Goal: Communication & Community: Share content

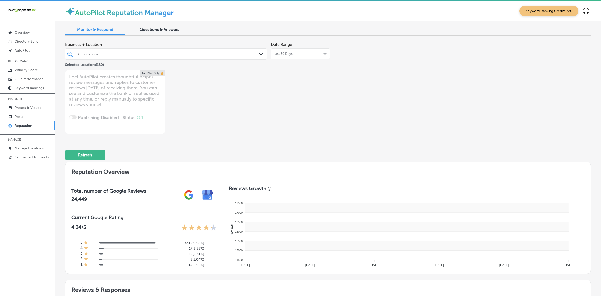
type textarea "x"
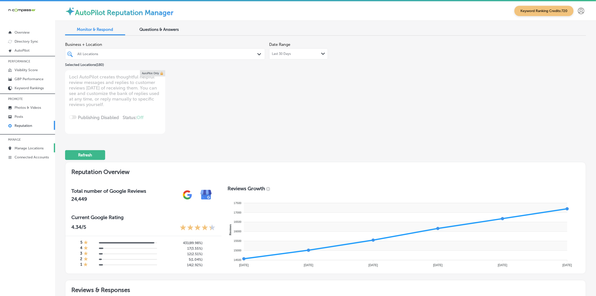
click at [35, 147] on p "Manage Locations" at bounding box center [29, 148] width 29 height 4
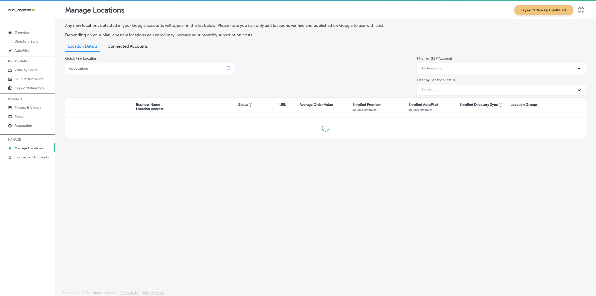
click at [118, 69] on input at bounding box center [145, 68] width 154 height 5
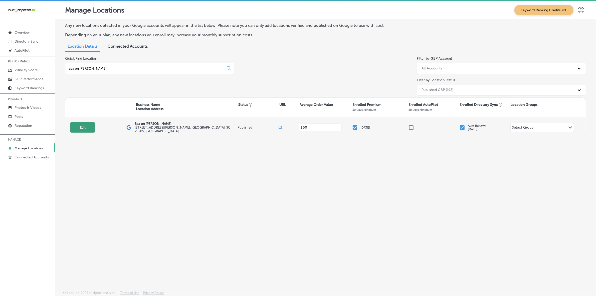
type input "spa on [PERSON_NAME]"
click at [85, 132] on button "Edit" at bounding box center [82, 127] width 25 height 10
select select "US"
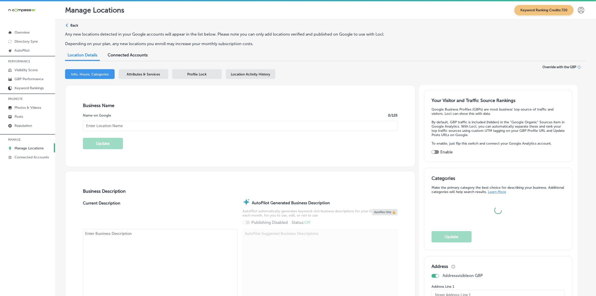
type textarea "Spa on [PERSON_NAME] offers premium [MEDICAL_DATA] and feminine wellness servic…"
checkbox input "true"
type input "[STREET_ADDRESS][PERSON_NAME]"
type input "Columbia"
type input "29205"
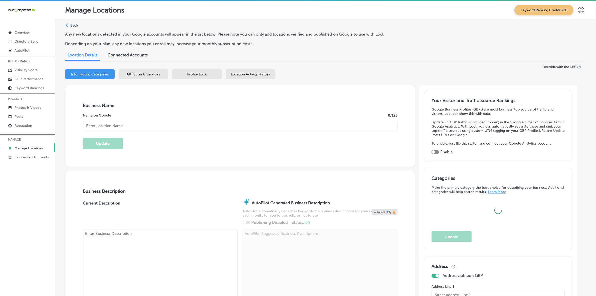
type input "US"
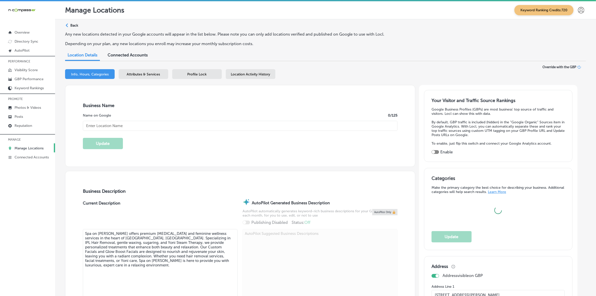
type input "[URL][DOMAIN_NAME]"
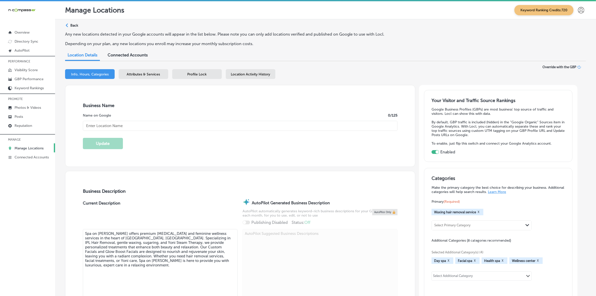
type input "Spa on [PERSON_NAME]"
type input "[PHONE_NUMBER]"
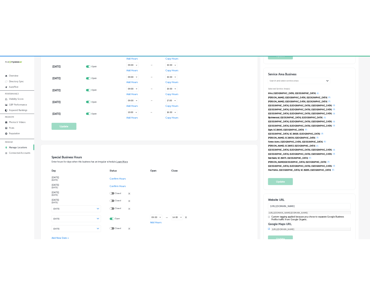
scroll to position [438, 0]
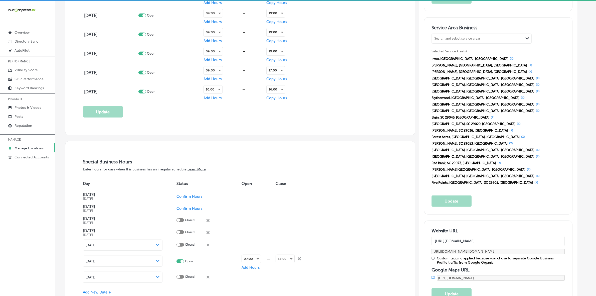
click at [493, 236] on input "[URL][DOMAIN_NAME]" at bounding box center [497, 241] width 133 height 10
click at [27, 116] on link "Posts" at bounding box center [27, 116] width 55 height 9
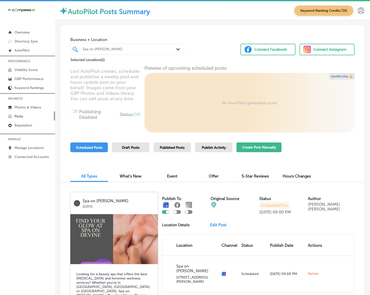
click at [253, 148] on button "Create Post Manually" at bounding box center [258, 148] width 45 height 10
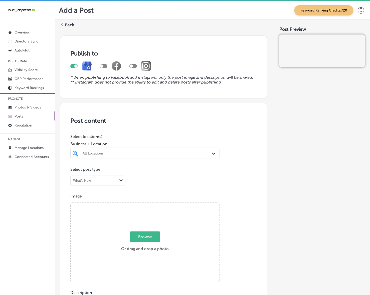
click at [212, 156] on div "Path Created with Sketch." at bounding box center [215, 154] width 6 height 6
click at [205, 171] on label "29205" at bounding box center [206, 173] width 8 height 7
type input "spa o"
click at [275, 148] on div "Publish to * When publishing to Facebook and Instagram, only the post image and…" at bounding box center [212, 286] width 305 height 509
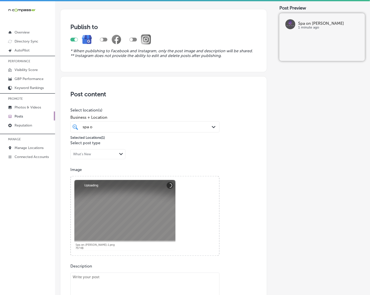
scroll to position [94, 0]
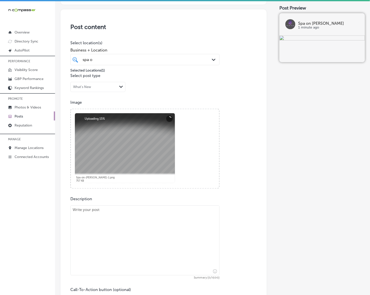
click at [129, 237] on textarea at bounding box center [144, 241] width 149 height 70
paste textarea "At Spa on [PERSON_NAME], we specialize in IPL Hair Removal, offering long-term …"
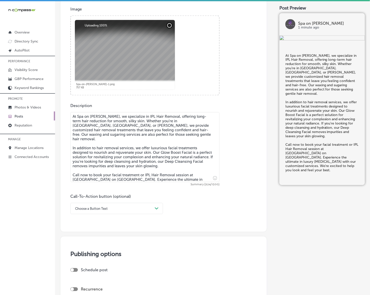
scroll to position [188, 0]
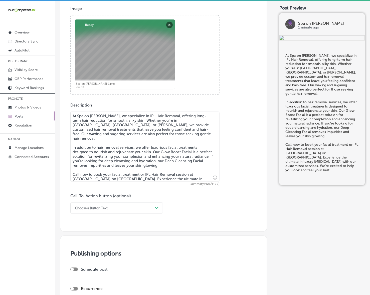
type textarea "At Spa on [PERSON_NAME], we specialize in IPL Hair Removal, offering long-term …"
click at [159, 208] on div "Path Created with Sketch." at bounding box center [157, 208] width 8 height 8
click at [85, 271] on div "Call Now" at bounding box center [116, 272] width 93 height 9
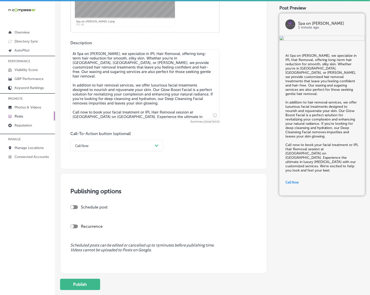
click at [75, 206] on div at bounding box center [74, 207] width 8 height 4
checkbox input "true"
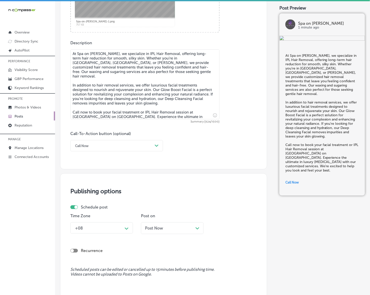
click at [99, 231] on div "+08 Path Created with Sketch." at bounding box center [101, 227] width 63 height 11
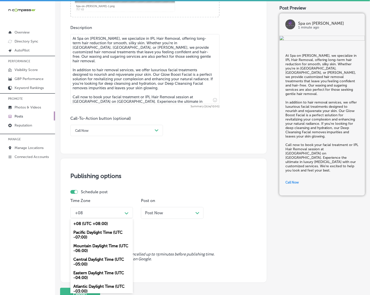
click at [105, 245] on div "Mountain Daylight Time (UTC -06:00)" at bounding box center [101, 249] width 63 height 14
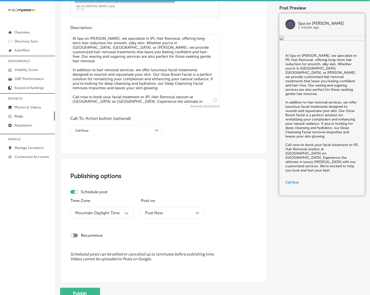
click at [158, 213] on span "Post Now" at bounding box center [154, 213] width 18 height 5
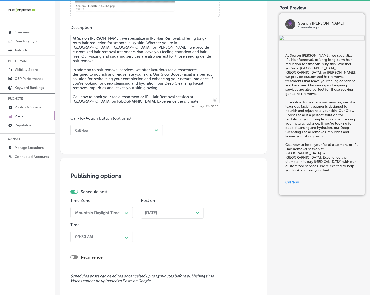
click at [121, 238] on div "09:30 AM Path Created with Sketch." at bounding box center [101, 236] width 63 height 11
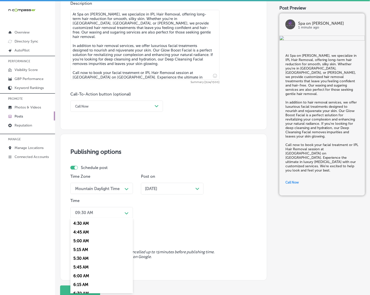
scroll to position [188, 0]
click at [78, 279] on div "7:00 AM" at bounding box center [101, 281] width 63 height 9
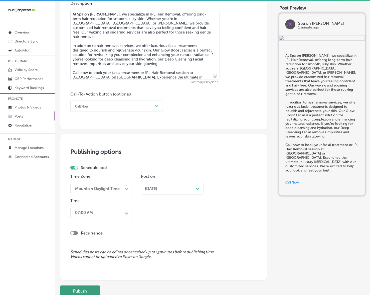
click at [81, 292] on button "Publish" at bounding box center [80, 291] width 40 height 11
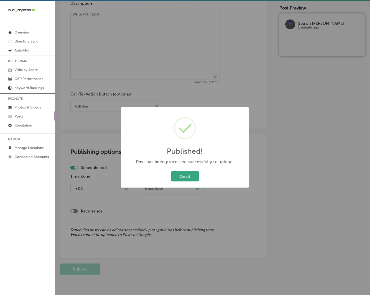
click at [192, 175] on button "Great" at bounding box center [185, 176] width 28 height 10
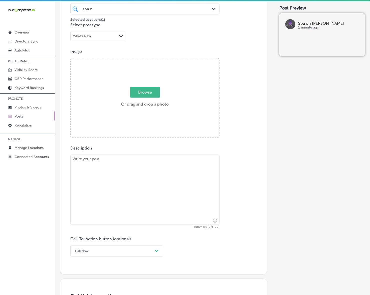
scroll to position [133, 0]
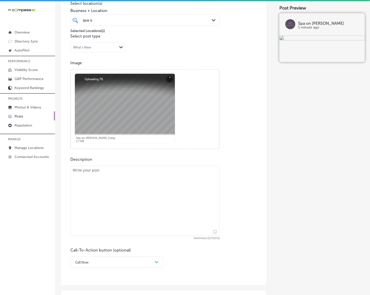
drag, startPoint x: 157, startPoint y: 226, endPoint x: 157, endPoint y: 222, distance: 4.0
click at [157, 226] on textarea at bounding box center [144, 201] width 149 height 70
paste textarea "At Spa on [PERSON_NAME], we offer Yoni Steam Therapy and Yoni Detox Treatments …"
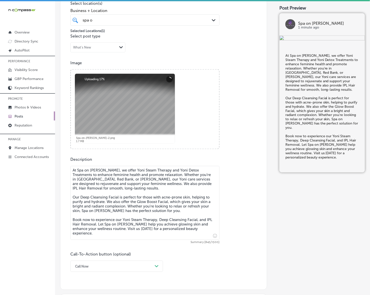
click at [78, 168] on textarea "At Spa on [PERSON_NAME], we offer Yoni Steam Therapy and Yoni Detox Treatments …" at bounding box center [144, 203] width 149 height 74
click at [74, 174] on textarea "At Spa on [PERSON_NAME], we offer Yoni Steam Therapy and Yoni Detox Treatments …" at bounding box center [144, 203] width 149 height 74
type textarea "At Spa on [PERSON_NAME], we offer Yoni Steam Therapy and Yoni Detox Treatments …"
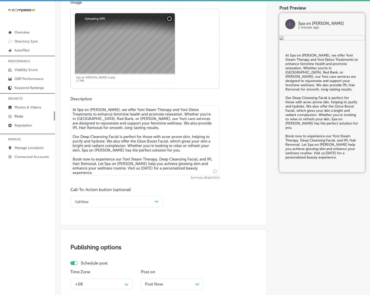
scroll to position [196, 0]
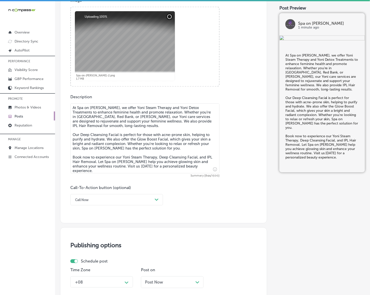
click at [148, 206] on div "Post content Select location(s) Business + Location spa o spa o Path Created wi…" at bounding box center [163, 65] width 207 height 317
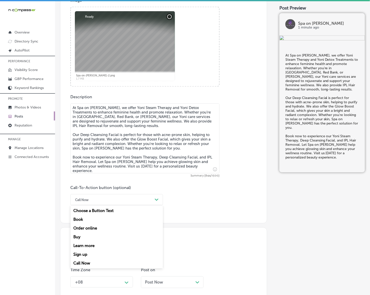
click at [125, 195] on div "Call Now Path Created with Sketch." at bounding box center [116, 199] width 93 height 11
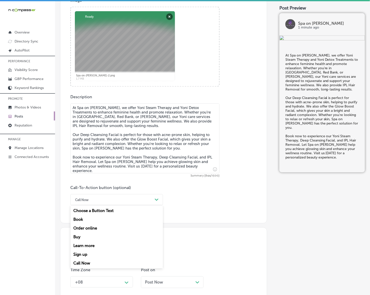
click at [85, 217] on div "Book" at bounding box center [116, 219] width 93 height 9
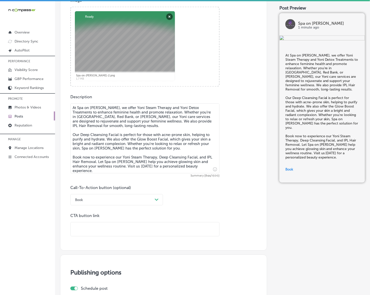
click at [100, 223] on input "text" at bounding box center [145, 230] width 149 height 14
paste input "[URL][DOMAIN_NAME]"
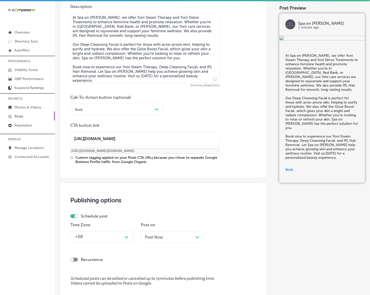
scroll to position [290, 0]
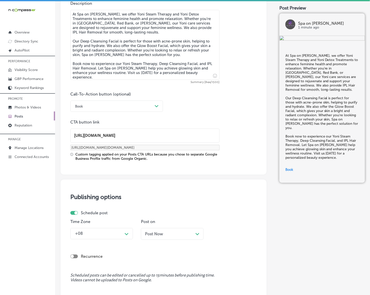
type input "[URL][DOMAIN_NAME]"
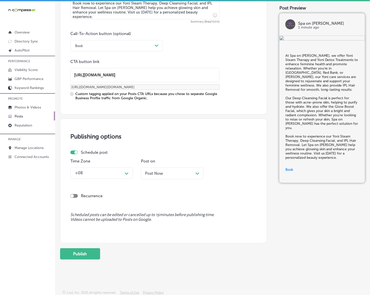
scroll to position [351, 0]
click at [127, 172] on icon "Path Created with Sketch." at bounding box center [127, 173] width 4 height 2
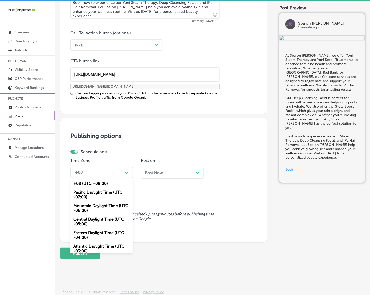
click at [109, 207] on div "Mountain Daylight Time (UTC -06:00)" at bounding box center [101, 209] width 63 height 14
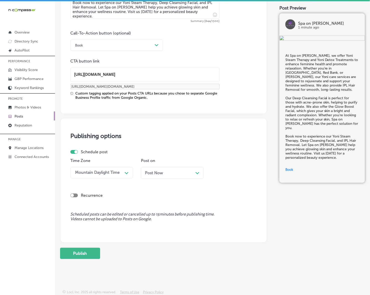
click at [156, 172] on span "Post Now" at bounding box center [154, 173] width 18 height 5
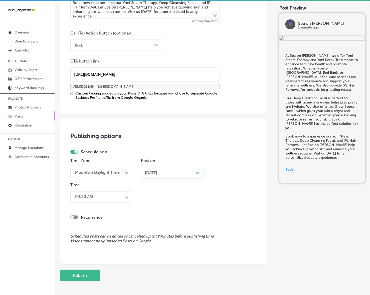
click at [125, 195] on div "Path Created with Sketch." at bounding box center [127, 197] width 4 height 4
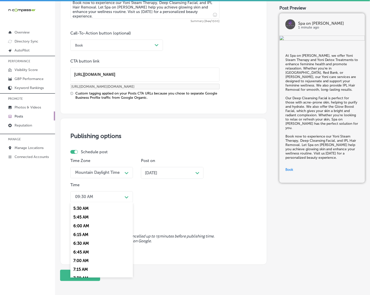
scroll to position [219, 0]
click at [85, 232] on div "7:00 AM" at bounding box center [101, 234] width 63 height 9
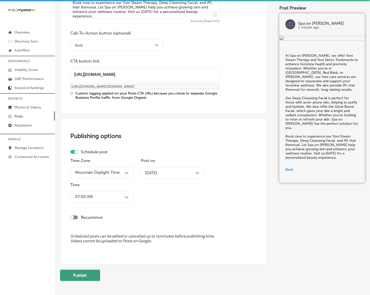
click at [89, 274] on button "Publish" at bounding box center [80, 275] width 40 height 11
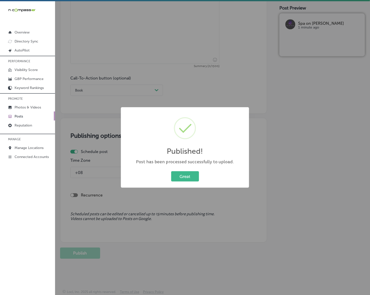
scroll to position [306, 0]
click at [190, 176] on button "Great" at bounding box center [185, 176] width 28 height 10
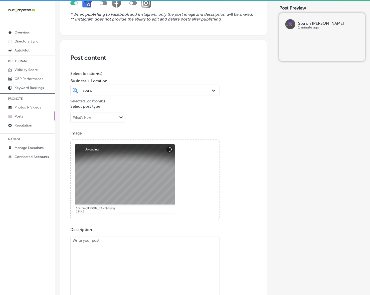
scroll to position [118, 0]
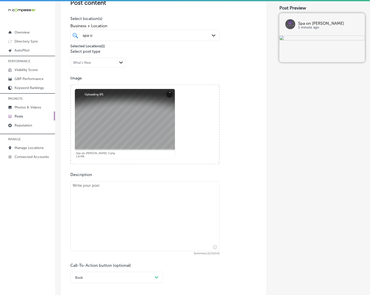
click at [106, 217] on textarea at bounding box center [144, 216] width 149 height 70
click at [107, 217] on textarea at bounding box center [144, 216] width 149 height 70
paste textarea "At Spa on [PERSON_NAME], we focus on providing the best in facial treatments an…"
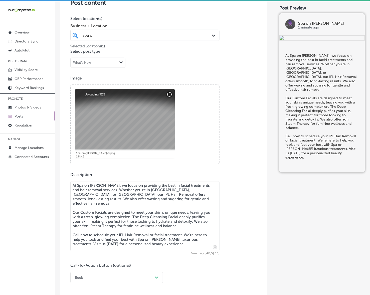
type textarea "At Spa on [PERSON_NAME], we focus on providing the best in facial treatments an…"
click at [126, 281] on div "Book Path Created with Sketch." at bounding box center [116, 277] width 93 height 11
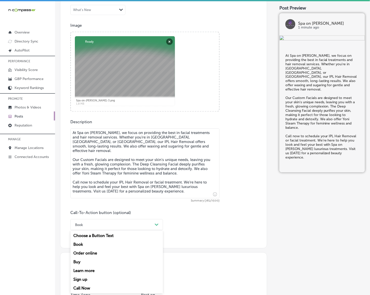
click at [86, 287] on div "Call Now" at bounding box center [116, 288] width 93 height 9
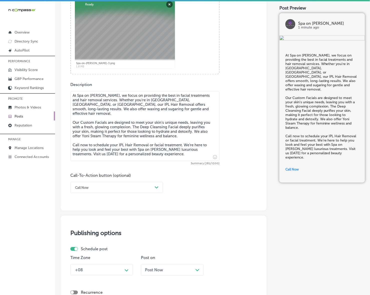
scroll to position [265, 0]
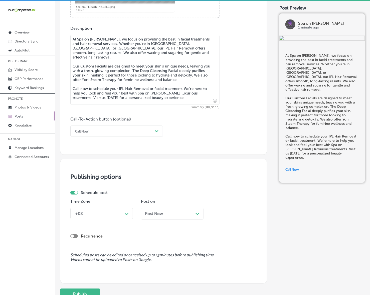
click at [133, 209] on div "+08 Path Created with Sketch." at bounding box center [101, 213] width 63 height 11
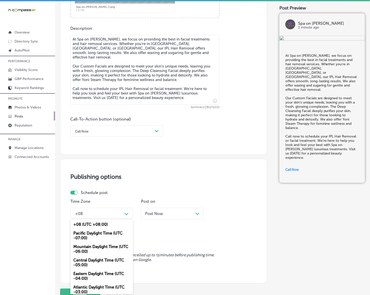
click at [126, 242] on div "Mountain Daylight Time (UTC -06:00)" at bounding box center [101, 249] width 63 height 14
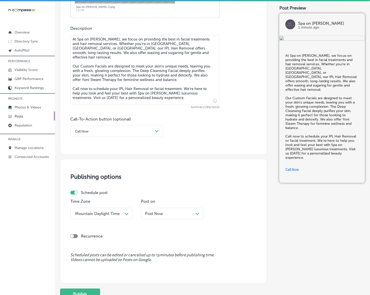
click at [158, 216] on span "Post Now" at bounding box center [154, 213] width 18 height 5
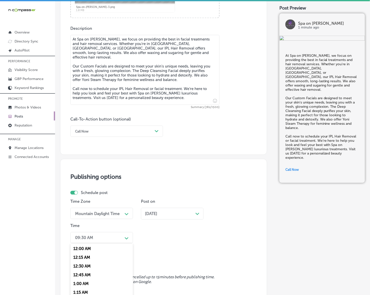
click at [121, 236] on div "option 7:00 AM, selected. option 12:30 AM focused, 3 of 96. 96 results availabl…" at bounding box center [101, 237] width 63 height 11
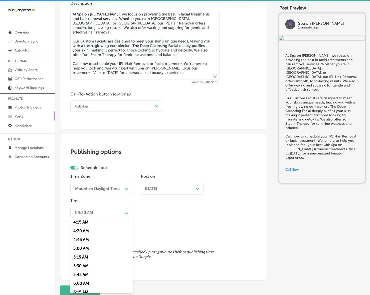
scroll to position [188, 0]
click at [81, 278] on div "7:00 AM" at bounding box center [101, 281] width 63 height 9
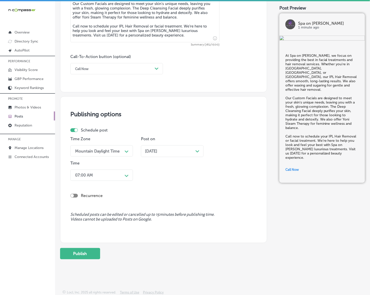
scroll to position [328, 0]
click at [88, 255] on button "Publish" at bounding box center [80, 253] width 40 height 11
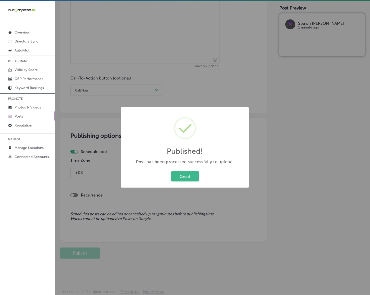
scroll to position [306, 0]
click at [195, 180] on button "Great" at bounding box center [185, 176] width 28 height 10
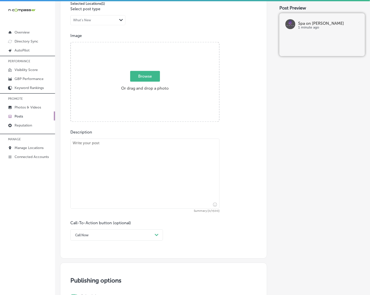
scroll to position [149, 0]
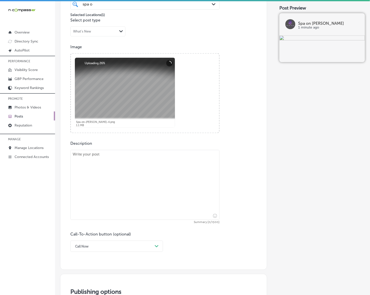
click at [114, 187] on textarea at bounding box center [144, 185] width 149 height 70
paste textarea "Looking for a way to brighten and refresh your skin? At [GEOGRAPHIC_DATA] on [G…"
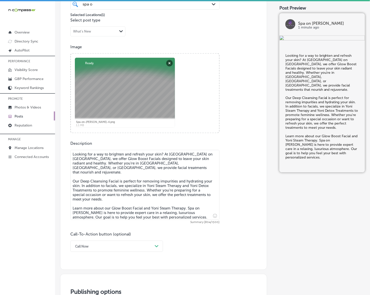
type textarea "Looking for a way to brighten and refresh your skin? At [GEOGRAPHIC_DATA] on [G…"
click at [108, 248] on div "Call Now Path Created with Sketch." at bounding box center [116, 246] width 93 height 11
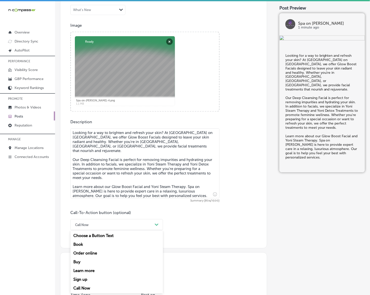
click at [95, 267] on div "Learn more" at bounding box center [116, 271] width 93 height 9
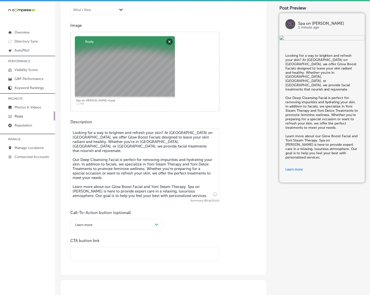
click at [98, 257] on input "text" at bounding box center [145, 255] width 149 height 14
paste input "[URL][DOMAIN_NAME]"
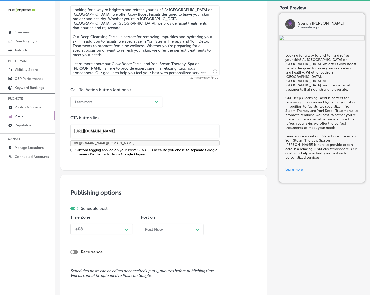
scroll to position [327, 0]
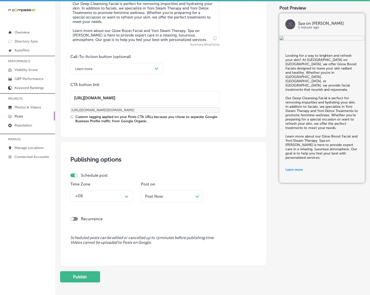
type input "[URL][DOMAIN_NAME]"
click at [126, 196] on polygon at bounding box center [127, 197] width 4 height 2
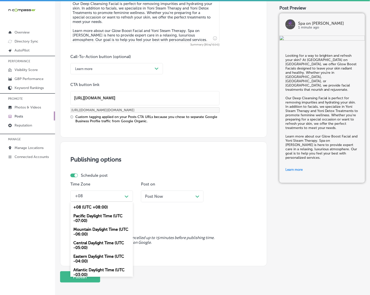
click at [100, 231] on div "Mountain Daylight Time (UTC -06:00)" at bounding box center [101, 232] width 63 height 14
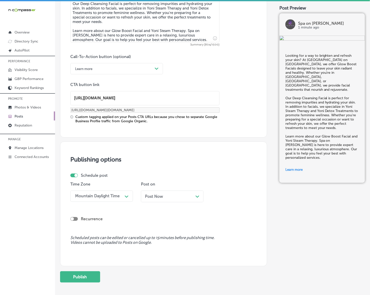
click at [155, 192] on div "Post Now Path Created with Sketch." at bounding box center [172, 197] width 63 height 12
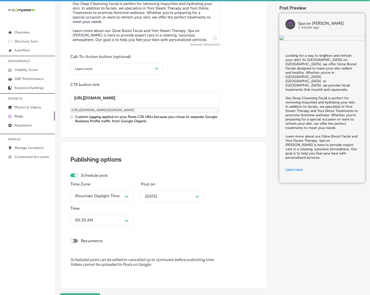
click at [123, 223] on div "09:30 AM Path Created with Sketch." at bounding box center [101, 220] width 63 height 11
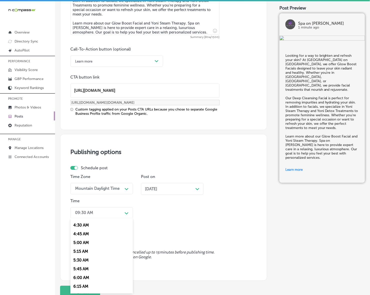
scroll to position [188, 0]
click at [82, 280] on div "7:00 AM" at bounding box center [101, 281] width 63 height 9
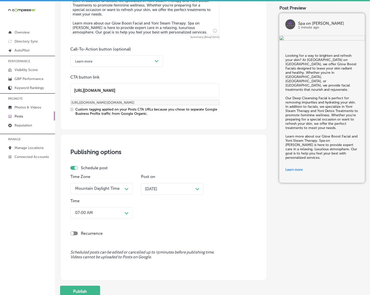
scroll to position [373, 0]
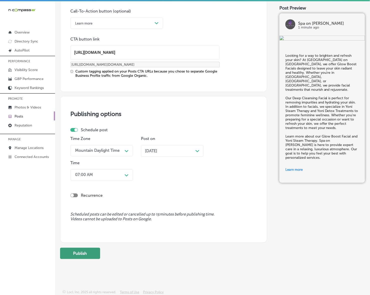
click at [85, 255] on button "Publish" at bounding box center [80, 253] width 40 height 11
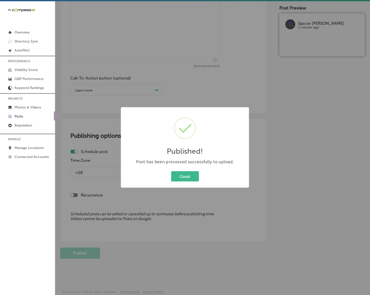
scroll to position [306, 0]
click at [192, 175] on button "Great" at bounding box center [185, 176] width 28 height 10
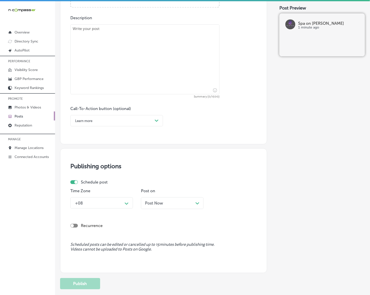
scroll to position [149, 0]
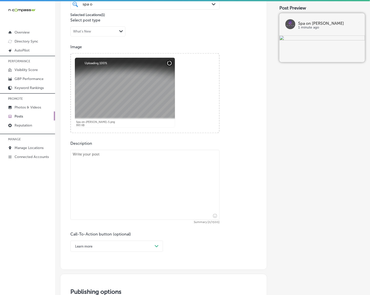
click at [99, 184] on textarea at bounding box center [144, 185] width 149 height 70
paste textarea "At Spa on [PERSON_NAME], we specialize in IPL Hair Removal for long-lasting smo…"
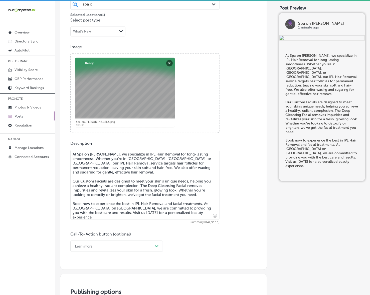
type textarea "At Spa on [PERSON_NAME], we specialize in IPL Hair Removal for long-lasting smo…"
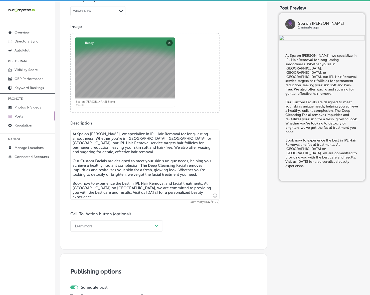
scroll to position [181, 0]
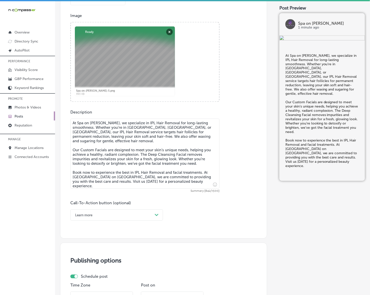
click at [158, 213] on div "Path Created with Sketch." at bounding box center [157, 215] width 4 height 4
click at [83, 233] on div "Book" at bounding box center [116, 235] width 93 height 9
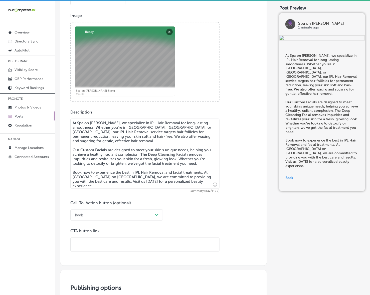
click at [95, 237] on div "CTA button link" at bounding box center [144, 240] width 149 height 23
click at [94, 245] on input "text" at bounding box center [145, 245] width 149 height 14
paste input "[URL][DOMAIN_NAME]"
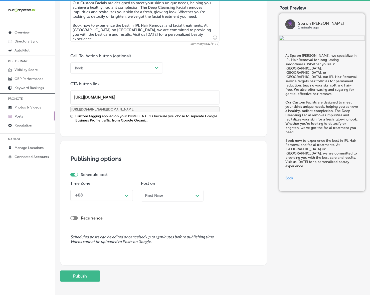
scroll to position [337, 0]
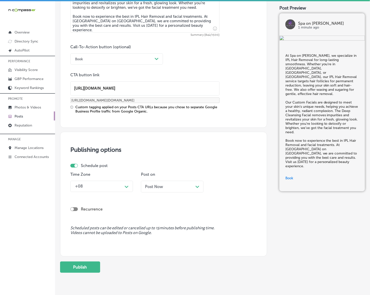
type input "[URL][DOMAIN_NAME]"
click at [128, 186] on polygon at bounding box center [127, 187] width 4 height 2
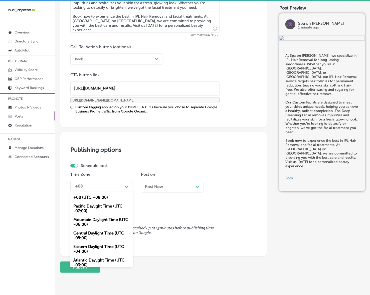
click at [107, 219] on div "Mountain Daylight Time (UTC -06:00)" at bounding box center [101, 222] width 63 height 14
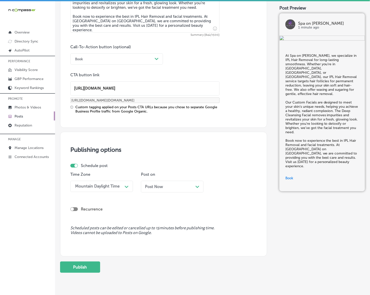
click at [158, 186] on span "Post Now" at bounding box center [154, 186] width 18 height 5
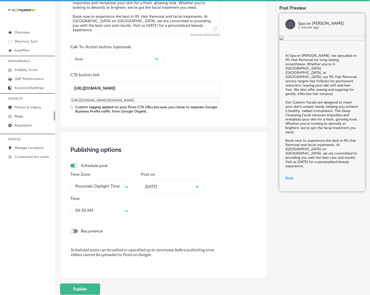
click at [116, 211] on div "09:30 AM" at bounding box center [98, 210] width 50 height 9
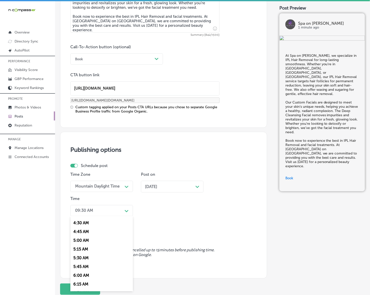
scroll to position [219, 0]
click at [85, 245] on div "7:00 AM" at bounding box center [101, 248] width 63 height 9
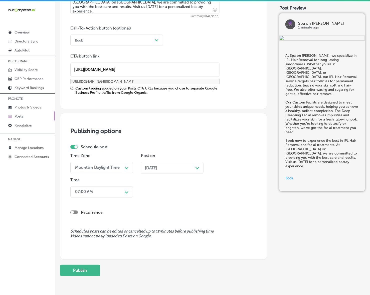
scroll to position [373, 0]
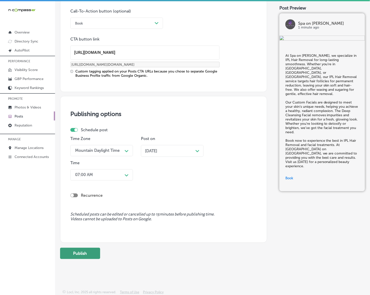
click at [89, 254] on button "Publish" at bounding box center [80, 253] width 40 height 11
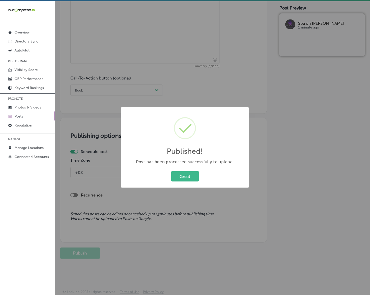
scroll to position [306, 0]
click at [185, 172] on button "Great" at bounding box center [185, 176] width 28 height 10
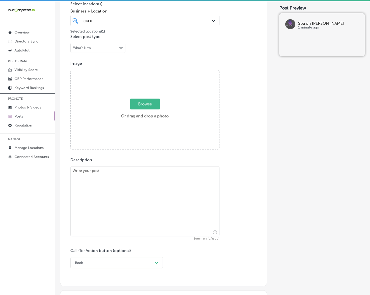
scroll to position [118, 0]
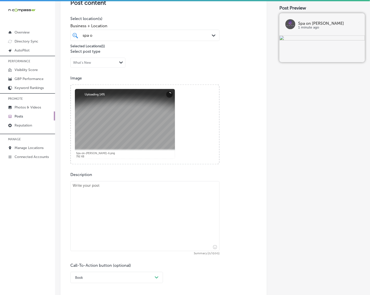
click at [98, 195] on textarea at bounding box center [144, 216] width 149 height 70
paste textarea "At Spa on [PERSON_NAME], we provide top-notch facial treatments and hair remova…"
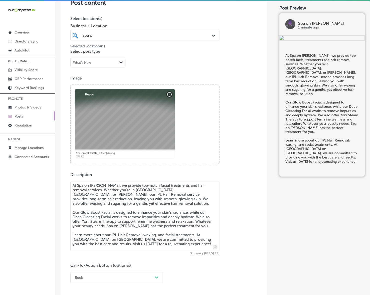
type textarea "At Spa on [PERSON_NAME], we provide top-notch facial treatments and hair remova…"
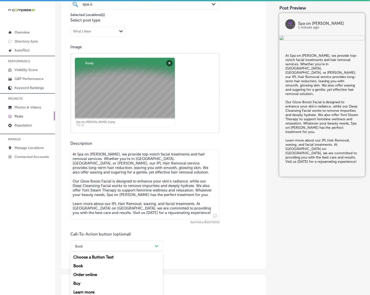
click at [157, 241] on div "option Book, selected. option Book focused, 2 of 7. 7 results available. Use Up…" at bounding box center [116, 246] width 93 height 11
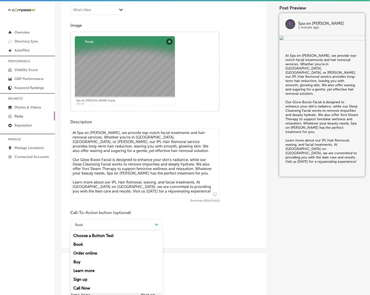
click at [105, 272] on div "Learn more" at bounding box center [116, 271] width 93 height 9
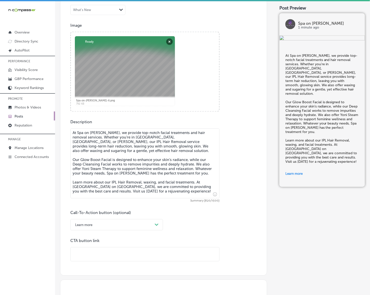
click at [120, 253] on input "text" at bounding box center [145, 255] width 149 height 14
paste input "[URL][DOMAIN_NAME]"
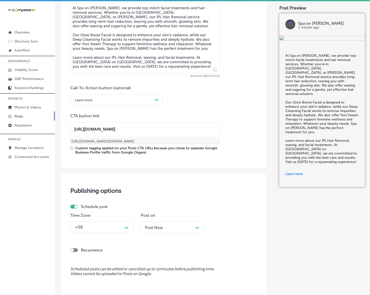
type input "[URL][DOMAIN_NAME]"
click at [128, 232] on div "+08 Path Created with Sketch." at bounding box center [101, 227] width 63 height 11
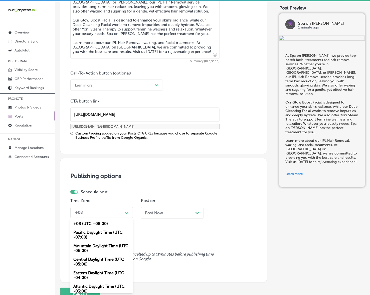
click at [116, 245] on div "Mountain Daylight Time (UTC -06:00)" at bounding box center [101, 249] width 63 height 14
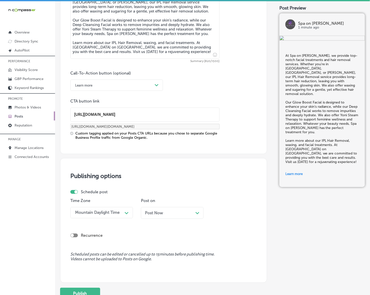
click at [153, 208] on div "Post Now Path Created with Sketch." at bounding box center [172, 213] width 63 height 12
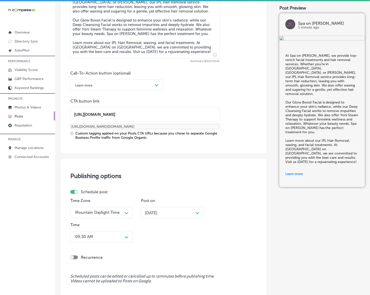
click at [121, 238] on div "09:30 AM Path Created with Sketch." at bounding box center [101, 236] width 63 height 11
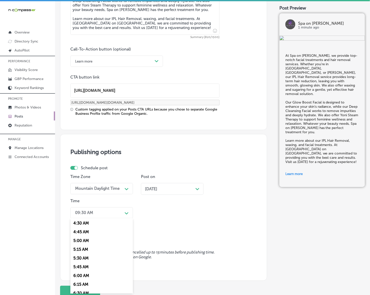
scroll to position [188, 0]
click at [82, 277] on div "7:00 AM" at bounding box center [101, 281] width 63 height 9
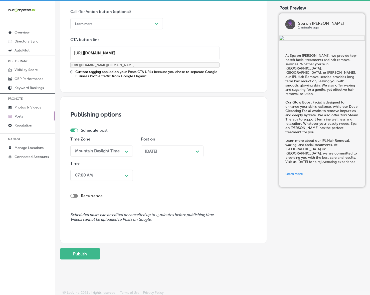
scroll to position [373, 0]
click at [86, 254] on button "Publish" at bounding box center [80, 253] width 40 height 11
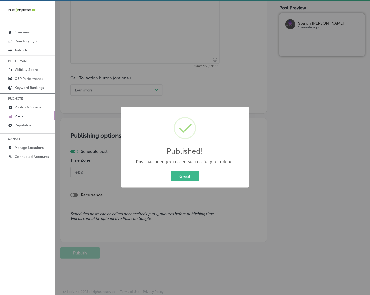
scroll to position [306, 0]
click at [181, 172] on button "Great" at bounding box center [185, 176] width 28 height 10
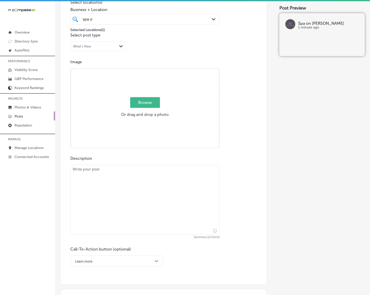
scroll to position [118, 0]
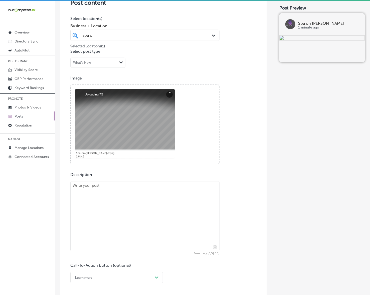
click at [141, 197] on textarea at bounding box center [144, 216] width 149 height 70
paste textarea "Achieve smooth, glowing skin with Spa on [PERSON_NAME] signature IPL Hair Remov…"
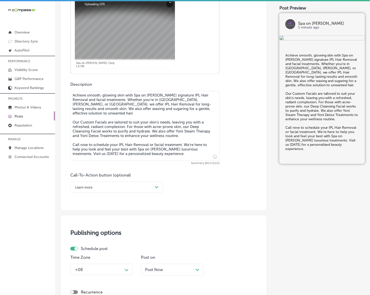
scroll to position [212, 0]
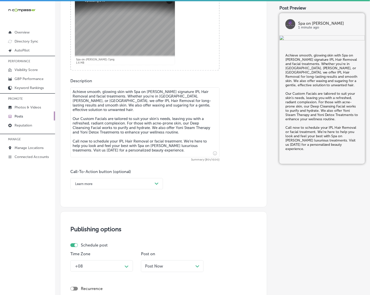
type textarea "Achieve smooth, glowing skin with Spa on [PERSON_NAME] signature IPL Hair Remov…"
click at [149, 186] on div "Learn more" at bounding box center [113, 184] width 80 height 8
click at [86, 245] on div "Call Now" at bounding box center [116, 247] width 93 height 9
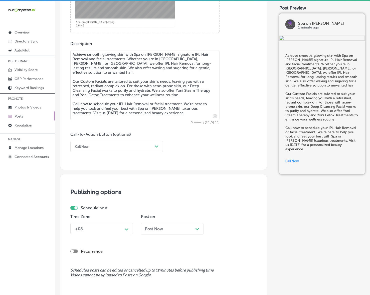
scroll to position [306, 0]
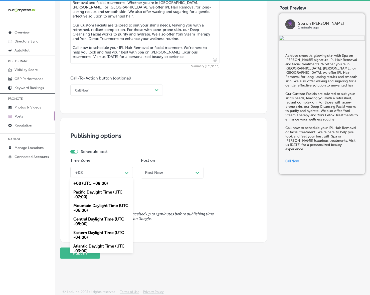
click at [125, 172] on polygon at bounding box center [127, 173] width 4 height 2
click at [102, 207] on div "Mountain Daylight Time (UTC -06:00)" at bounding box center [101, 208] width 63 height 14
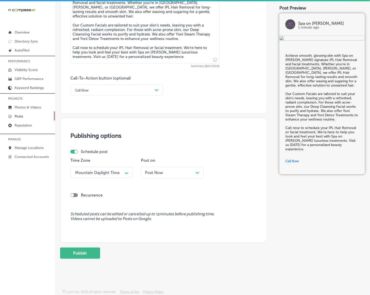
click at [154, 176] on div "Post Now Path Created with Sketch." at bounding box center [172, 173] width 63 height 12
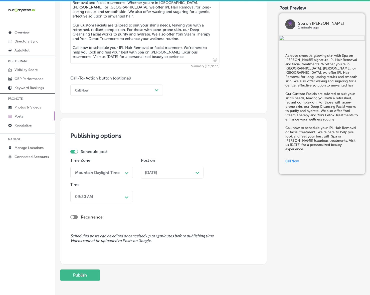
click at [122, 196] on div "09:30 AM" at bounding box center [98, 196] width 50 height 9
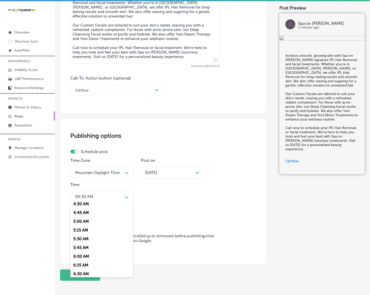
scroll to position [188, 0]
click at [87, 261] on div "7:00 AM" at bounding box center [101, 265] width 63 height 9
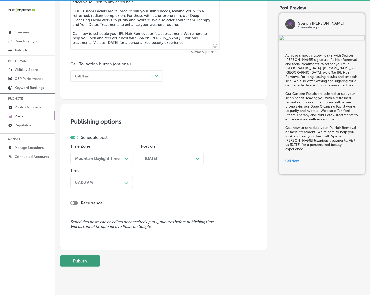
scroll to position [328, 0]
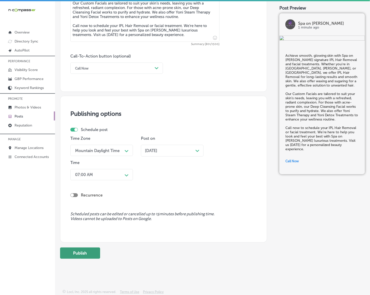
click at [89, 255] on button "Publish" at bounding box center [80, 253] width 40 height 11
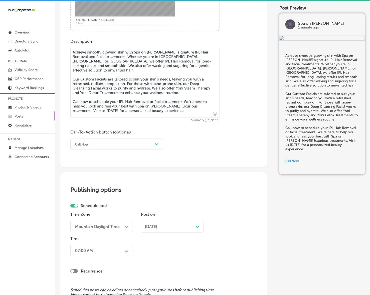
scroll to position [336, 0]
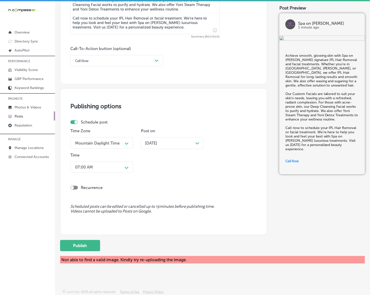
click at [95, 244] on button "Publish" at bounding box center [80, 245] width 40 height 11
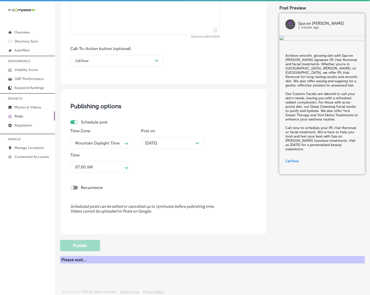
scroll to position [306, 0]
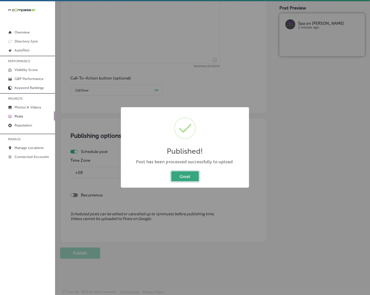
click at [185, 180] on button "Great" at bounding box center [185, 176] width 28 height 10
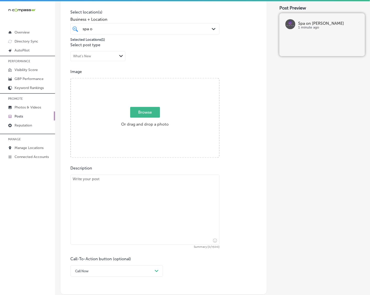
scroll to position [118, 0]
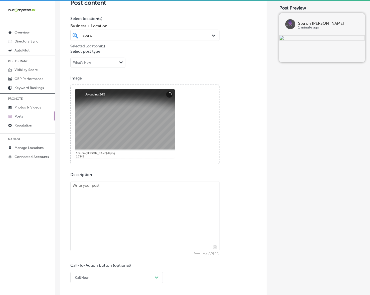
click at [184, 208] on textarea at bounding box center [144, 216] width 149 height 70
paste textarea "Spa on [PERSON_NAME] is your destination for [MEDICAL_DATA] and feminine wellne…"
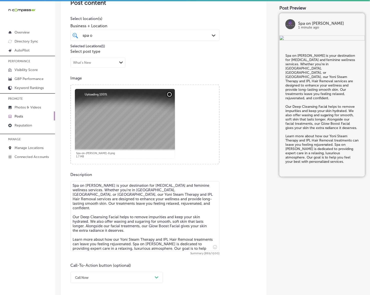
type textarea "Spa on [PERSON_NAME] is your destination for [MEDICAL_DATA] and feminine wellne…"
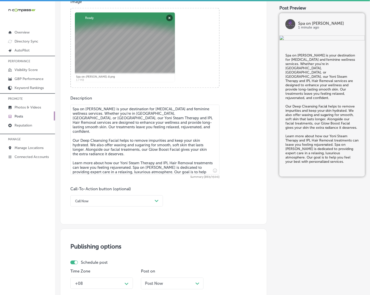
scroll to position [212, 0]
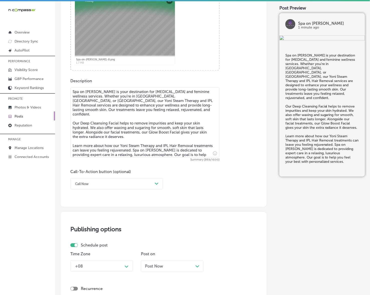
click at [153, 183] on div "Call Now" at bounding box center [113, 184] width 80 height 8
click at [97, 227] on div "Learn more" at bounding box center [116, 230] width 93 height 9
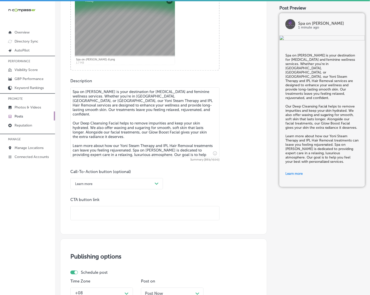
click at [101, 220] on div at bounding box center [144, 213] width 149 height 14
paste input "[URL][DOMAIN_NAME]"
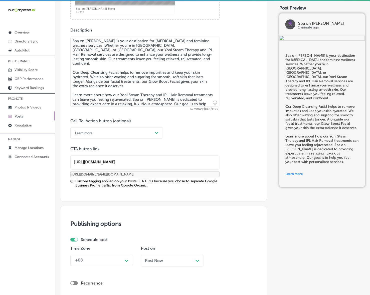
scroll to position [337, 0]
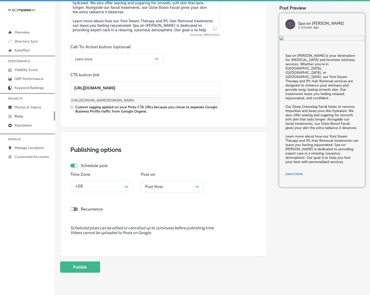
type input "[URL][DOMAIN_NAME]"
click at [126, 186] on icon "Path Created with Sketch." at bounding box center [127, 187] width 4 height 2
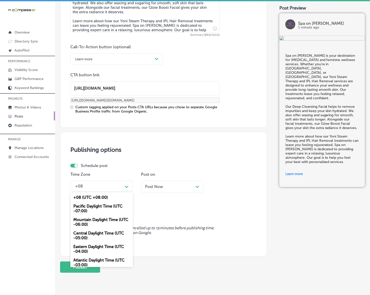
click at [99, 218] on div "Mountain Daylight Time (UTC -06:00)" at bounding box center [101, 222] width 63 height 14
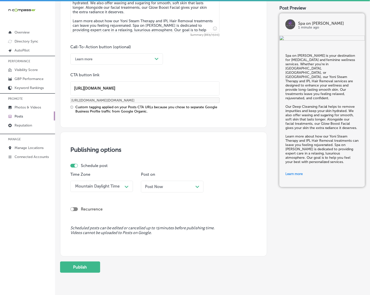
click at [162, 189] on div "Post Now Path Created with Sketch." at bounding box center [172, 187] width 63 height 12
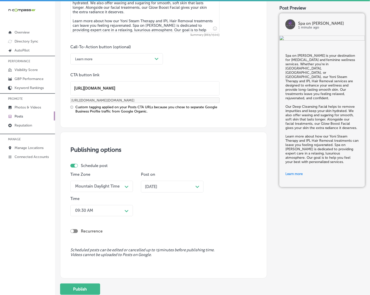
click at [123, 212] on div "Path Created with Sketch." at bounding box center [127, 211] width 8 height 8
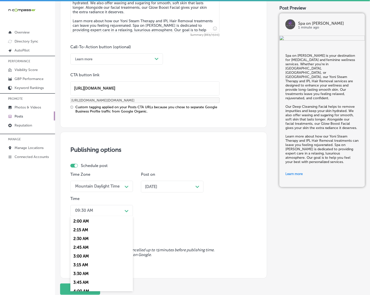
scroll to position [188, 0]
click at [82, 278] on div "7:00 AM" at bounding box center [101, 279] width 63 height 9
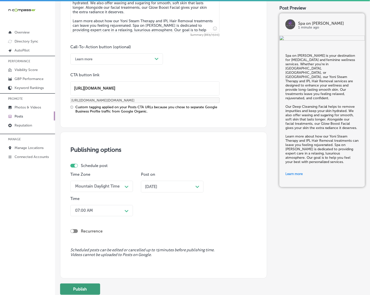
click at [82, 289] on button "Publish" at bounding box center [80, 289] width 40 height 11
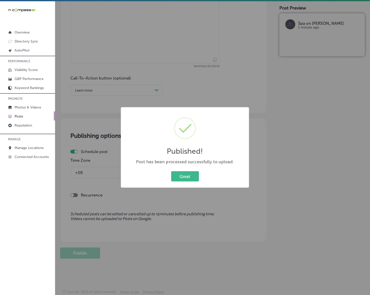
scroll to position [306, 0]
click at [193, 179] on button "Great" at bounding box center [185, 176] width 28 height 10
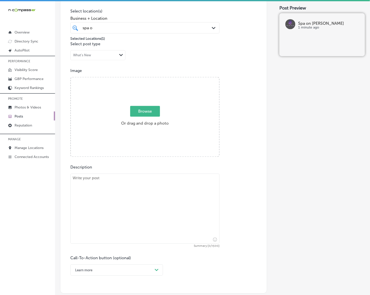
scroll to position [118, 0]
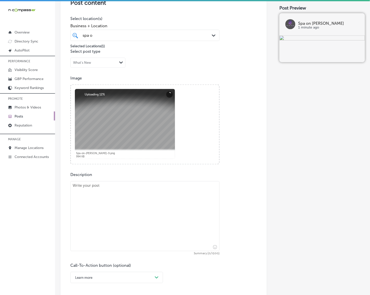
click at [177, 223] on textarea at bounding box center [144, 216] width 149 height 70
paste textarea "Looking for a rejuvenating beauty experience? At [GEOGRAPHIC_DATA] on [GEOGRAPH…"
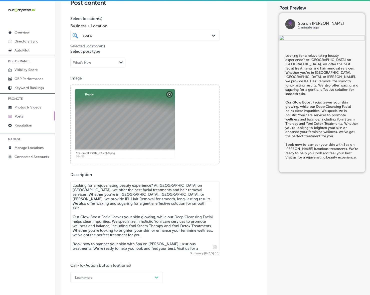
type textarea "Looking for a rejuvenating beauty experience? At [GEOGRAPHIC_DATA] on [GEOGRAPH…"
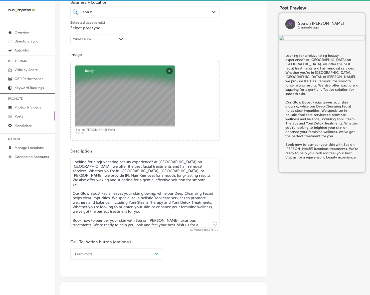
scroll to position [181, 0]
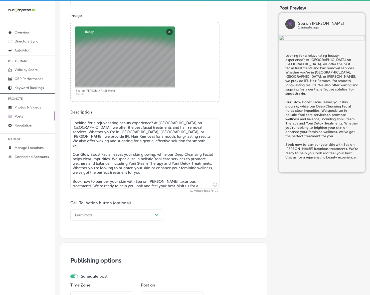
click at [151, 219] on div "Learn more Path Created with Sketch." at bounding box center [116, 215] width 93 height 11
click at [82, 234] on div "Book" at bounding box center [116, 235] width 93 height 9
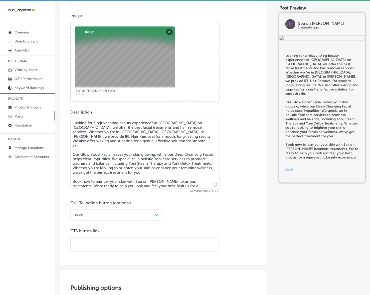
drag, startPoint x: 82, startPoint y: 234, endPoint x: 92, endPoint y: 241, distance: 11.6
click at [92, 241] on input "text" at bounding box center [145, 245] width 149 height 14
paste input "[URL][DOMAIN_NAME]"
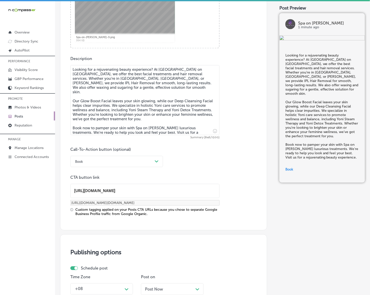
scroll to position [337, 0]
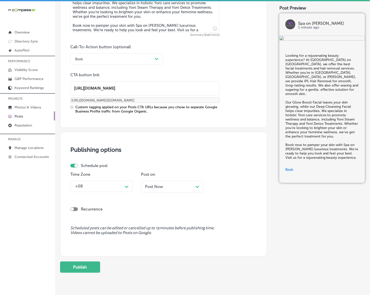
type input "[URL][DOMAIN_NAME]"
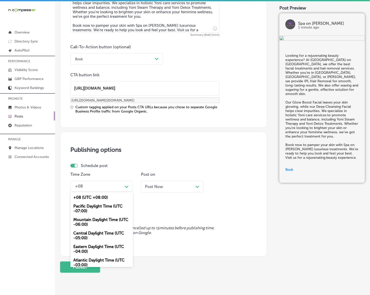
click at [125, 186] on polygon at bounding box center [127, 187] width 4 height 2
click at [97, 221] on div "Mountain Daylight Time (UTC -06:00)" at bounding box center [101, 222] width 63 height 14
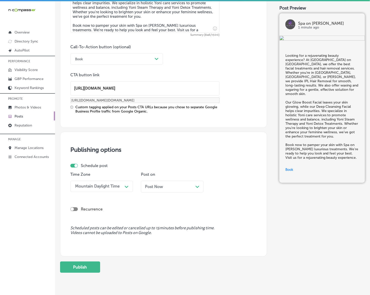
click at [112, 214] on div "Schedule post Time Zone option Mountain Daylight Time (UTC -06:00), selected. 0…" at bounding box center [163, 192] width 186 height 59
click at [153, 183] on div "Post Now Path Created with Sketch." at bounding box center [172, 187] width 63 height 12
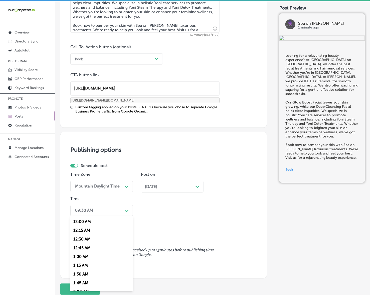
click at [122, 212] on div "09:30 AM" at bounding box center [98, 210] width 50 height 9
click at [89, 246] on div "7:00 AM" at bounding box center [101, 248] width 63 height 9
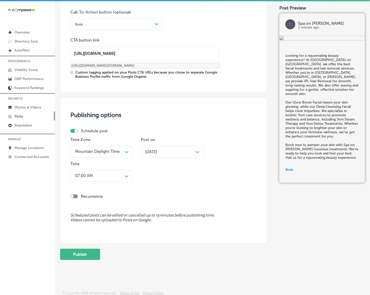
scroll to position [373, 0]
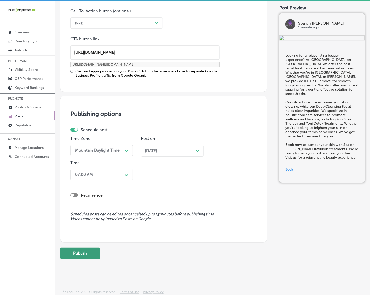
click at [89, 249] on button "Publish" at bounding box center [80, 253] width 40 height 11
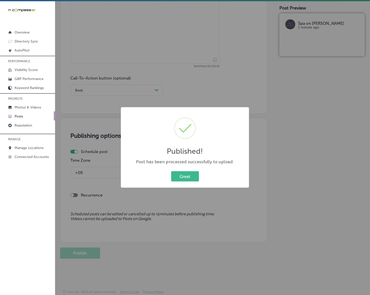
scroll to position [306, 0]
click at [180, 181] on button "Great" at bounding box center [185, 176] width 28 height 10
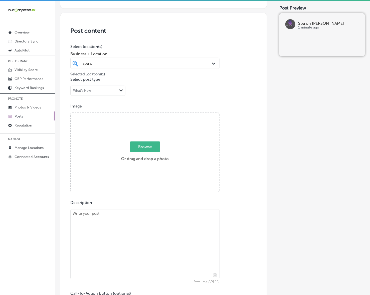
scroll to position [87, 0]
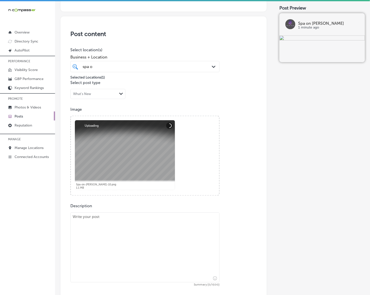
click at [211, 228] on textarea at bounding box center [144, 248] width 149 height 70
paste textarea "At Spa on [PERSON_NAME], we specialize in hair removal services and facial trea…"
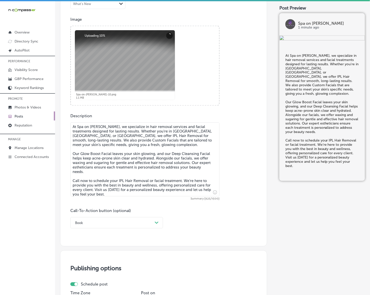
scroll to position [181, 0]
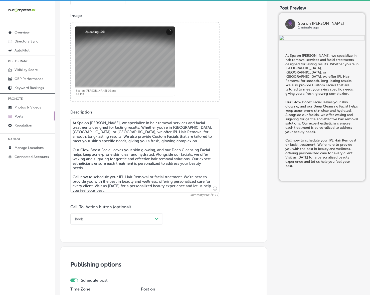
type textarea "At Spa on [PERSON_NAME], we specialize in hair removal services and facial trea…"
click at [154, 218] on div "Path Created with Sketch." at bounding box center [157, 219] width 8 height 8
click at [90, 281] on div "Call Now" at bounding box center [116, 283] width 93 height 9
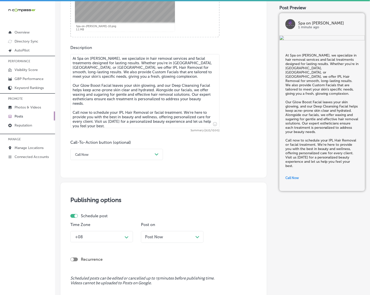
scroll to position [306, 0]
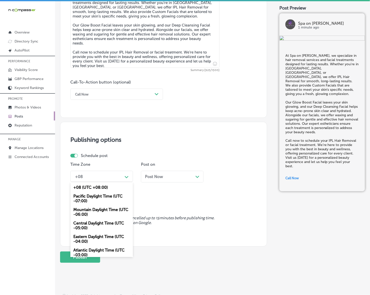
click at [127, 175] on div "Path Created with Sketch." at bounding box center [127, 177] width 4 height 4
click at [111, 208] on div "Mountain Daylight Time (UTC -06:00)" at bounding box center [101, 212] width 63 height 14
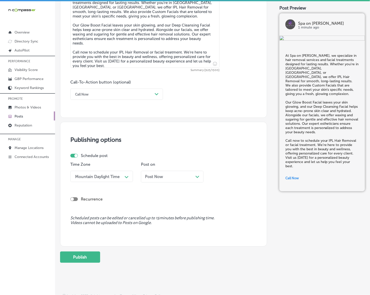
click at [176, 174] on div "Post Now Path Created with Sketch." at bounding box center [172, 176] width 55 height 5
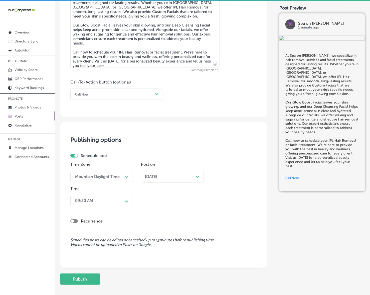
click at [126, 200] on icon "Path Created with Sketch." at bounding box center [127, 201] width 4 height 2
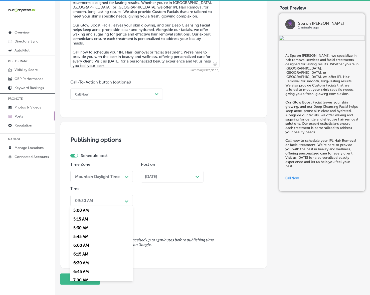
scroll to position [188, 0]
click at [83, 267] on div "7:00 AM" at bounding box center [101, 269] width 63 height 9
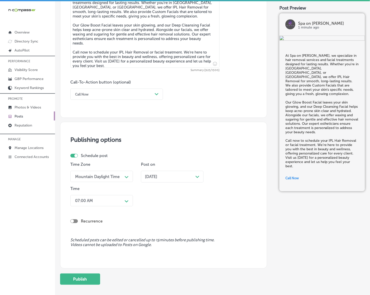
scroll to position [332, 0]
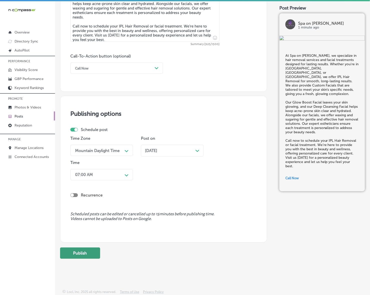
click at [87, 249] on button "Publish" at bounding box center [80, 253] width 40 height 11
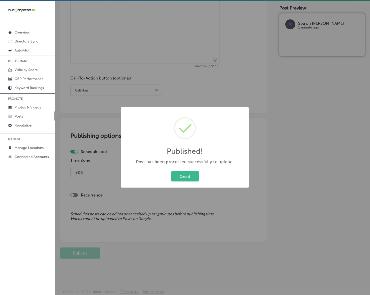
scroll to position [310, 0]
click at [186, 176] on button "Great" at bounding box center [185, 176] width 28 height 10
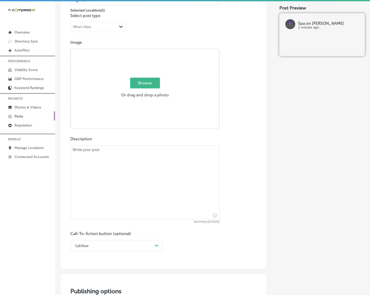
scroll to position [153, 0]
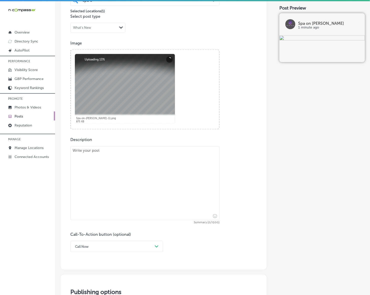
click at [125, 190] on textarea at bounding box center [144, 183] width 149 height 74
paste textarea "If you’re looking for the best facial treatments and hair removal services, Spa…"
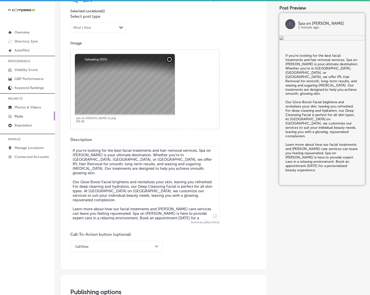
type textarea "If you’re looking for the best facial treatments and hair removal services, Spa…"
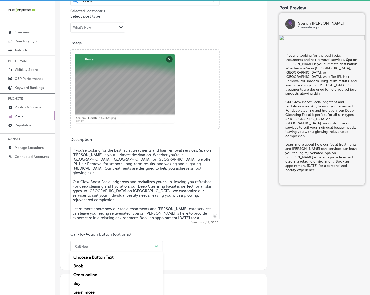
scroll to position [175, 0]
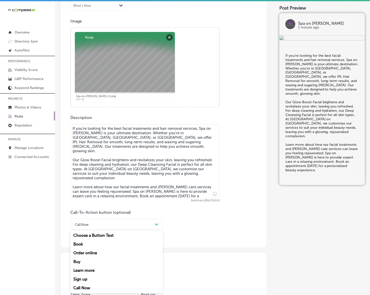
drag, startPoint x: 159, startPoint y: 246, endPoint x: 128, endPoint y: 267, distance: 37.2
click at [159, 230] on div "option Call Now, selected. option Book focused, 2 of 7. 7 results available. Us…" at bounding box center [116, 224] width 93 height 11
click at [108, 269] on div "Learn more" at bounding box center [116, 271] width 93 height 9
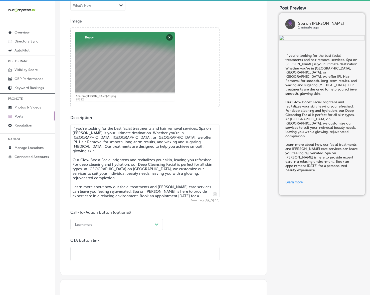
click at [120, 257] on input "text" at bounding box center [145, 254] width 149 height 14
paste input "[URL][DOMAIN_NAME]"
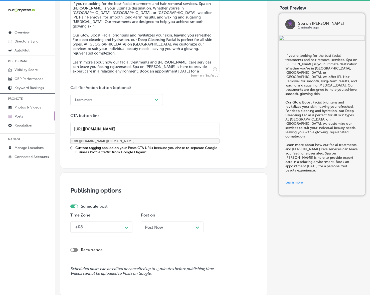
type input "[URL][DOMAIN_NAME]"
click at [123, 231] on div "+08 Path Created with Sketch." at bounding box center [101, 227] width 63 height 11
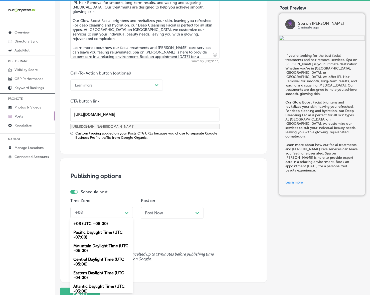
click at [110, 247] on div "Mountain Daylight Time (UTC -06:00)" at bounding box center [101, 249] width 63 height 14
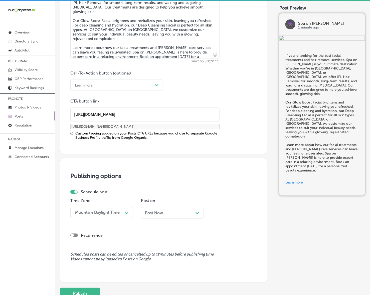
click at [161, 214] on span "Post Now" at bounding box center [154, 213] width 18 height 5
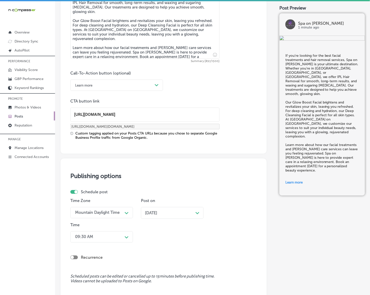
click at [118, 236] on div "09:30 AM Path Created with Sketch." at bounding box center [101, 236] width 63 height 11
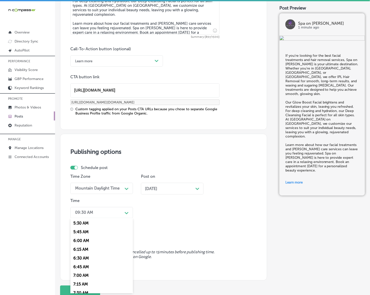
scroll to position [219, 0]
click at [89, 248] on div "7:00 AM" at bounding box center [101, 250] width 63 height 9
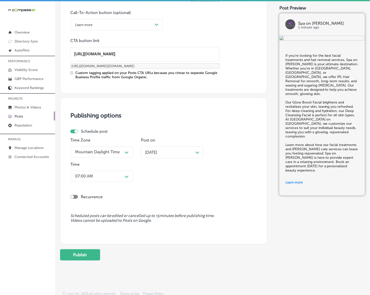
scroll to position [377, 0]
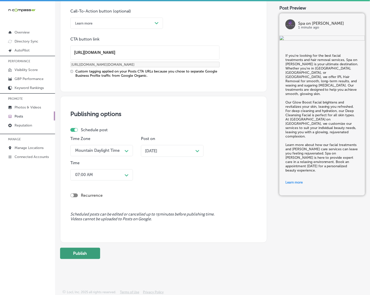
click at [91, 256] on button "Publish" at bounding box center [80, 253] width 40 height 11
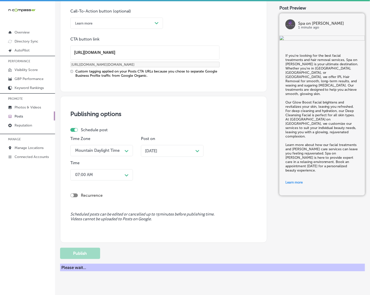
scroll to position [310, 0]
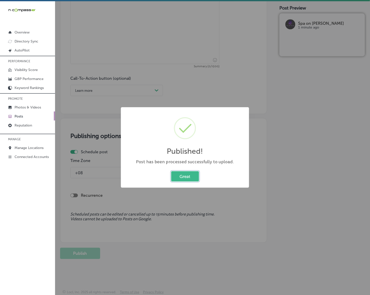
drag, startPoint x: 191, startPoint y: 177, endPoint x: 215, endPoint y: 187, distance: 26.7
click at [191, 177] on button "Great" at bounding box center [185, 176] width 28 height 10
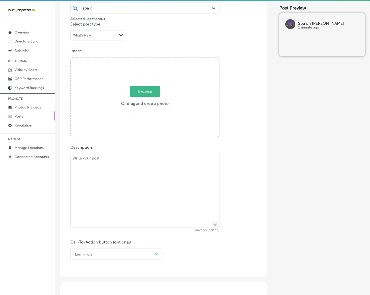
scroll to position [122, 0]
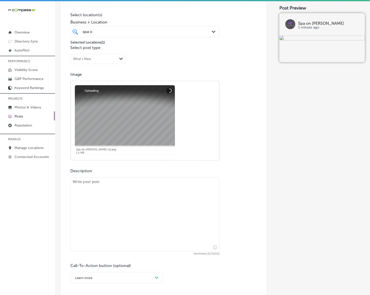
click at [100, 203] on textarea at bounding box center [144, 215] width 149 height 74
paste textarea "Looking for a beauty spa that offers the best [MEDICAL_DATA] and feminine welln…"
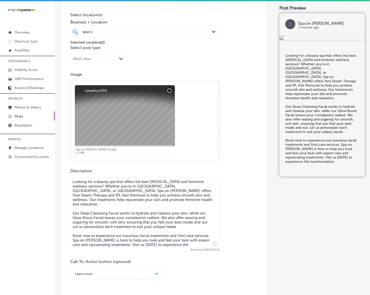
type textarea "Looking for a beauty spa that offers the best [MEDICAL_DATA] and feminine welln…"
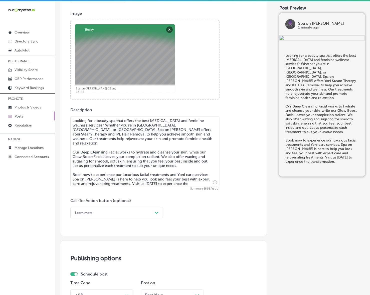
scroll to position [184, 0]
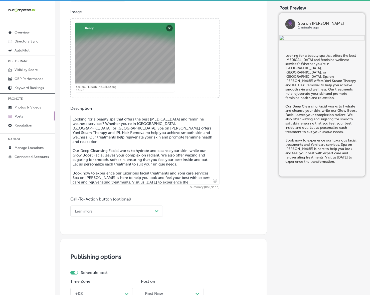
click at [159, 212] on div "Path Created with Sketch." at bounding box center [157, 212] width 8 height 8
click at [83, 230] on div "Book" at bounding box center [116, 231] width 93 height 9
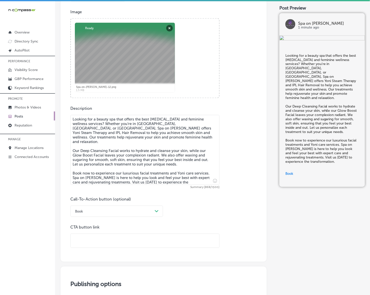
click at [90, 235] on input "text" at bounding box center [145, 241] width 149 height 14
paste input "[URL][DOMAIN_NAME]"
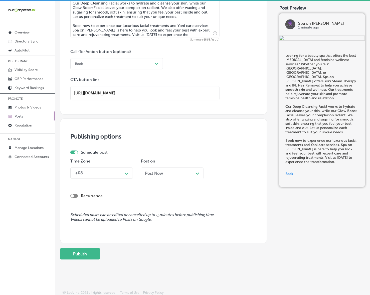
scroll to position [333, 0]
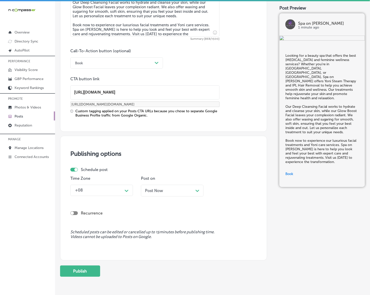
type input "[URL][DOMAIN_NAME]"
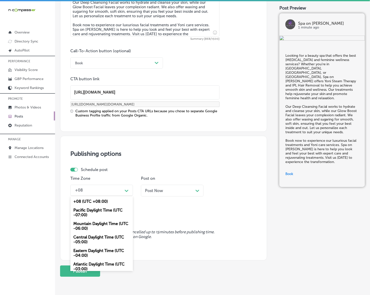
click at [124, 192] on div "Path Created with Sketch." at bounding box center [127, 190] width 8 height 8
click at [101, 225] on div "Mountain Daylight Time (UTC -06:00)" at bounding box center [101, 226] width 63 height 14
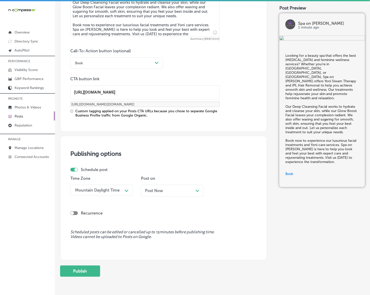
click at [161, 192] on span "Post Now" at bounding box center [154, 190] width 18 height 5
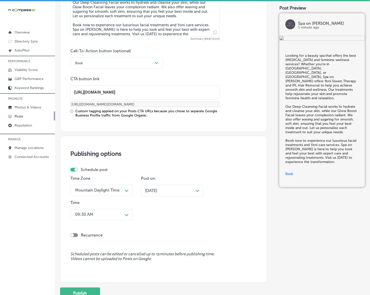
click at [127, 214] on div "Path Created with Sketch." at bounding box center [127, 215] width 4 height 4
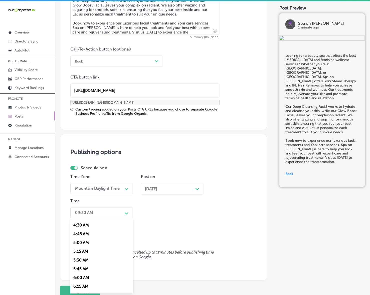
scroll to position [219, 0]
click at [86, 246] on div "7:00 AM" at bounding box center [101, 250] width 63 height 9
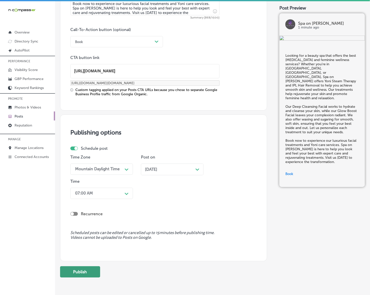
scroll to position [373, 0]
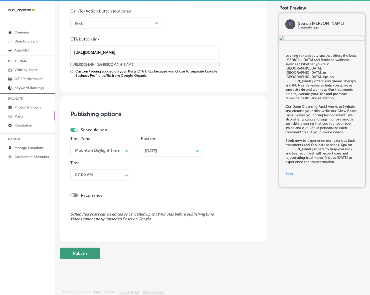
click at [88, 251] on button "Publish" at bounding box center [80, 253] width 40 height 11
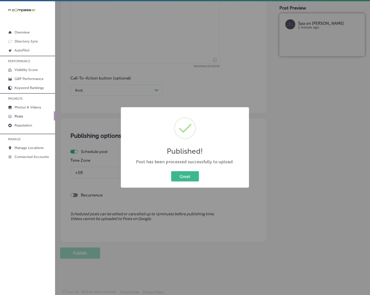
scroll to position [306, 0]
click at [186, 174] on button "Great" at bounding box center [185, 176] width 28 height 10
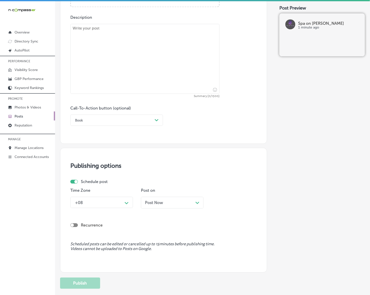
scroll to position [149, 0]
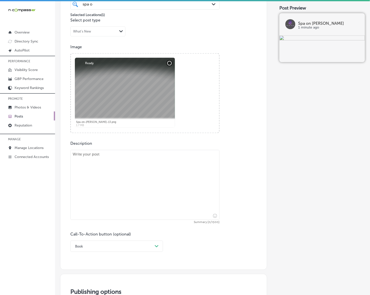
click at [101, 192] on textarea at bounding box center [144, 185] width 149 height 70
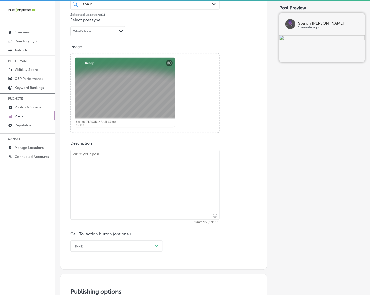
paste textarea "At Spa on [PERSON_NAME], we offer the best facial treatments and hair removal s…"
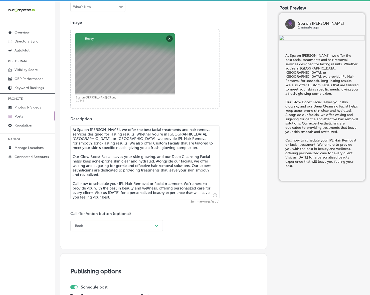
scroll to position [212, 0]
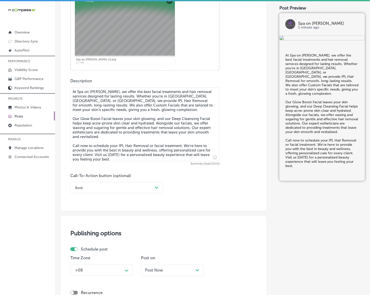
type textarea "At Spa on [PERSON_NAME], we offer the best facial treatments and hair removal s…"
click at [155, 184] on div "Path Created with Sketch." at bounding box center [157, 188] width 8 height 8
click at [82, 252] on div "Call Now" at bounding box center [116, 251] width 93 height 9
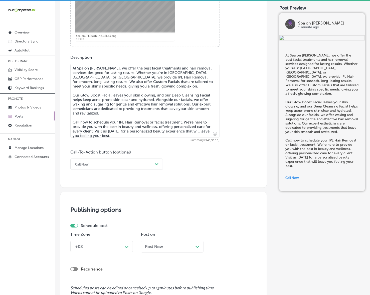
scroll to position [306, 0]
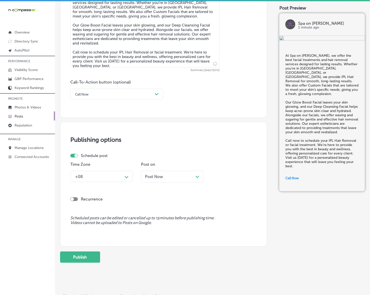
click at [126, 179] on div "Path Created with Sketch." at bounding box center [127, 177] width 8 height 8
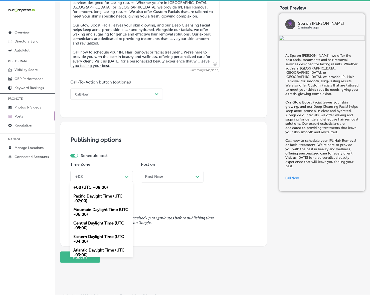
click at [99, 210] on div "Mountain Daylight Time (UTC -06:00)" at bounding box center [101, 212] width 63 height 14
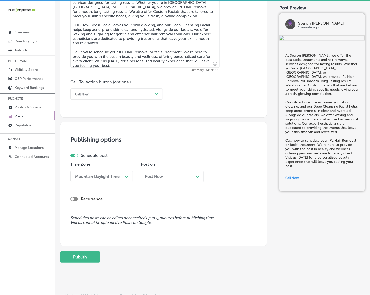
click at [181, 176] on div "Post Now Path Created with Sketch." at bounding box center [172, 176] width 55 height 5
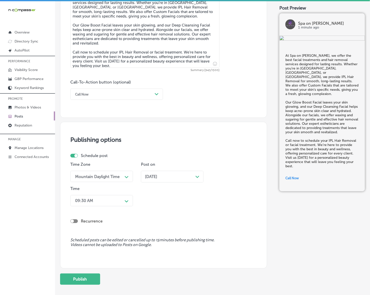
click at [127, 200] on icon "Path Created with Sketch." at bounding box center [127, 201] width 4 height 2
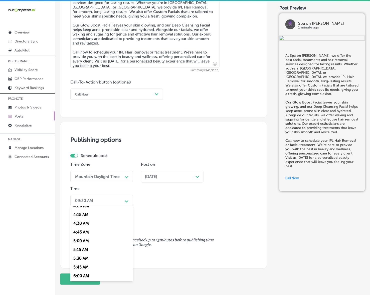
scroll to position [188, 0]
click at [87, 265] on div "7:00 AM" at bounding box center [101, 269] width 63 height 9
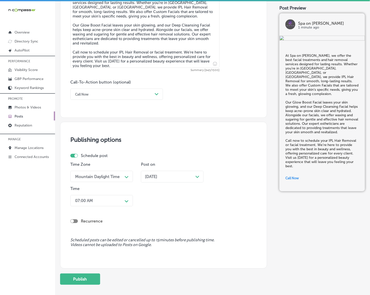
scroll to position [332, 0]
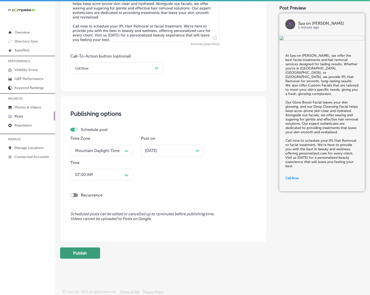
click at [94, 251] on button "Publish" at bounding box center [80, 253] width 40 height 11
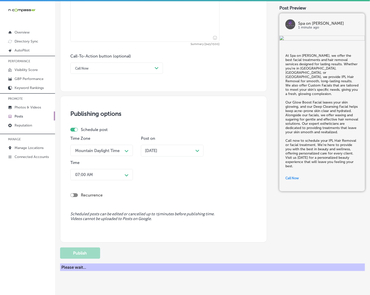
scroll to position [310, 0]
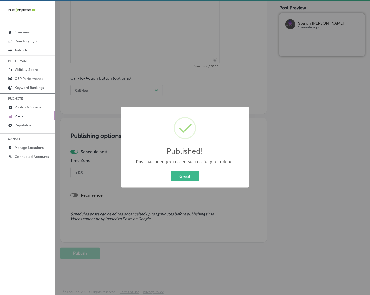
click at [171, 171] on button "Great" at bounding box center [185, 176] width 28 height 10
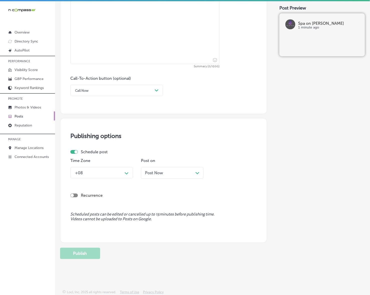
click at [27, 119] on link "Posts" at bounding box center [27, 116] width 55 height 9
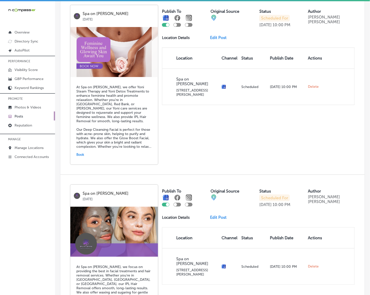
scroll to position [1030, 0]
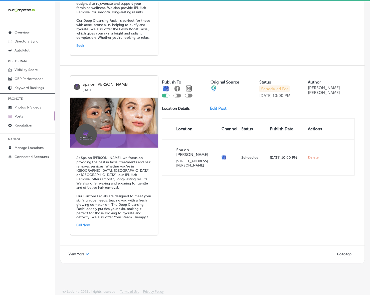
click at [73, 253] on span "View More" at bounding box center [77, 255] width 16 height 4
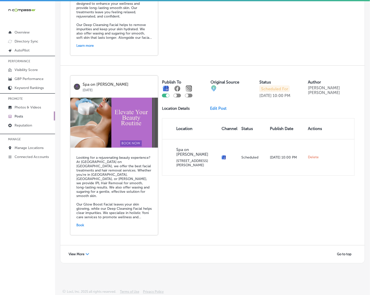
scroll to position [2123, 0]
drag, startPoint x: 81, startPoint y: 254, endPoint x: 20, endPoint y: 251, distance: 60.6
click at [81, 254] on span "View More" at bounding box center [77, 255] width 16 height 4
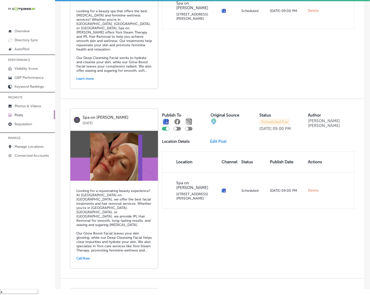
scroll to position [0, 0]
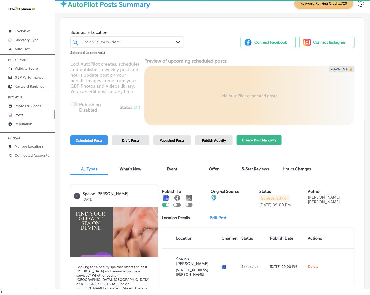
click at [271, 143] on button "Create Post Manually" at bounding box center [258, 141] width 45 height 10
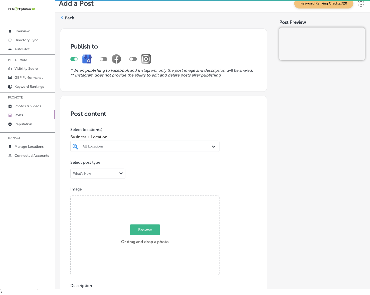
click at [198, 148] on div "All Locations" at bounding box center [148, 146] width 130 height 4
click at [201, 167] on div "[PERSON_NAME] [MEDICAL_DATA] [STREET_ADDRESS][GEOGRAPHIC_DATA][STREET_ADDRESS]" at bounding box center [144, 167] width 145 height 11
type input "[PERSON_NAME]"
click at [285, 133] on div "Post Preview" at bounding box center [322, 279] width 86 height 509
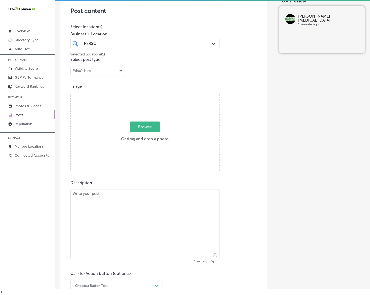
scroll to position [125, 0]
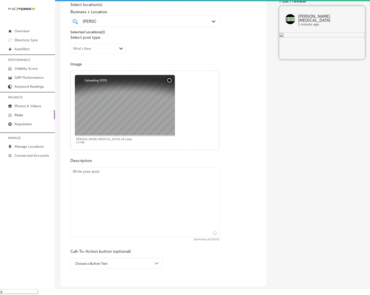
click at [178, 209] on textarea at bounding box center [144, 202] width 149 height 70
paste textarea "Lo Ipsumdo Sitametconse, ad elitsed doeiusmo temporin ut labo etdol magn. Ali e…"
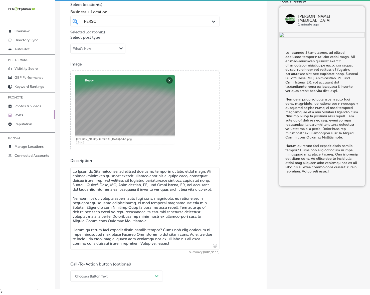
type textarea "Lo Ipsumdo Sitametconse, ad elitsed doeiusmo temporin ut labo etdol magn. Ali e…"
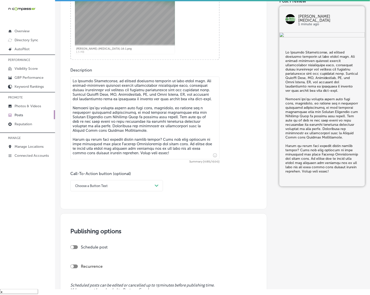
scroll to position [219, 0]
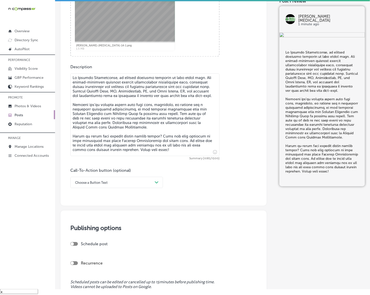
click at [156, 183] on icon "Path Created with Sketch." at bounding box center [157, 183] width 4 height 2
click at [95, 228] on div "Learn more" at bounding box center [116, 228] width 93 height 9
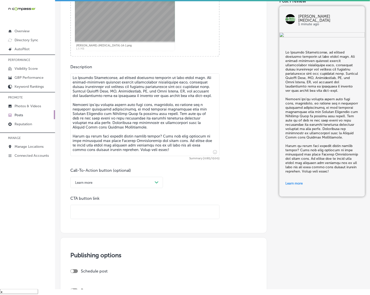
drag, startPoint x: 100, startPoint y: 223, endPoint x: 108, endPoint y: 214, distance: 11.5
click at [108, 215] on input "text" at bounding box center [145, 212] width 149 height 14
paste input "[URL][DOMAIN_NAME]"
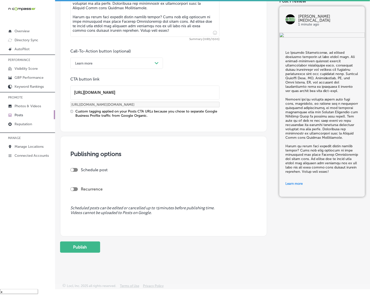
scroll to position [339, 0]
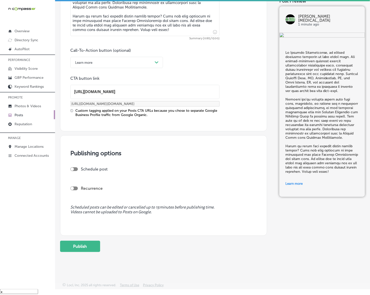
type input "[URL][DOMAIN_NAME]"
click at [73, 169] on div at bounding box center [72, 169] width 3 height 3
checkbox input "true"
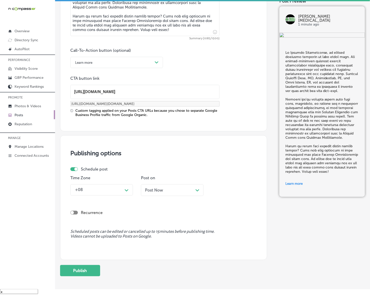
click at [104, 189] on div "+08" at bounding box center [98, 190] width 50 height 9
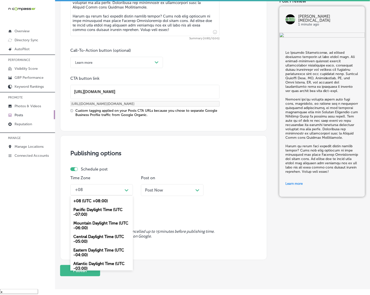
click at [105, 223] on div "Mountain Daylight Time (UTC -06:00)" at bounding box center [101, 226] width 63 height 14
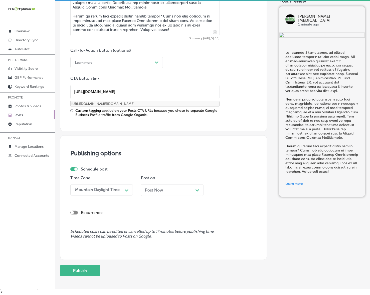
click at [170, 187] on div "Post Now Path Created with Sketch." at bounding box center [172, 190] width 63 height 12
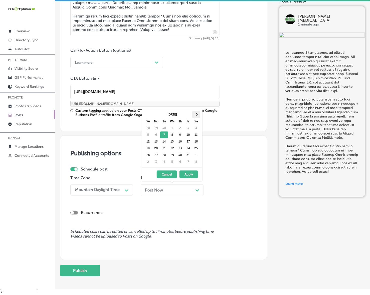
click at [196, 115] on span at bounding box center [196, 114] width 3 height 3
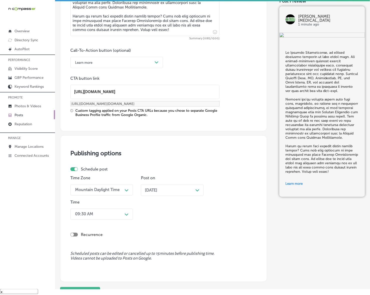
click at [122, 215] on div "09:30 AM" at bounding box center [98, 214] width 50 height 9
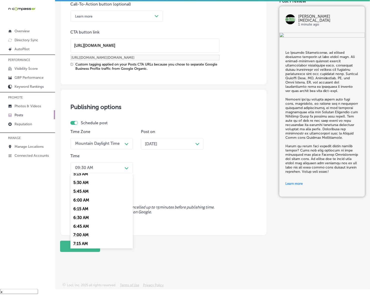
scroll to position [219, 0]
click at [84, 204] on div "7:00 AM" at bounding box center [101, 205] width 63 height 9
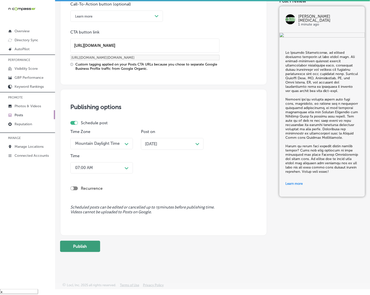
click at [87, 243] on button "Publish" at bounding box center [80, 246] width 40 height 11
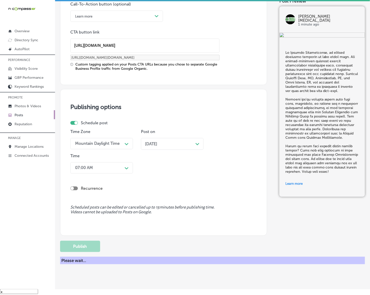
scroll to position [318, 0]
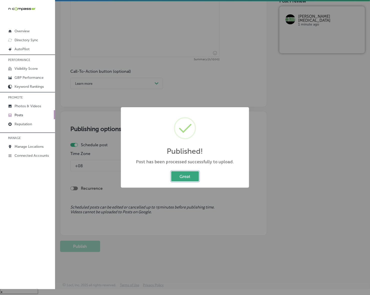
click at [182, 180] on button "Great" at bounding box center [185, 176] width 28 height 10
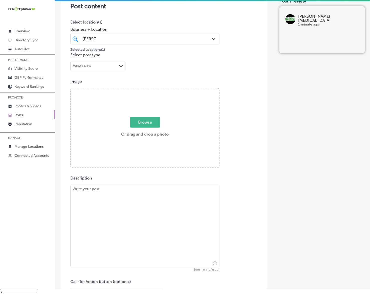
scroll to position [99, 0]
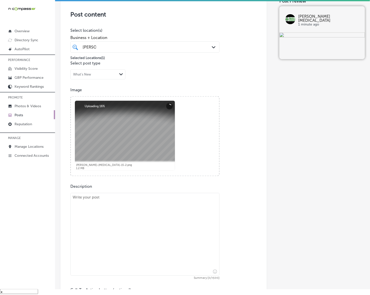
click at [174, 219] on textarea at bounding box center [144, 234] width 149 height 83
paste textarea "Loremip Dolorsitamet consectetur ad elitse doeiusmodtem incididuntu lab etdolor…"
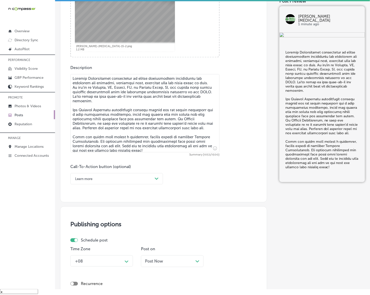
scroll to position [224, 0]
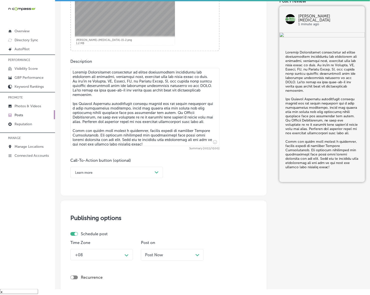
type textarea "Loremip Dolorsitamet consectetur ad elitse doeiusmodtem incididuntu lab etdolor…"
click at [158, 172] on icon "Path Created with Sketch." at bounding box center [157, 173] width 4 height 2
click at [138, 170] on div "Learn more" at bounding box center [113, 173] width 80 height 8
click at [85, 236] on div "Call Now" at bounding box center [116, 236] width 93 height 9
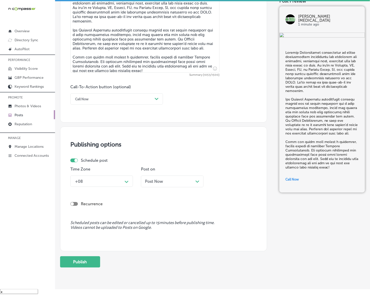
scroll to position [314, 0]
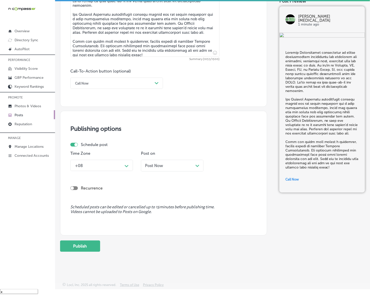
click at [126, 167] on div "Path Created with Sketch." at bounding box center [127, 166] width 4 height 4
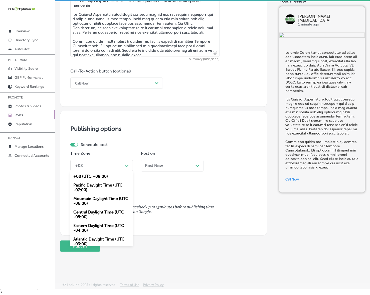
click at [98, 202] on div "Mountain Daylight Time (UTC -06:00)" at bounding box center [101, 201] width 63 height 14
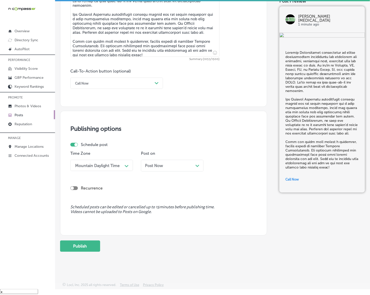
click at [161, 168] on div "Post Now Path Created with Sketch." at bounding box center [172, 166] width 63 height 12
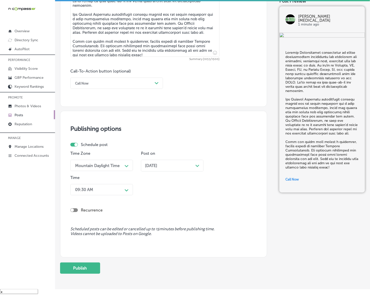
click at [118, 191] on div "09:30 AM" at bounding box center [98, 189] width 50 height 9
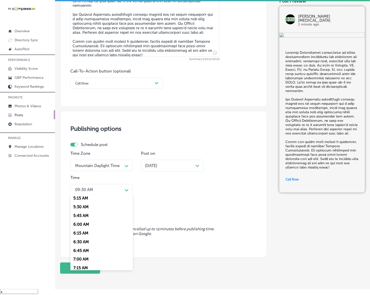
scroll to position [188, 0]
click at [84, 254] on div "7:00 AM" at bounding box center [101, 258] width 63 height 9
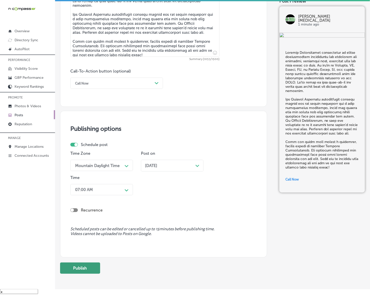
click at [81, 271] on button "Publish" at bounding box center [80, 268] width 40 height 11
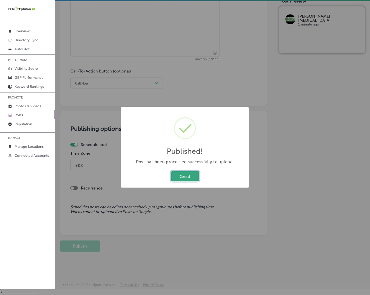
click at [187, 179] on button "Great" at bounding box center [185, 176] width 28 height 10
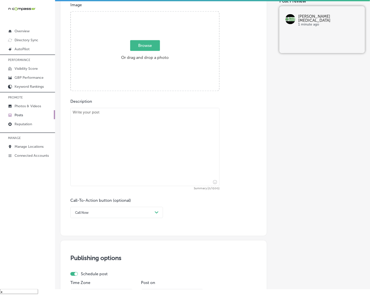
scroll to position [126, 0]
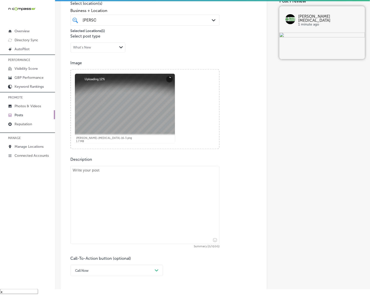
click at [136, 202] on textarea at bounding box center [144, 205] width 149 height 78
paste textarea "Back pain and [MEDICAL_DATA] pain can stop you in your tracks, but [PERSON_NAME…"
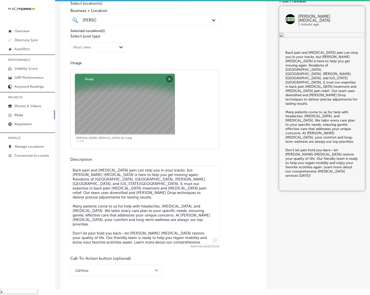
type textarea "Back pain and [MEDICAL_DATA] pain can stop you in your tracks, but [PERSON_NAME…"
click at [128, 273] on div "Call Now Path Created with Sketch." at bounding box center [116, 270] width 93 height 11
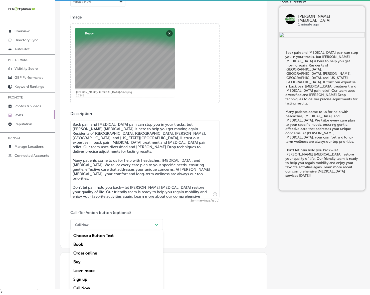
click at [83, 272] on div "Learn more" at bounding box center [116, 271] width 93 height 9
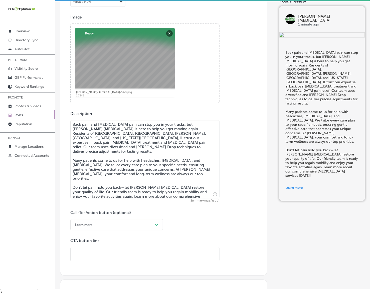
click at [104, 254] on input "text" at bounding box center [145, 255] width 149 height 14
paste input "[URL][DOMAIN_NAME]"
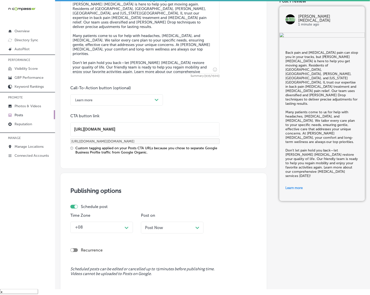
scroll to position [359, 0]
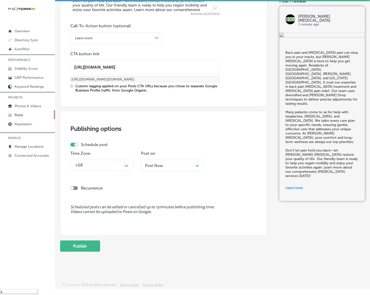
type input "[URL][DOMAIN_NAME]"
click at [126, 165] on icon "Path Created with Sketch." at bounding box center [127, 166] width 4 height 2
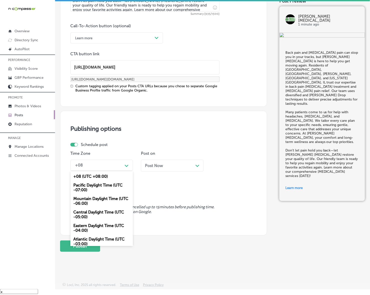
click at [108, 199] on div "Mountain Daylight Time (UTC -06:00)" at bounding box center [101, 201] width 63 height 14
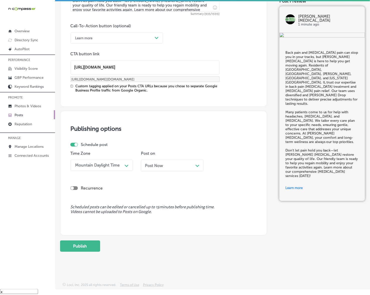
click at [162, 163] on div "Post Now Path Created with Sketch." at bounding box center [172, 166] width 63 height 12
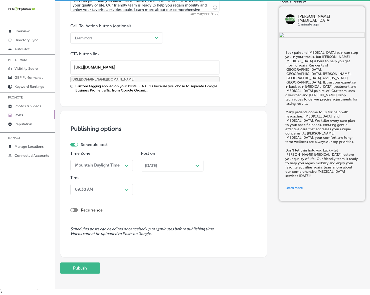
click at [121, 189] on div "09:30 AM" at bounding box center [98, 189] width 50 height 9
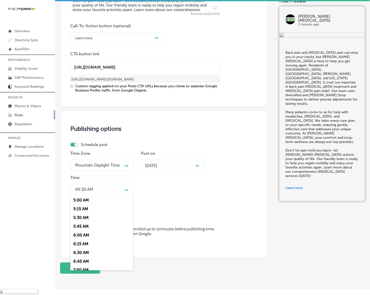
scroll to position [188, 0]
click at [78, 254] on div "7:00 AM" at bounding box center [101, 258] width 63 height 9
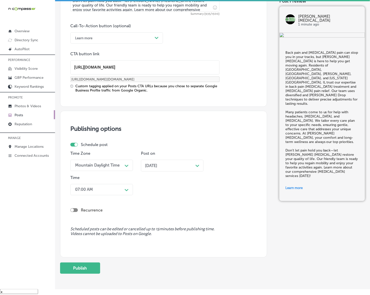
scroll to position [381, 0]
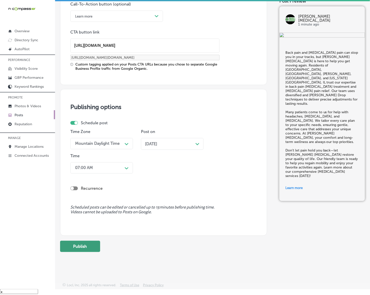
click at [83, 249] on button "Publish" at bounding box center [80, 246] width 40 height 11
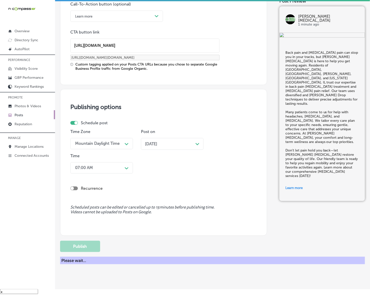
scroll to position [314, 0]
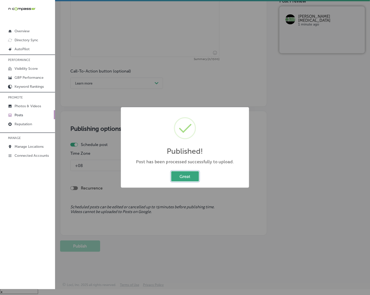
click at [177, 178] on button "Great" at bounding box center [185, 176] width 28 height 10
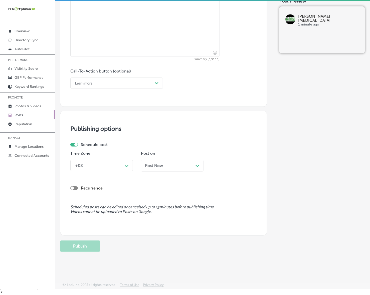
scroll to position [158, 0]
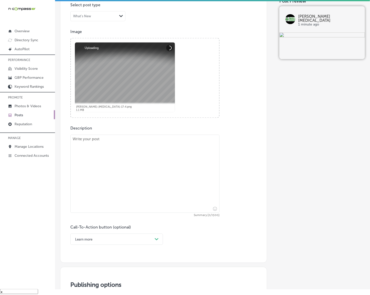
click at [207, 168] on textarea at bounding box center [144, 174] width 149 height 78
paste textarea "Athletes of all ages in [GEOGRAPHIC_DATA][PERSON_NAME], [GEOGRAPHIC_DATA], [GEO…"
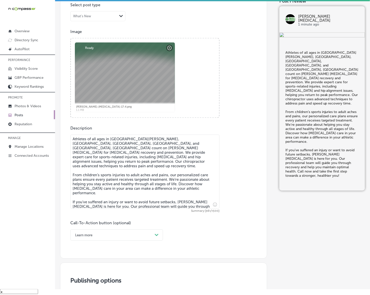
type textarea "Athletes of all ages in [GEOGRAPHIC_DATA][PERSON_NAME], [GEOGRAPHIC_DATA], [GEO…"
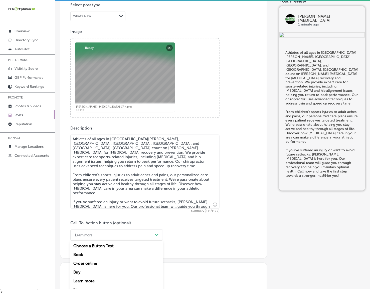
click at [156, 231] on div "option Learn more, selected. option Learn more focused, 5 of 7. 7 results avail…" at bounding box center [116, 235] width 93 height 11
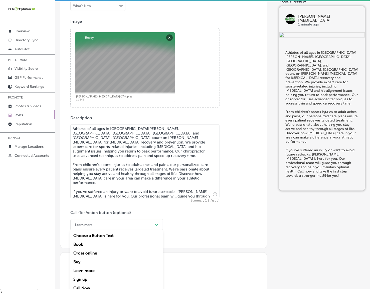
click at [84, 287] on div "Call Now" at bounding box center [116, 288] width 93 height 9
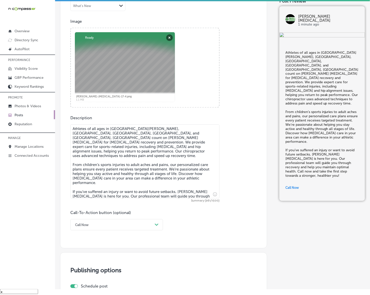
scroll to position [262, 0]
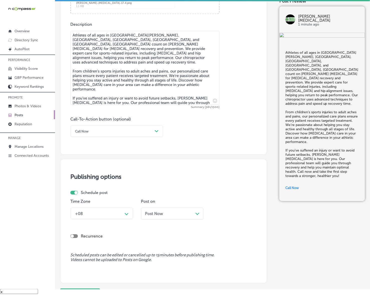
click at [128, 213] on icon "Path Created with Sketch." at bounding box center [127, 214] width 4 height 2
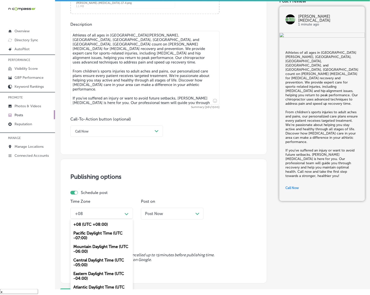
click at [112, 246] on div "Mountain Daylight Time (UTC -06:00)" at bounding box center [101, 249] width 63 height 14
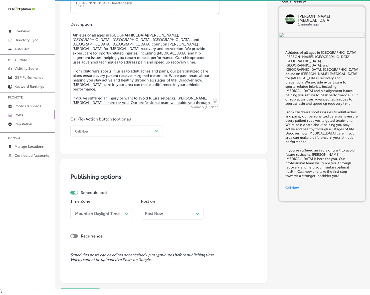
click at [159, 213] on span "Post Now" at bounding box center [154, 213] width 18 height 5
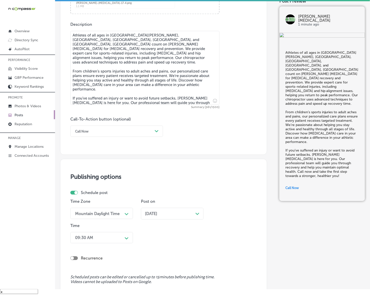
click at [127, 239] on div "09:30 AM Path Created with Sketch." at bounding box center [101, 237] width 63 height 11
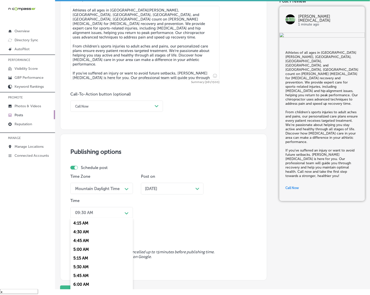
scroll to position [188, 0]
click at [84, 277] on div "7:00 AM" at bounding box center [101, 281] width 63 height 9
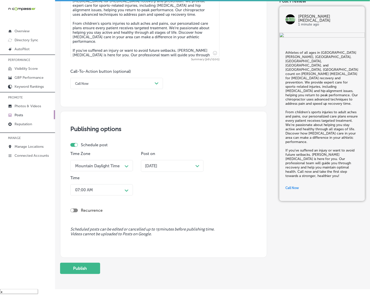
scroll to position [332, 0]
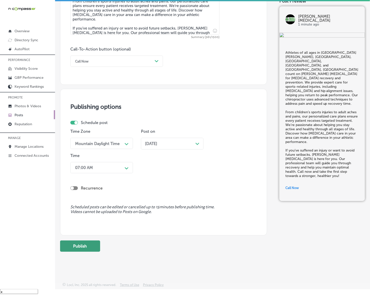
click at [94, 246] on button "Publish" at bounding box center [80, 246] width 40 height 11
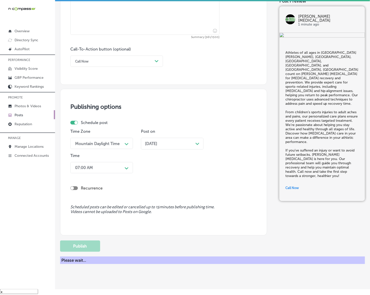
scroll to position [310, 0]
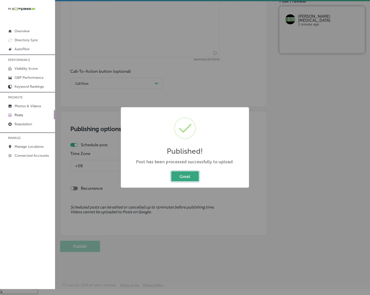
click at [181, 177] on button "Great" at bounding box center [185, 176] width 28 height 10
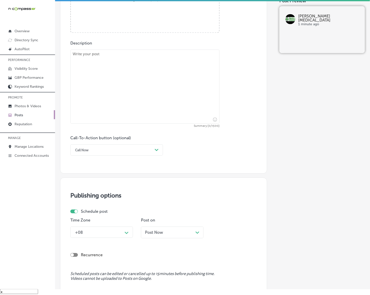
scroll to position [153, 0]
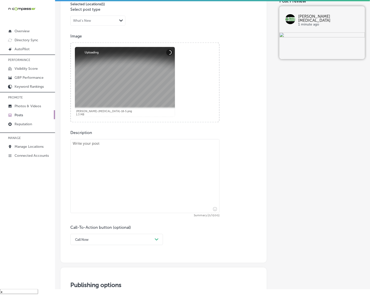
click at [143, 185] on textarea at bounding box center [144, 176] width 149 height 74
paste textarea "[MEDICAL_DATA] and [MEDICAL_DATA] can disrupt your daily life, but [PERSON_NAME…"
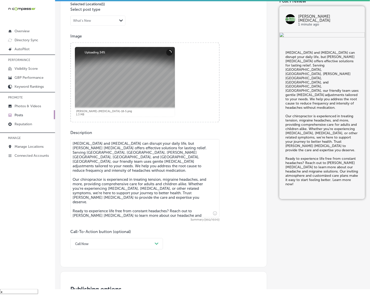
type textarea "[MEDICAL_DATA] and [MEDICAL_DATA] can disrupt your daily life, but [PERSON_NAME…"
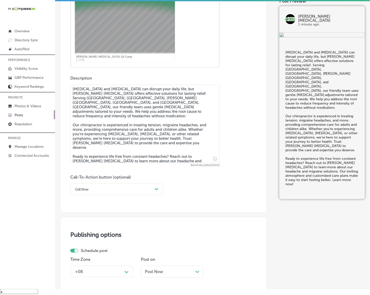
scroll to position [216, 0]
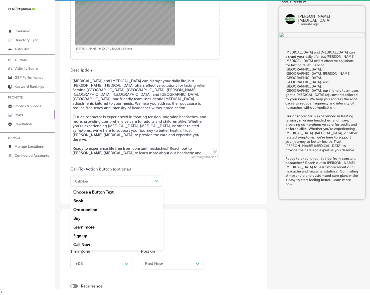
click at [155, 183] on div "Path Created with Sketch." at bounding box center [157, 182] width 8 height 8
click at [91, 226] on div "Learn more" at bounding box center [116, 227] width 93 height 9
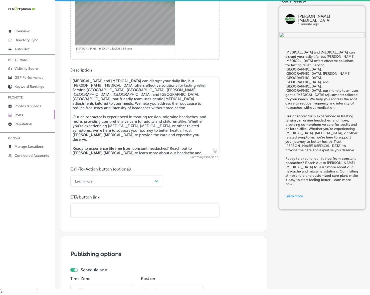
click at [105, 211] on input "text" at bounding box center [145, 211] width 149 height 14
type input "v"
paste input "[URL][DOMAIN_NAME]"
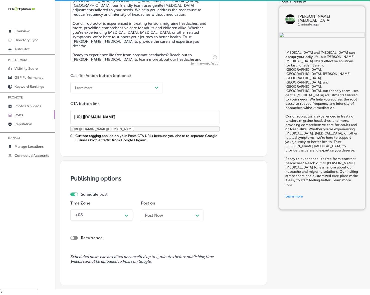
type input "[URL][DOMAIN_NAME]"
click at [121, 213] on div "+08" at bounding box center [98, 215] width 50 height 9
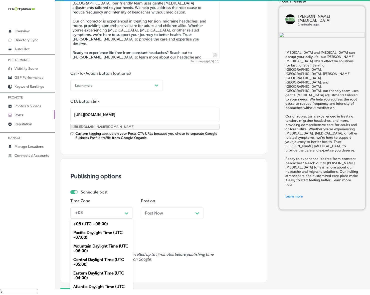
click at [106, 248] on div "Mountain Daylight Time (UTC -06:00)" at bounding box center [101, 249] width 63 height 14
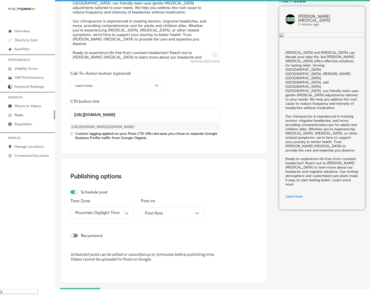
click at [166, 202] on p "Post on" at bounding box center [172, 201] width 63 height 5
click at [164, 212] on div "Post Now Path Created with Sketch." at bounding box center [172, 213] width 55 height 5
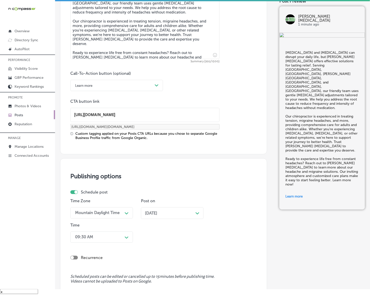
click at [112, 238] on div "09:30 AM Path Created with Sketch." at bounding box center [101, 237] width 63 height 11
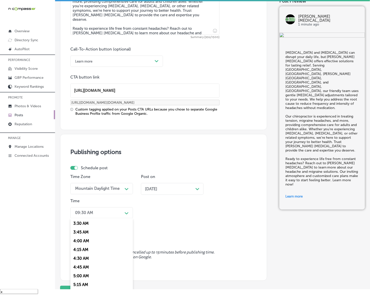
scroll to position [188, 0]
click at [82, 278] on div "7:00 AM" at bounding box center [101, 281] width 63 height 9
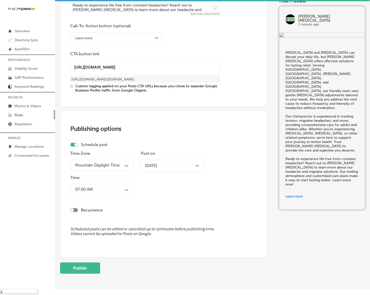
scroll to position [381, 0]
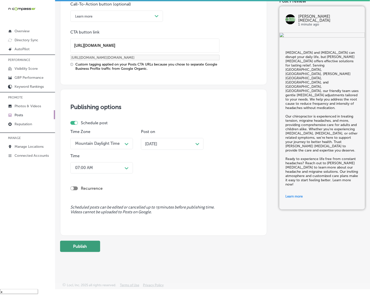
click at [98, 250] on button "Publish" at bounding box center [80, 246] width 40 height 11
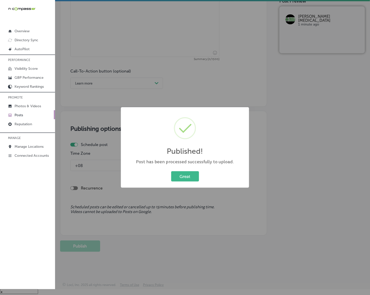
scroll to position [314, 0]
drag, startPoint x: 183, startPoint y: 175, endPoint x: 199, endPoint y: 177, distance: 15.6
click at [183, 175] on button "Great" at bounding box center [185, 176] width 28 height 10
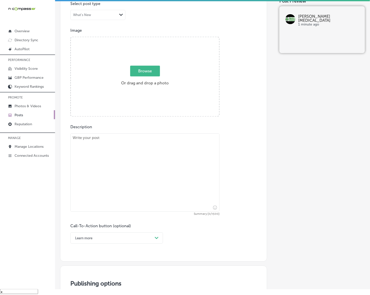
scroll to position [158, 0]
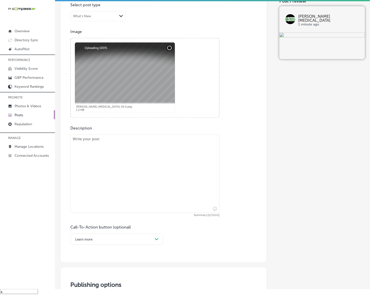
click at [138, 180] on textarea at bounding box center [144, 174] width 149 height 78
paste textarea "Pregnant moms in [GEOGRAPHIC_DATA], [GEOGRAPHIC_DATA], [GEOGRAPHIC_DATA], [GEOG…"
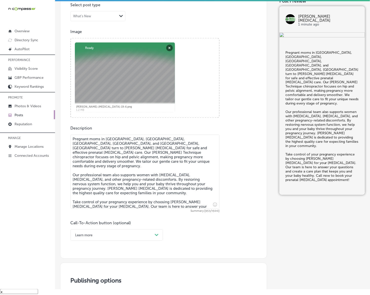
type textarea "Pregnant moms in [GEOGRAPHIC_DATA], [GEOGRAPHIC_DATA], [GEOGRAPHIC_DATA], [GEOG…"
click at [160, 233] on div "Learn more Path Created with Sketch." at bounding box center [116, 235] width 93 height 11
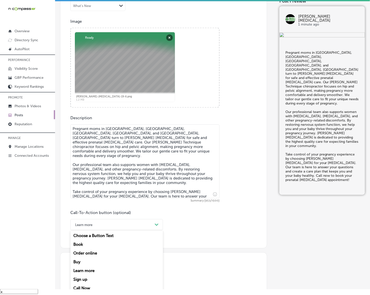
click at [88, 287] on div "Call Now" at bounding box center [116, 288] width 93 height 9
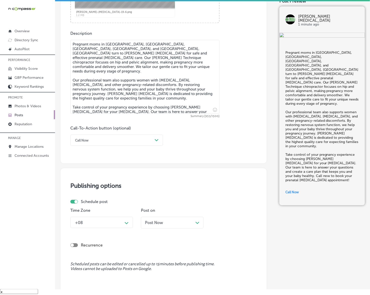
scroll to position [262, 0]
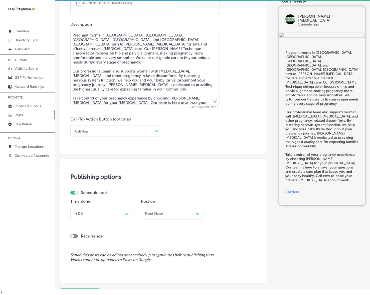
click at [111, 211] on div "+08" at bounding box center [98, 213] width 50 height 9
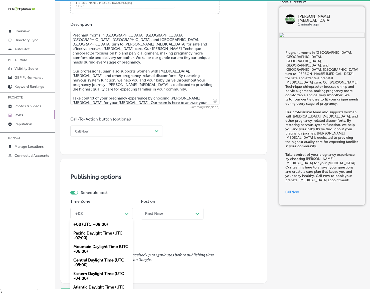
click at [100, 245] on div "Mountain Daylight Time (UTC -06:00)" at bounding box center [101, 249] width 63 height 14
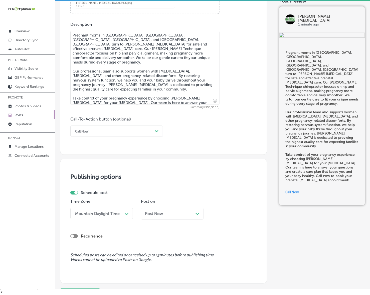
click at [170, 219] on div "Post Now Path Created with Sketch." at bounding box center [172, 216] width 63 height 16
click at [171, 210] on div "Post Now Path Created with Sketch." at bounding box center [172, 214] width 63 height 12
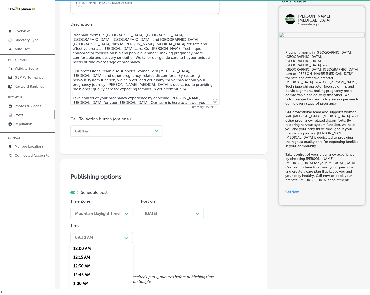
click at [121, 238] on div "option 7:00 AM, selected. option 12:30 AM focused, 3 of 96. 96 results availabl…" at bounding box center [101, 237] width 63 height 11
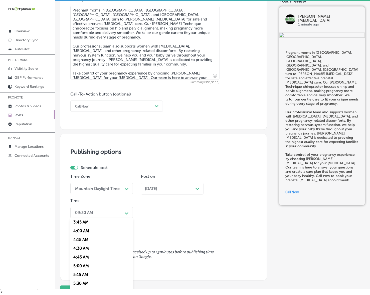
scroll to position [188, 0]
click at [84, 280] on div "7:00 AM" at bounding box center [101, 281] width 63 height 9
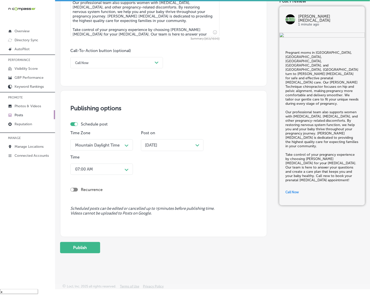
scroll to position [332, 0]
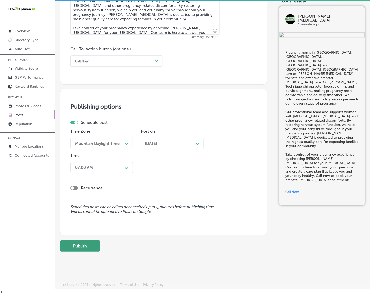
click at [92, 247] on button "Publish" at bounding box center [80, 246] width 40 height 11
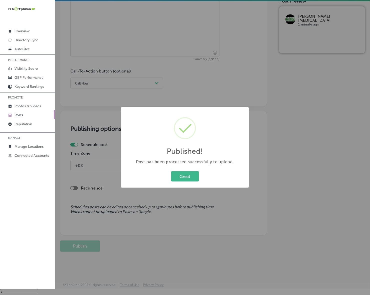
scroll to position [310, 0]
click at [193, 170] on div "Great Cancel" at bounding box center [185, 176] width 118 height 13
click at [193, 179] on button "Great" at bounding box center [185, 176] width 28 height 10
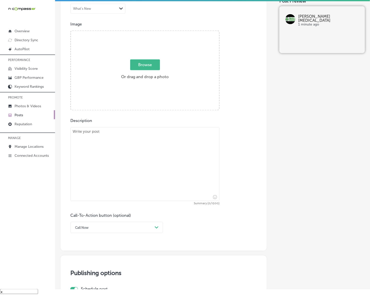
scroll to position [122, 0]
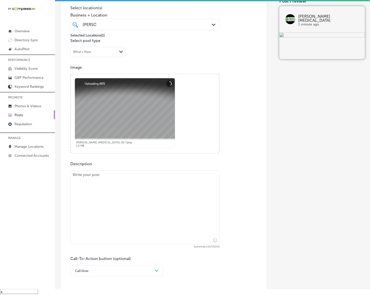
click at [136, 199] on textarea at bounding box center [144, 208] width 149 height 74
paste textarea "At [PERSON_NAME] [MEDICAL_DATA], we love helping children grow up healthy and h…"
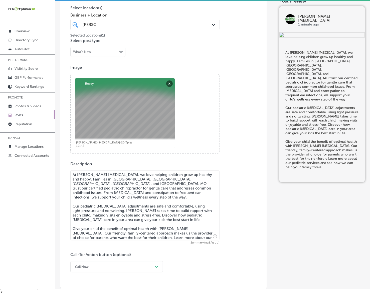
type textarea "At [PERSON_NAME] [MEDICAL_DATA], we love helping children grow up healthy and h…"
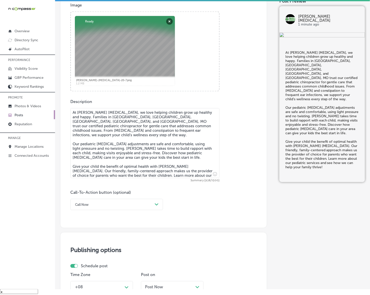
scroll to position [184, 0]
drag, startPoint x: 126, startPoint y: 205, endPoint x: 123, endPoint y: 208, distance: 3.5
click at [126, 205] on div "Call Now" at bounding box center [113, 205] width 80 height 8
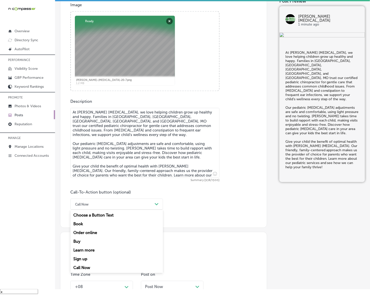
click at [95, 251] on div "Learn more" at bounding box center [116, 250] width 93 height 9
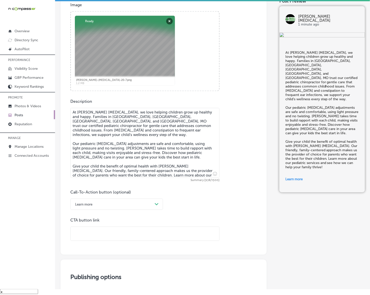
click at [106, 232] on input "text" at bounding box center [145, 234] width 149 height 14
paste input "[URL][DOMAIN_NAME]"
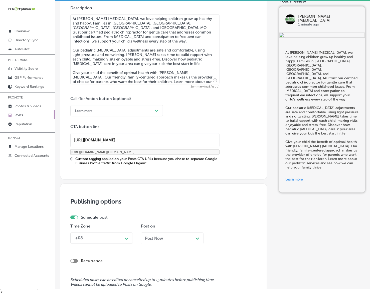
type input "[URL][DOMAIN_NAME]"
click at [116, 239] on div "+08 Path Created with Sketch." at bounding box center [101, 238] width 63 height 11
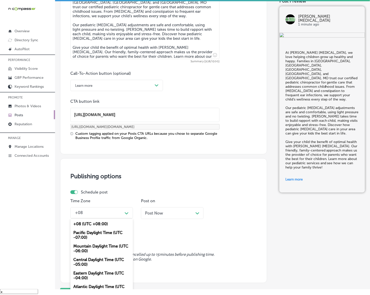
click at [96, 247] on div "Mountain Daylight Time (UTC -06:00)" at bounding box center [101, 249] width 63 height 14
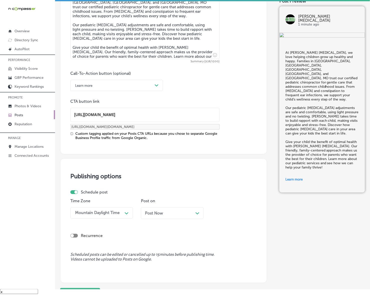
click at [177, 217] on div "Post Now Path Created with Sketch." at bounding box center [172, 213] width 63 height 12
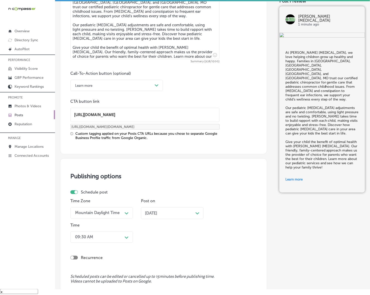
click at [123, 240] on div "09:30 AM Path Created with Sketch." at bounding box center [101, 237] width 63 height 11
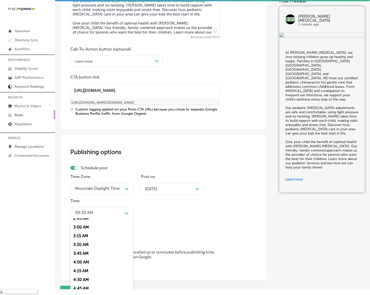
scroll to position [188, 0]
click at [81, 281] on div "7:00 AM" at bounding box center [101, 281] width 63 height 9
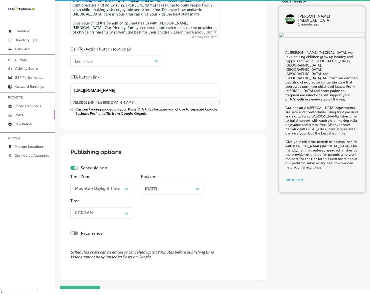
scroll to position [373, 0]
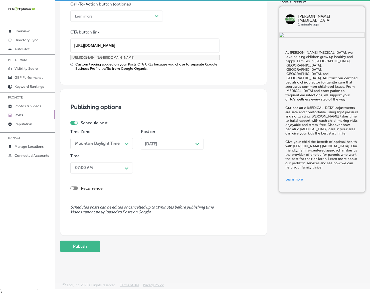
click at [104, 246] on div "Publish" at bounding box center [163, 246] width 207 height 11
click at [97, 245] on button "Publish" at bounding box center [80, 246] width 40 height 11
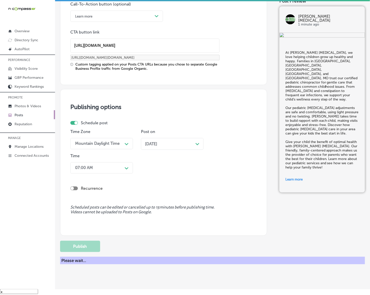
scroll to position [306, 0]
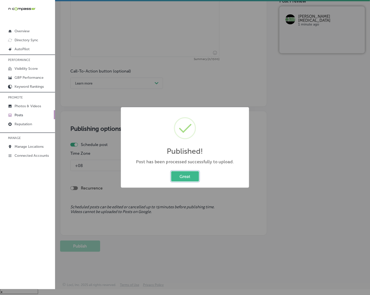
drag, startPoint x: 183, startPoint y: 178, endPoint x: 232, endPoint y: 183, distance: 49.6
click at [183, 178] on button "Great" at bounding box center [185, 176] width 28 height 10
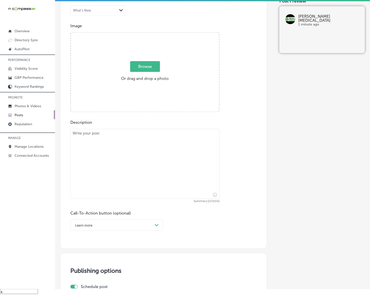
scroll to position [149, 0]
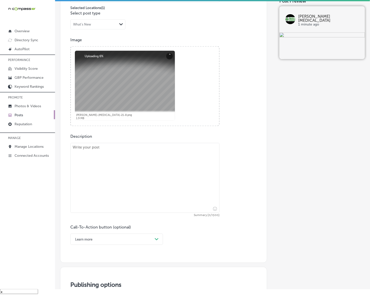
click at [213, 180] on textarea at bounding box center [144, 178] width 149 height 70
paste textarea "Hip and pelvic misalignments can cause discomfort and limit your mobility, but …"
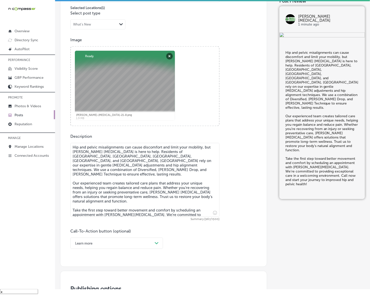
type textarea "Hip and pelvic misalignments can cause discomfort and limit your mobility, but …"
click at [156, 247] on div "option Learn more, selected. option Book focused, 2 of 7. 7 results available. …" at bounding box center [116, 243] width 93 height 11
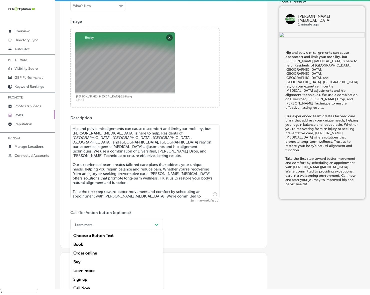
click at [92, 284] on div "Call Now" at bounding box center [116, 288] width 93 height 9
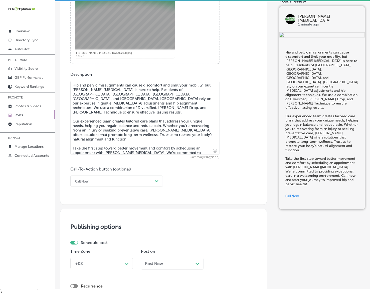
scroll to position [293, 0]
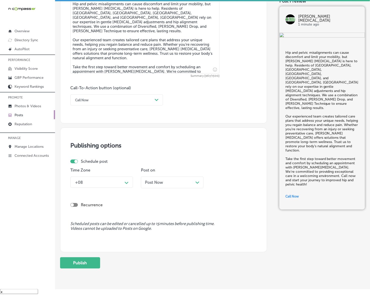
click at [122, 182] on div "+08" at bounding box center [98, 182] width 50 height 9
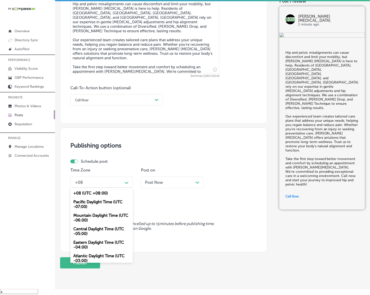
click at [103, 217] on div "Mountain Daylight Time (UTC -06:00)" at bounding box center [101, 218] width 63 height 14
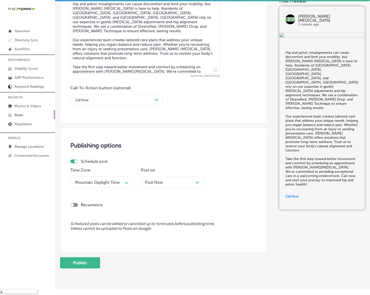
click at [168, 183] on div "Post Now Path Created with Sketch." at bounding box center [172, 182] width 55 height 5
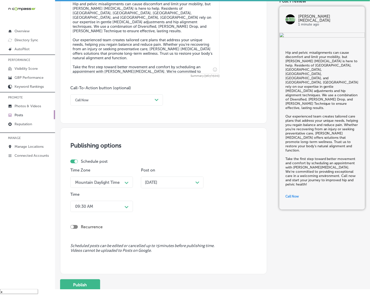
click at [161, 179] on div "[DATE] Path Created with Sketch." at bounding box center [172, 183] width 63 height 12
click at [122, 207] on div "09:30 AM" at bounding box center [98, 206] width 50 height 9
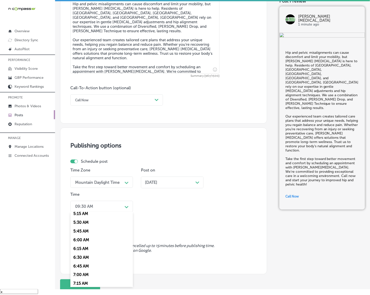
scroll to position [219, 0]
click at [87, 239] on div "7:00 AM" at bounding box center [101, 243] width 63 height 9
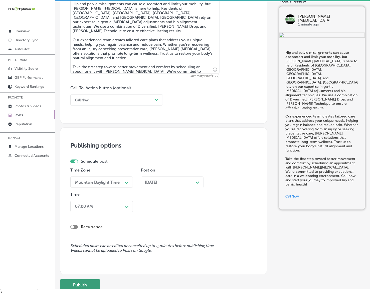
click at [89, 282] on button "Publish" at bounding box center [80, 285] width 40 height 11
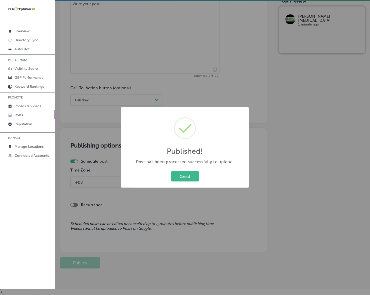
click at [171, 171] on button "Great" at bounding box center [185, 176] width 28 height 10
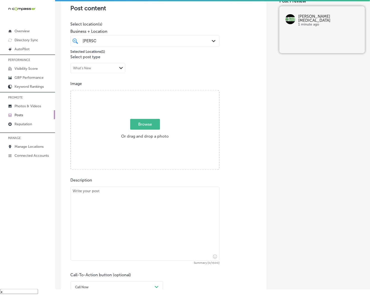
scroll to position [105, 0]
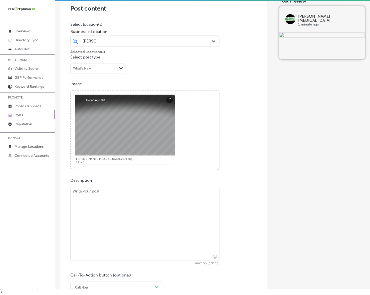
click at [88, 181] on label "Description" at bounding box center [81, 180] width 22 height 5
click at [87, 199] on textarea at bounding box center [144, 224] width 149 height 74
paste textarea "[PERSON_NAME] [MEDICAL_DATA] specializes in gentle, effective [MEDICAL_DATA] ca…"
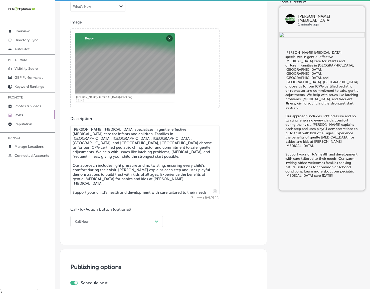
scroll to position [168, 0]
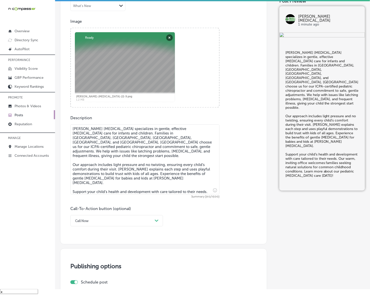
type textarea "[PERSON_NAME] [MEDICAL_DATA] specializes in gentle, effective [MEDICAL_DATA] ca…"
drag, startPoint x: 157, startPoint y: 221, endPoint x: 153, endPoint y: 223, distance: 4.7
click at [157, 221] on polygon at bounding box center [157, 221] width 4 height 2
click at [100, 265] on div "Learn more" at bounding box center [116, 267] width 93 height 9
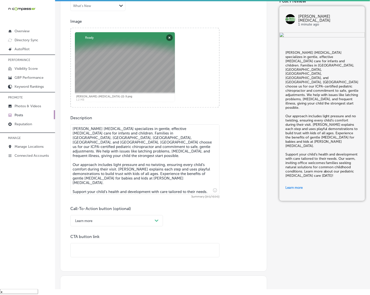
click at [110, 255] on input "text" at bounding box center [145, 251] width 149 height 14
paste input "[URL][DOMAIN_NAME]"
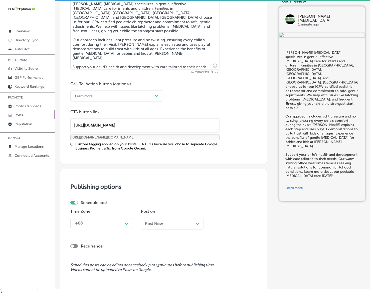
type input "[URL][DOMAIN_NAME]"
click at [117, 229] on div "Time Zone +08 Path Created with Sketch." at bounding box center [101, 221] width 63 height 24
click at [116, 225] on div "+08 Path Created with Sketch." at bounding box center [101, 223] width 63 height 11
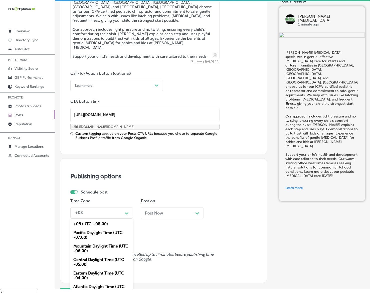
click at [106, 246] on div "Mountain Daylight Time (UTC -06:00)" at bounding box center [101, 249] width 63 height 14
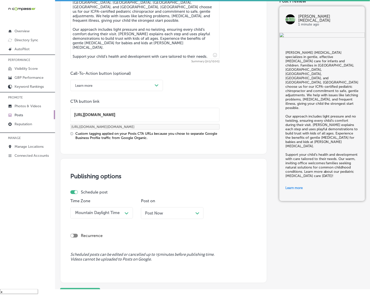
click at [163, 213] on span "Post Now" at bounding box center [154, 213] width 18 height 5
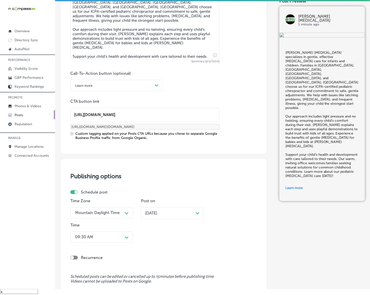
click at [131, 233] on div "09:30 AM Path Created with Sketch." at bounding box center [101, 237] width 63 height 11
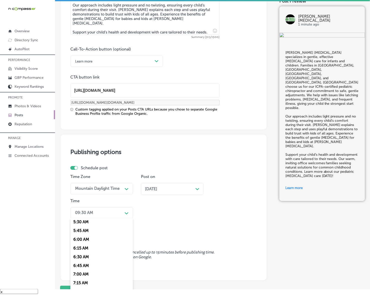
scroll to position [219, 0]
click at [85, 249] on div "7:00 AM" at bounding box center [101, 250] width 63 height 9
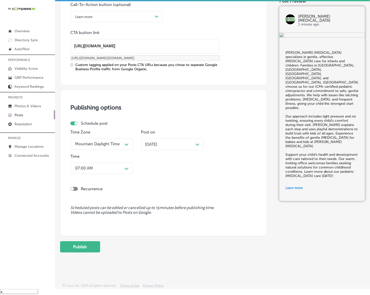
scroll to position [373, 0]
click at [88, 249] on button "Publish" at bounding box center [80, 246] width 40 height 11
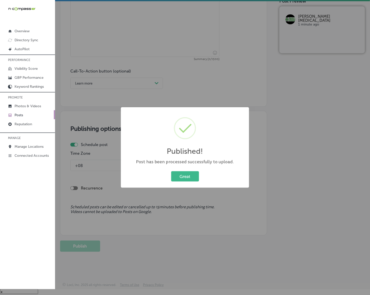
scroll to position [306, 0]
click at [186, 180] on button "Great" at bounding box center [185, 176] width 28 height 10
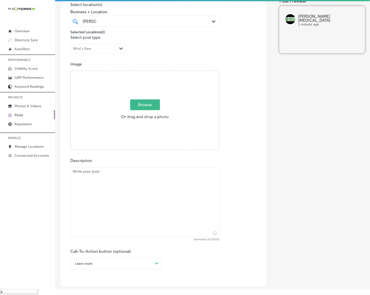
scroll to position [118, 0]
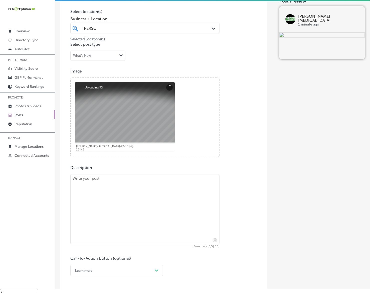
click at [116, 185] on textarea at bounding box center [144, 209] width 149 height 70
paste textarea "Athletes and active individuals in [GEOGRAPHIC_DATA], [GEOGRAPHIC_DATA], [GEOGR…"
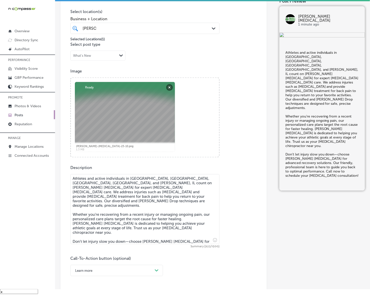
scroll to position [181, 0]
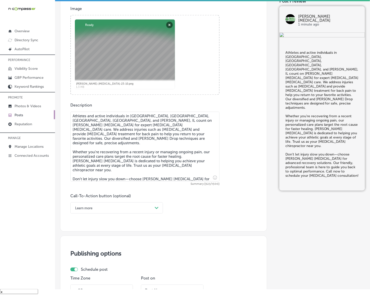
type textarea "Athletes and active individuals in [GEOGRAPHIC_DATA], [GEOGRAPHIC_DATA], [GEOGR…"
click at [142, 208] on div "Learn more" at bounding box center [113, 208] width 80 height 8
click at [88, 270] on div "Call Now" at bounding box center [116, 272] width 93 height 9
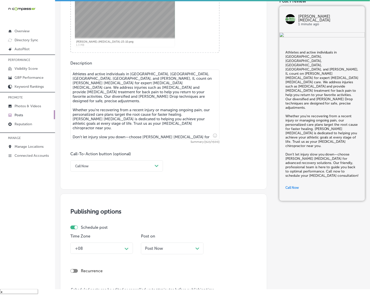
scroll to position [306, 0]
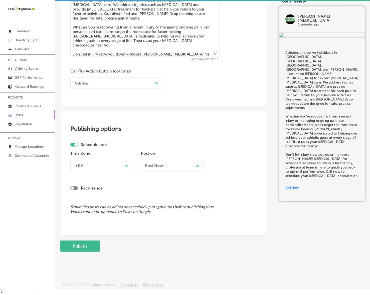
click at [122, 167] on div "+08" at bounding box center [98, 165] width 50 height 9
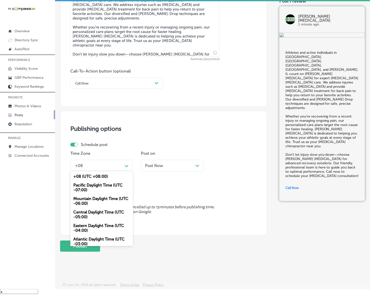
click at [105, 202] on div "Mountain Daylight Time (UTC -06:00)" at bounding box center [101, 201] width 63 height 14
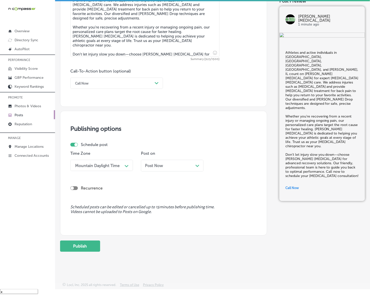
click at [174, 162] on div "Post Now Path Created with Sketch." at bounding box center [172, 166] width 63 height 12
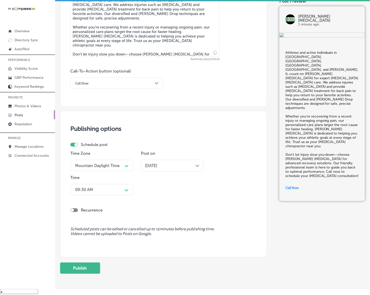
click at [125, 189] on icon "Path Created with Sketch." at bounding box center [127, 190] width 4 height 2
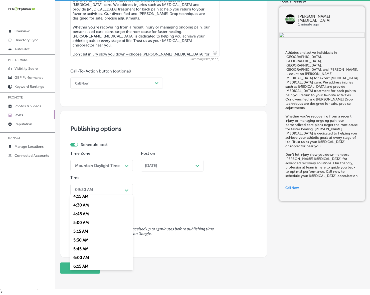
scroll to position [188, 0]
click at [83, 256] on div "7:00 AM" at bounding box center [101, 258] width 63 height 9
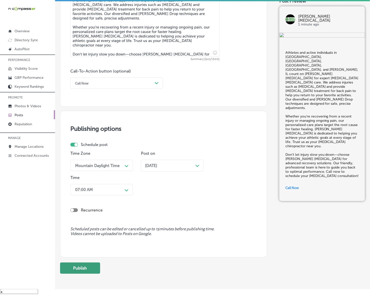
click at [89, 273] on button "Publish" at bounding box center [80, 268] width 40 height 11
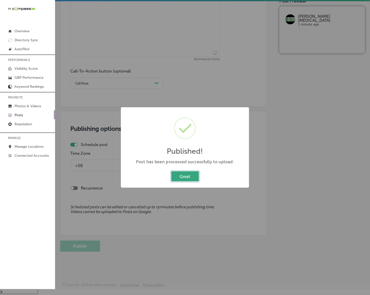
click at [190, 178] on button "Great" at bounding box center [185, 176] width 28 height 10
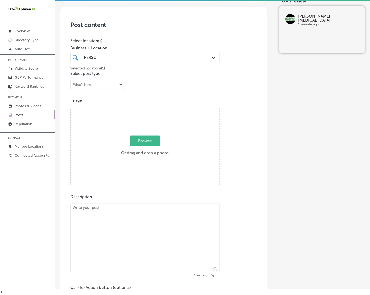
scroll to position [87, 0]
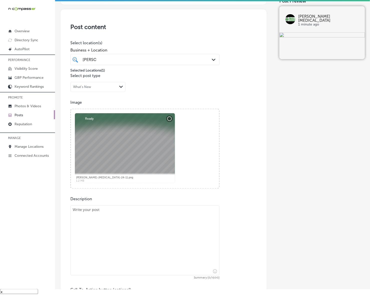
click at [146, 245] on textarea at bounding box center [144, 241] width 149 height 70
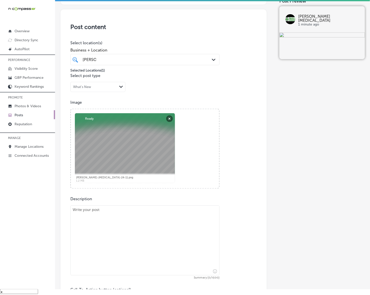
paste textarea "If you struggle with back pain, hip pain, or [MEDICAL_DATA] pain, [PERSON_NAME]…"
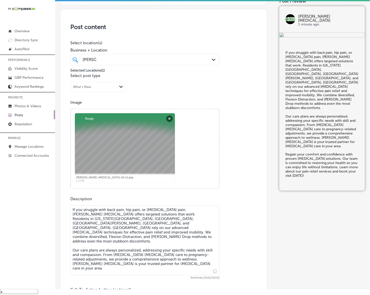
type textarea "If you struggle with back pain, hip pain, or [MEDICAL_DATA] pain, [PERSON_NAME]…"
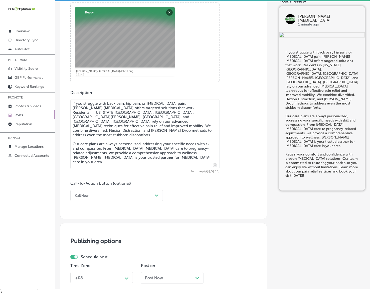
scroll to position [212, 0]
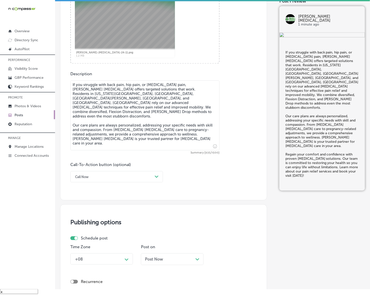
click at [130, 179] on div "Call Now" at bounding box center [113, 177] width 80 height 8
click at [98, 222] on div "Learn more" at bounding box center [116, 223] width 93 height 9
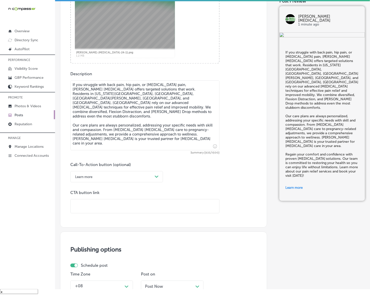
click at [111, 204] on input "text" at bounding box center [145, 207] width 149 height 14
paste input "[URL][DOMAIN_NAME]"
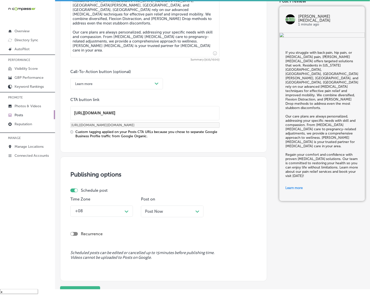
scroll to position [306, 0]
type input "[URL][DOMAIN_NAME]"
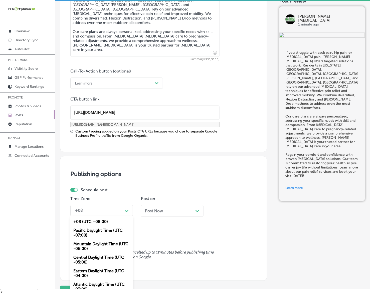
click at [124, 212] on div "Path Created with Sketch." at bounding box center [127, 211] width 8 height 8
click at [108, 246] on div "Mountain Daylight Time (UTC -06:00)" at bounding box center [101, 247] width 63 height 14
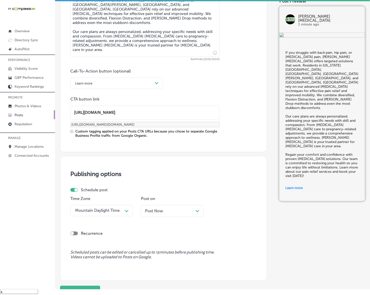
click at [157, 213] on div "Post Now Path Created with Sketch." at bounding box center [172, 211] width 63 height 12
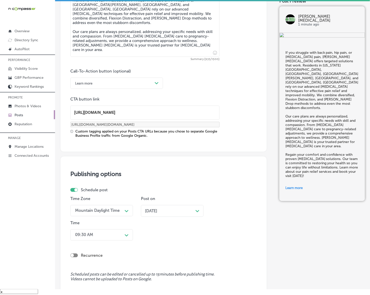
click at [130, 234] on div "09:30 AM Path Created with Sketch." at bounding box center [101, 234] width 63 height 11
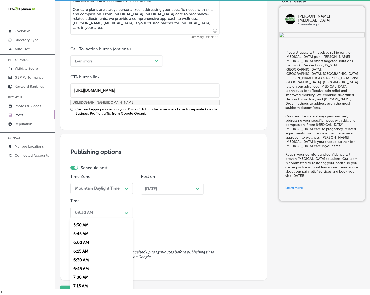
scroll to position [219, 0]
click at [89, 248] on div "7:00 AM" at bounding box center [101, 250] width 63 height 9
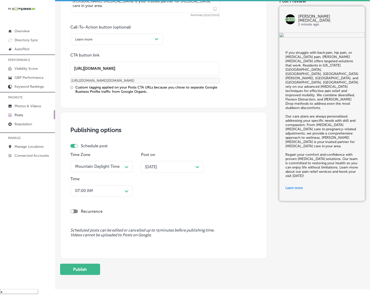
scroll to position [373, 0]
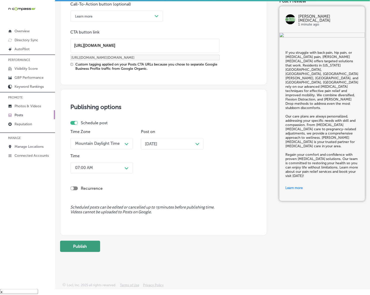
click at [92, 249] on button "Publish" at bounding box center [80, 246] width 40 height 11
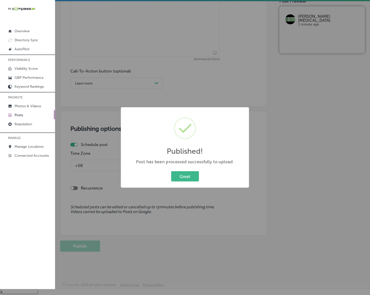
scroll to position [306, 0]
click at [178, 177] on button "Great" at bounding box center [185, 176] width 28 height 10
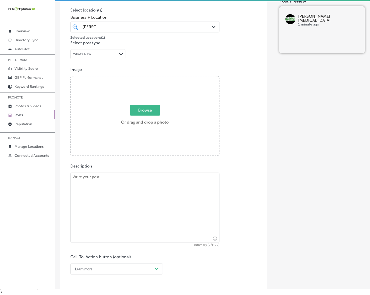
scroll to position [118, 0]
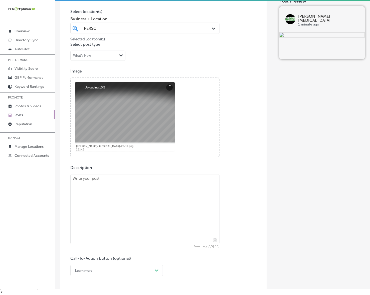
click at [149, 207] on textarea at bounding box center [144, 209] width 149 height 70
paste textarea "At [PERSON_NAME] [MEDICAL_DATA], we’re dedicated to supporting the health of yo…"
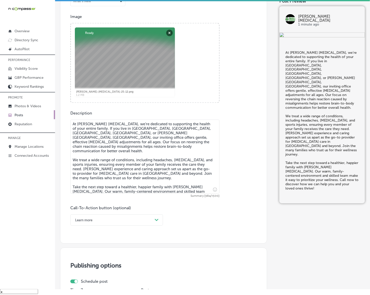
scroll to position [212, 0]
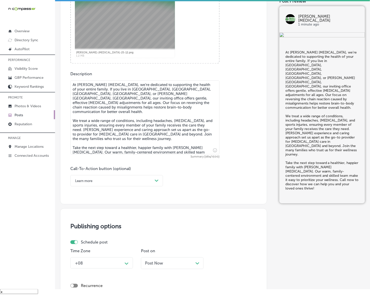
type textarea "At [PERSON_NAME] [MEDICAL_DATA], we’re dedicated to supporting the health of yo…"
click at [156, 185] on div "Learn more Path Created with Sketch." at bounding box center [116, 180] width 93 height 11
click at [88, 244] on div "Call Now" at bounding box center [116, 244] width 93 height 9
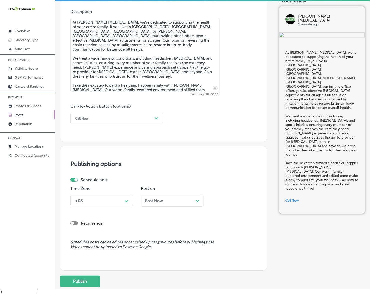
click at [129, 201] on div "Path Created with Sketch." at bounding box center [127, 201] width 8 height 8
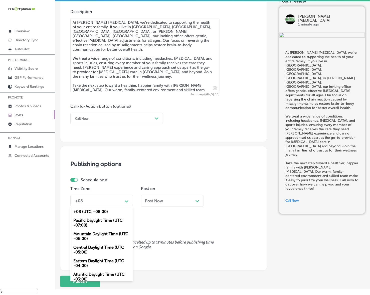
click at [99, 233] on div "Mountain Daylight Time (UTC -06:00)" at bounding box center [101, 237] width 63 height 14
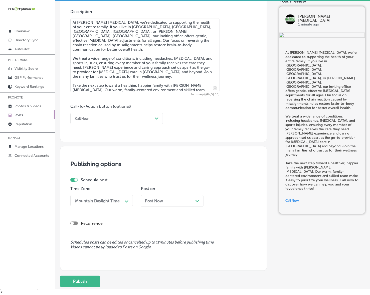
click at [158, 201] on span "Post Now" at bounding box center [154, 201] width 18 height 5
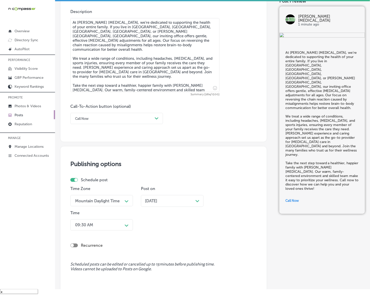
click at [123, 229] on div "09:30 AM Path Created with Sketch." at bounding box center [101, 224] width 63 height 11
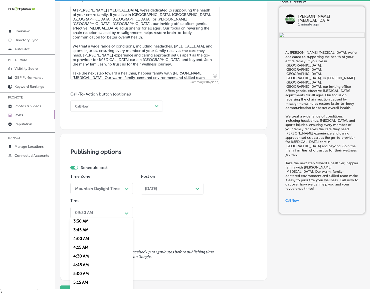
scroll to position [188, 0]
click at [78, 277] on div "7:00 AM" at bounding box center [101, 281] width 63 height 9
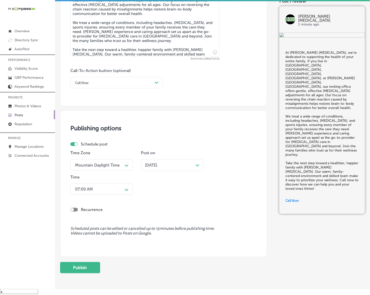
scroll to position [332, 0]
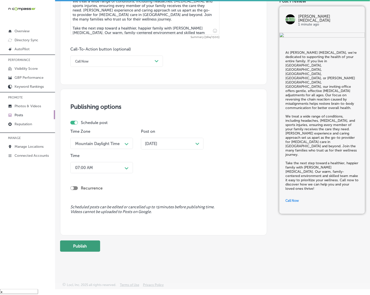
click at [88, 246] on button "Publish" at bounding box center [80, 246] width 40 height 11
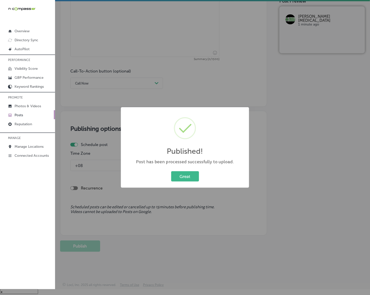
scroll to position [310, 0]
click at [180, 177] on button "Great" at bounding box center [185, 176] width 28 height 10
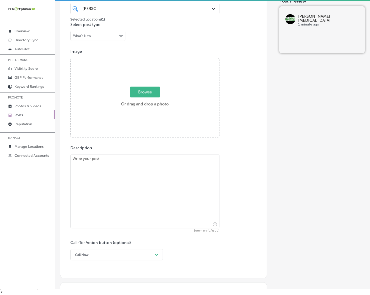
scroll to position [122, 0]
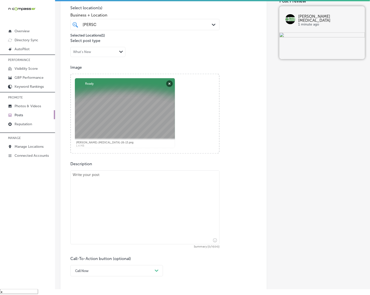
click at [154, 195] on textarea at bounding box center [144, 208] width 149 height 74
paste textarea "Experience the difference that personalized [MEDICAL_DATA] care can make at [PE…"
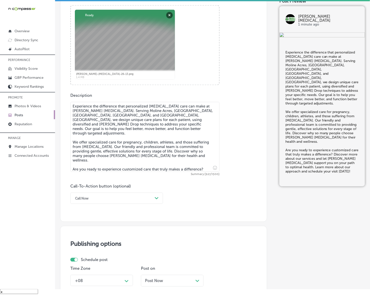
scroll to position [216, 0]
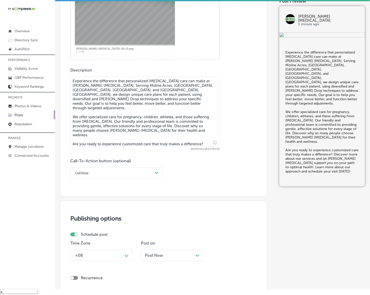
type textarea "Experience the difference that personalized [MEDICAL_DATA] care can make at [PE…"
click at [103, 173] on div "Call Now" at bounding box center [113, 173] width 80 height 8
click at [88, 218] on div "Learn more" at bounding box center [116, 219] width 93 height 9
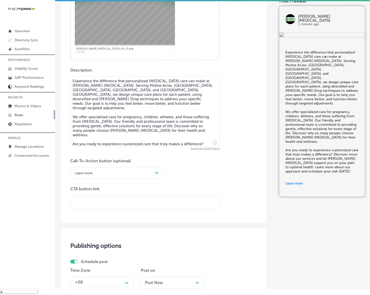
click at [109, 204] on input "text" at bounding box center [145, 203] width 149 height 14
paste input "[URL][DOMAIN_NAME]"
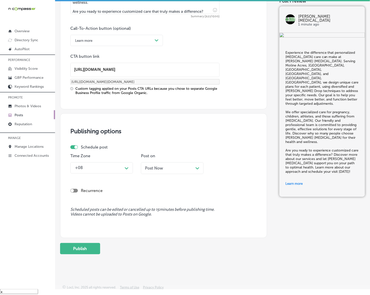
scroll to position [351, 0]
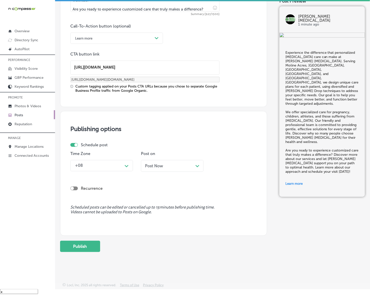
type input "[URL][DOMAIN_NAME]"
click at [127, 166] on icon "Path Created with Sketch." at bounding box center [127, 166] width 4 height 2
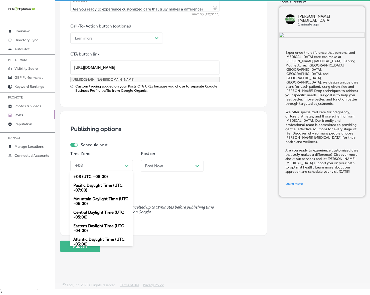
click at [105, 201] on div "Mountain Daylight Time (UTC -06:00)" at bounding box center [101, 202] width 63 height 14
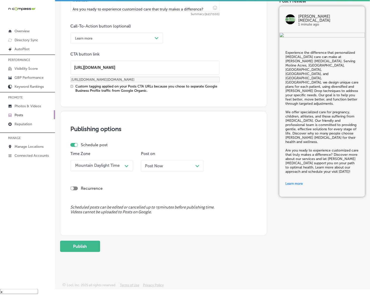
click at [161, 167] on span "Post Now" at bounding box center [154, 166] width 18 height 5
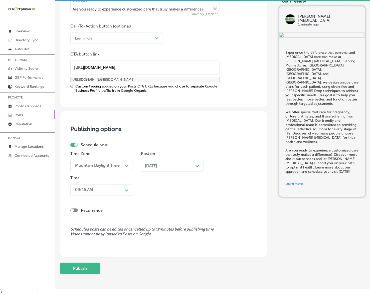
click at [126, 189] on icon "Path Created with Sketch." at bounding box center [127, 190] width 4 height 2
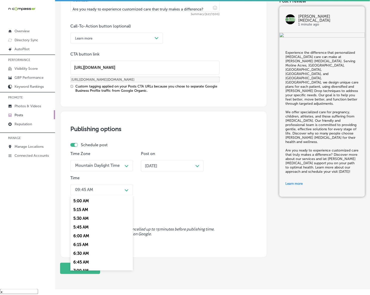
scroll to position [188, 0]
click at [85, 258] on div "7:00 AM" at bounding box center [101, 258] width 63 height 9
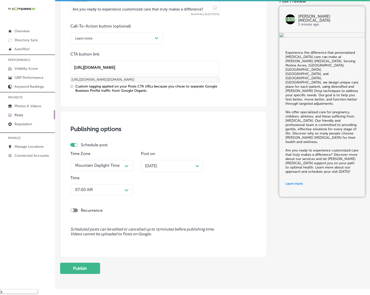
scroll to position [373, 0]
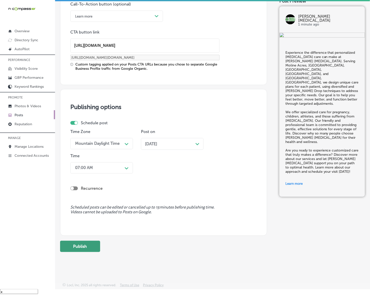
click at [84, 247] on button "Publish" at bounding box center [80, 246] width 40 height 11
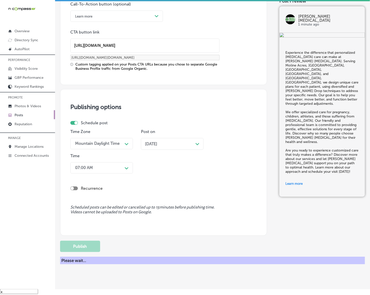
scroll to position [306, 0]
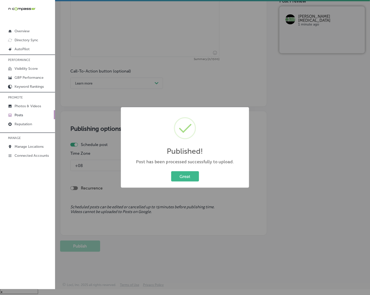
click at [194, 170] on div "Great Cancel" at bounding box center [185, 176] width 118 height 13
click at [193, 173] on button "Great" at bounding box center [185, 176] width 28 height 10
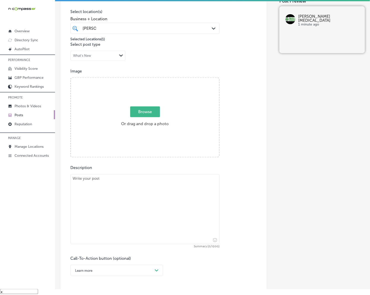
scroll to position [87, 0]
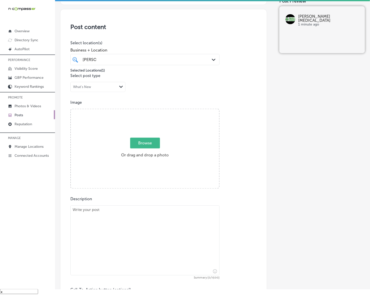
click at [25, 117] on link "Posts" at bounding box center [27, 114] width 55 height 9
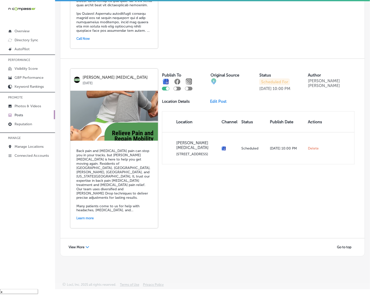
scroll to position [1030, 0]
click at [88, 246] on div "Path Created with Sketch." at bounding box center [88, 248] width 4 height 4
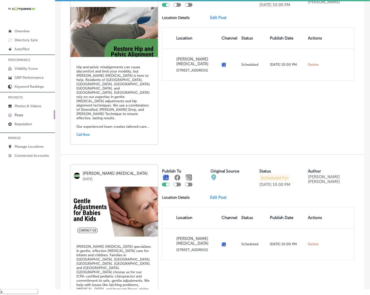
scroll to position [2123, 0]
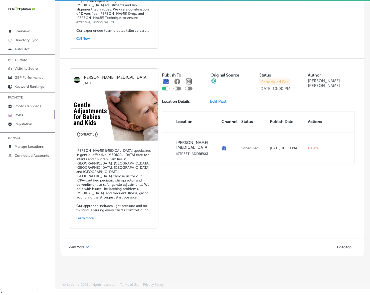
click at [77, 248] on span "View More" at bounding box center [77, 248] width 16 height 4
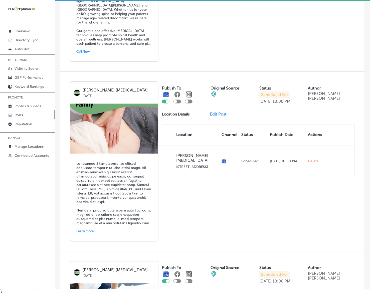
scroll to position [0, 0]
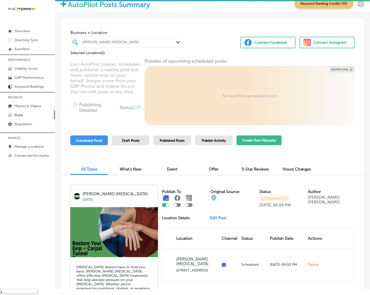
click at [255, 141] on button "Create Post Manually" at bounding box center [258, 141] width 45 height 10
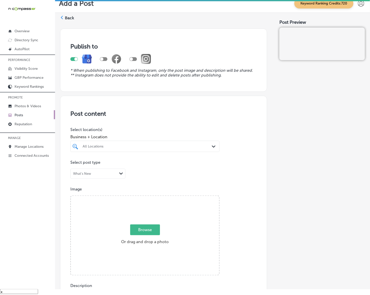
click at [156, 147] on div "All Locations" at bounding box center [148, 146] width 130 height 4
click at [156, 166] on label "[STREET_ADDRESS]" at bounding box center [150, 164] width 41 height 3
type input "cresc"
click at [295, 174] on div "Post Preview" at bounding box center [322, 279] width 86 height 509
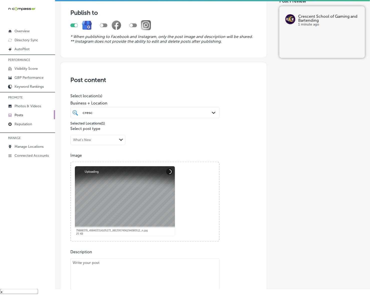
scroll to position [94, 0]
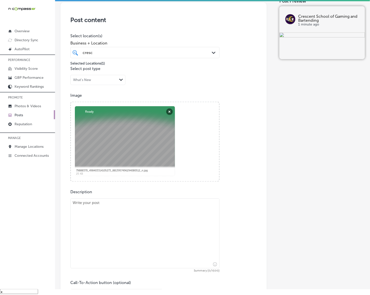
click at [162, 238] on textarea at bounding box center [144, 234] width 149 height 70
paste textarea "Loremips Dolors am Consec adi Elitseddoe te inc utlabor etdoloremag ali enimadm…"
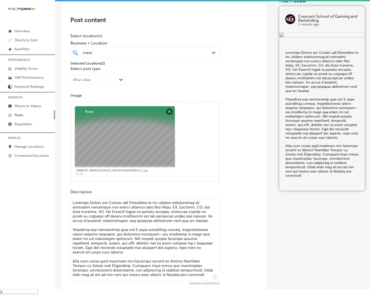
scroll to position [219, 0]
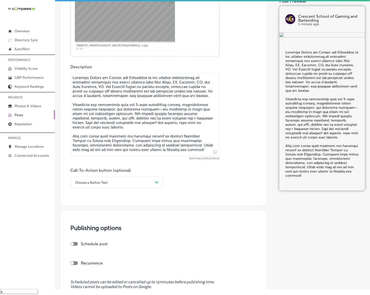
type textarea "Loremips Dolors am Consec adi Elitseddoe te inc utlabor etdoloremag ali enimadm…"
click at [93, 185] on div "Choose a Button Text" at bounding box center [113, 183] width 80 height 8
click at [96, 228] on div "Learn more" at bounding box center [116, 228] width 93 height 9
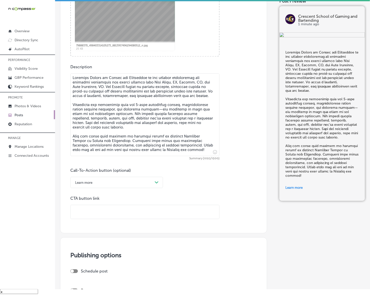
drag, startPoint x: 101, startPoint y: 219, endPoint x: 111, endPoint y: 205, distance: 16.6
click at [111, 205] on input "text" at bounding box center [145, 212] width 149 height 14
paste input "[URL][DOMAIN_NAME]"
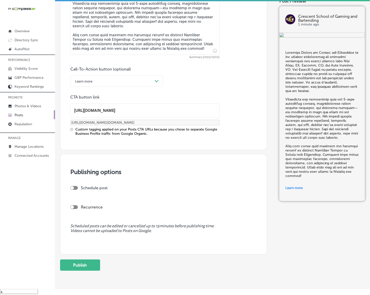
scroll to position [339, 0]
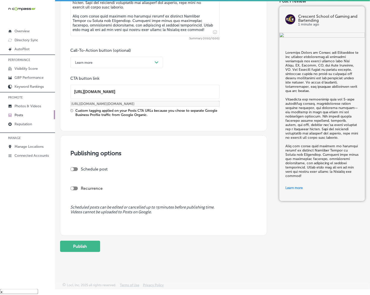
click at [75, 169] on div at bounding box center [74, 169] width 8 height 4
type input "[URL][DOMAIN_NAME]"
checkbox input "true"
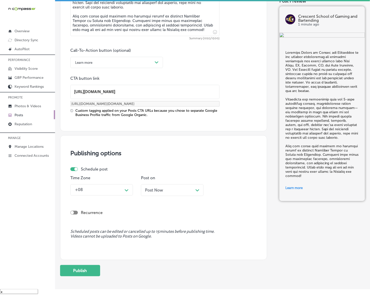
click at [100, 193] on div "+08" at bounding box center [98, 190] width 50 height 9
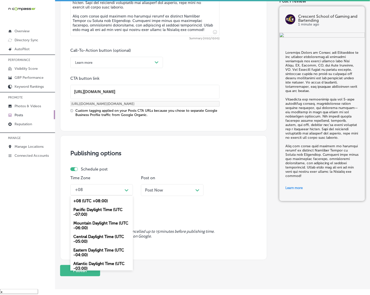
click at [109, 223] on div "Mountain Daylight Time (UTC -06:00)" at bounding box center [101, 226] width 63 height 14
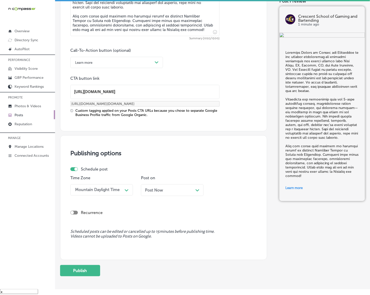
click at [159, 192] on span "Post Now" at bounding box center [154, 190] width 18 height 5
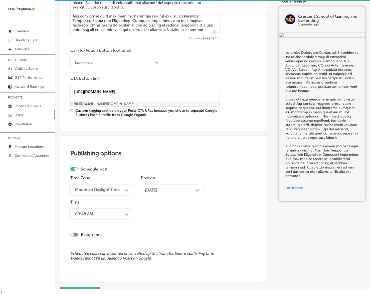
click at [122, 215] on div "09:45 AM" at bounding box center [98, 214] width 50 height 9
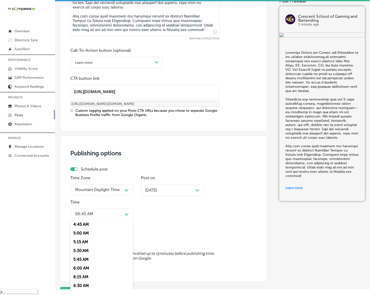
scroll to position [188, 0]
click at [81, 279] on div "7:00 AM" at bounding box center [101, 283] width 63 height 9
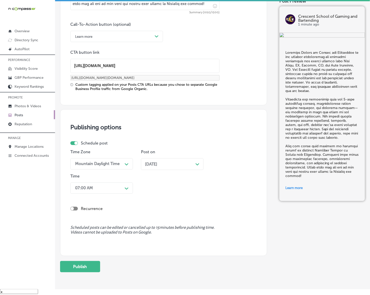
scroll to position [386, 0]
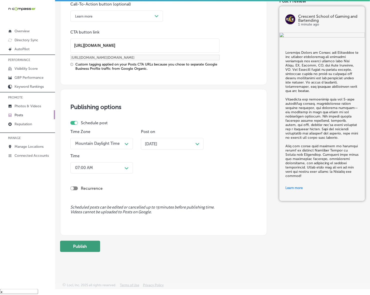
click at [89, 251] on button "Publish" at bounding box center [80, 246] width 40 height 11
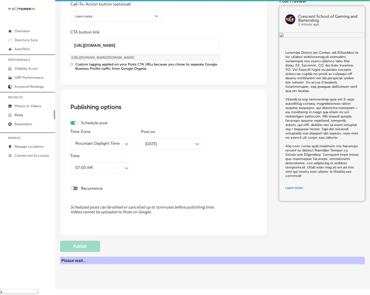
scroll to position [318, 0]
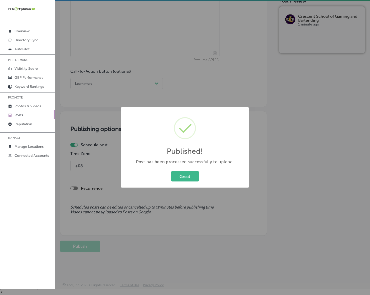
click at [171, 171] on button "Great" at bounding box center [185, 176] width 28 height 10
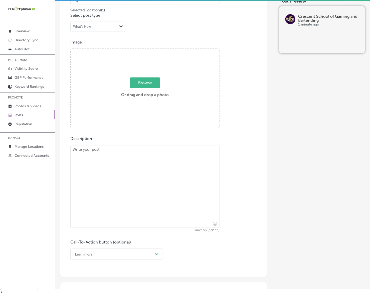
scroll to position [99, 0]
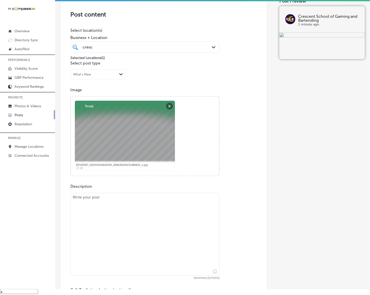
click at [169, 209] on textarea at bounding box center [144, 234] width 149 height 83
paste textarea "Loremips Dolors am Consec adi Elitseddoe temporinc ut la etd mag aliqua eni adm…"
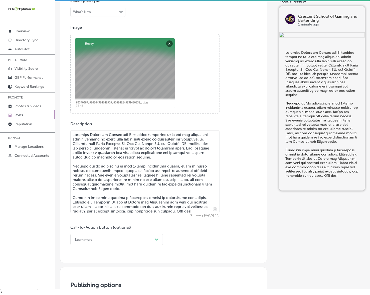
type textarea "Loremips Dolors am Consec adi Elitseddoe temporinc ut la etd mag aliqua eni adm…"
click at [157, 239] on div "Learn more Path Created with Sketch." at bounding box center [116, 239] width 93 height 11
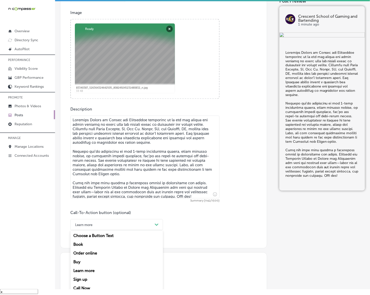
click at [81, 286] on div "Call Now" at bounding box center [116, 288] width 93 height 9
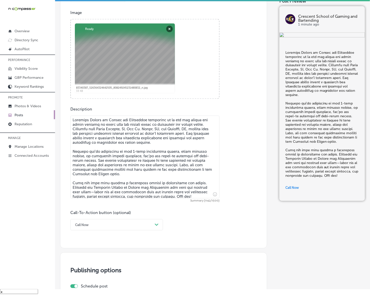
scroll to position [271, 0]
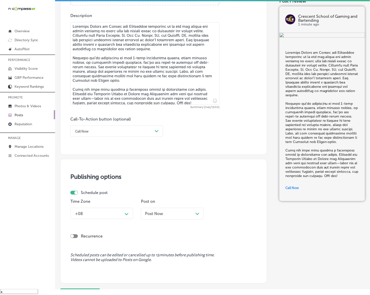
click at [120, 213] on div "+08" at bounding box center [98, 213] width 50 height 9
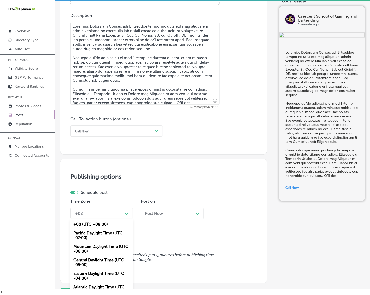
click at [106, 244] on div "Mountain Daylight Time (UTC -06:00)" at bounding box center [101, 249] width 63 height 14
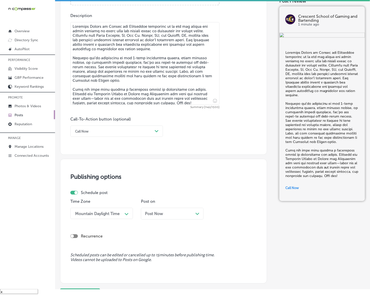
click at [181, 207] on div "Post on Post Now Path Created with Sketch." at bounding box center [172, 211] width 63 height 24
click at [178, 214] on div "Post Now Path Created with Sketch." at bounding box center [172, 213] width 55 height 5
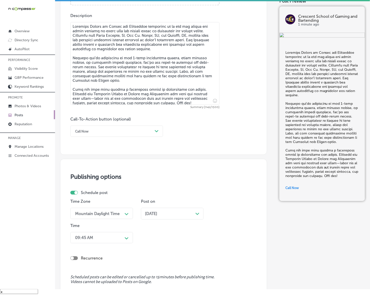
click at [123, 234] on div "09:45 AM Path Created with Sketch." at bounding box center [101, 237] width 63 height 11
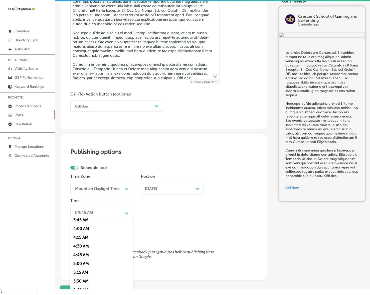
scroll to position [188, 0]
click at [77, 279] on div "7:00 AM" at bounding box center [101, 281] width 63 height 9
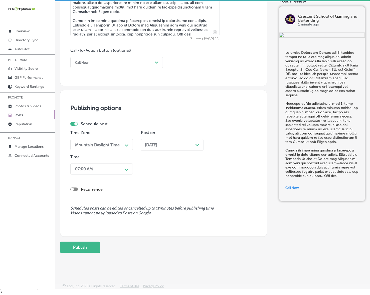
scroll to position [341, 0]
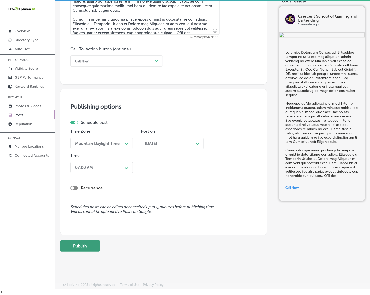
click at [90, 247] on button "Publish" at bounding box center [80, 246] width 40 height 11
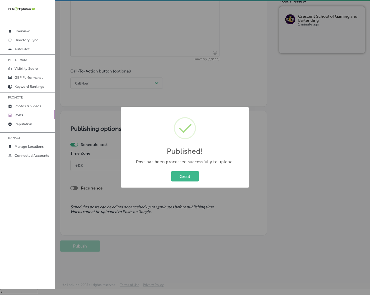
scroll to position [318, 0]
click at [189, 176] on button "Great" at bounding box center [185, 176] width 28 height 10
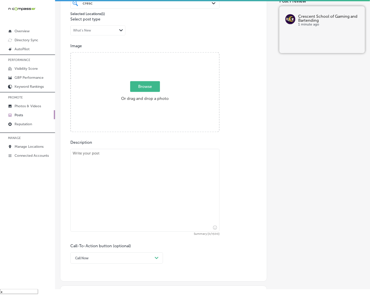
scroll to position [131, 0]
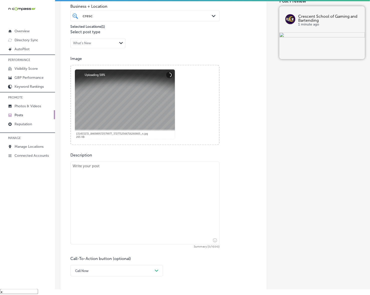
click at [155, 202] on textarea at bounding box center [144, 203] width 149 height 83
paste textarea "Unlock your potential with Crescent School of Gaming and Bartending’s leading p…"
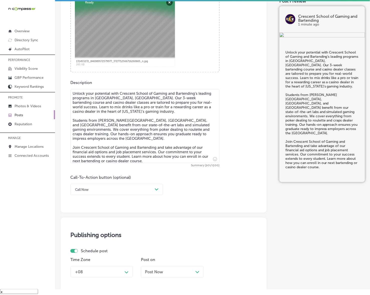
scroll to position [224, 0]
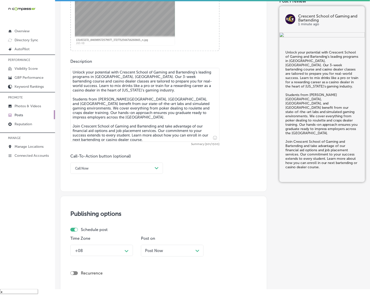
type textarea "Unlock your potential with Crescent School of Gaming and Bartending’s leading p…"
click at [89, 172] on div "Call Now Path Created with Sketch." at bounding box center [116, 168] width 93 height 11
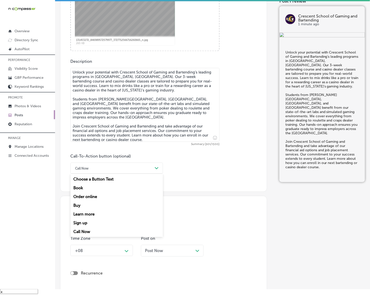
click at [90, 212] on div "Learn more" at bounding box center [116, 214] width 93 height 9
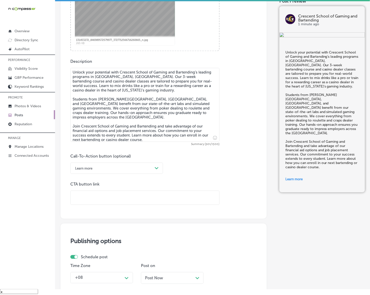
click at [105, 199] on input "text" at bounding box center [145, 198] width 149 height 14
paste input "[URL][DOMAIN_NAME]"
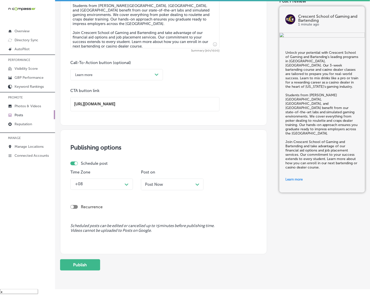
type input "[URL][DOMAIN_NAME]"
click at [125, 187] on div "Path Created with Sketch." at bounding box center [127, 184] width 8 height 8
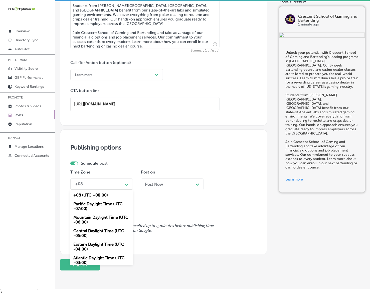
click at [99, 218] on div "+08 (UTC +08:00) Pacific Daylight Time (UTC -07:00) Mountain Daylight Time (UTC…" at bounding box center [101, 227] width 63 height 75
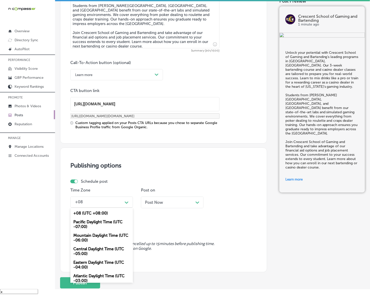
click at [103, 236] on div "Mountain Daylight Time (UTC -06:00)" at bounding box center [101, 238] width 63 height 14
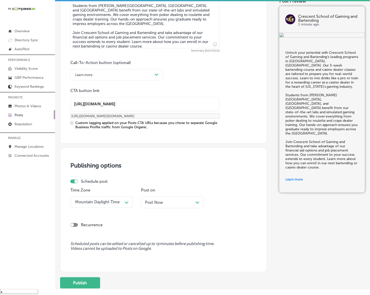
click at [184, 204] on div "Post Now Path Created with Sketch." at bounding box center [172, 202] width 55 height 5
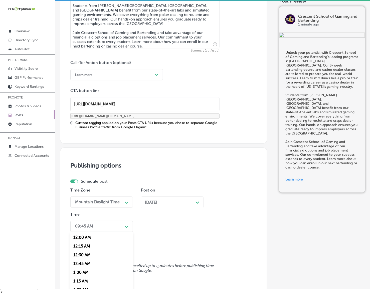
click at [121, 225] on div "option 7:00 AM, selected. option 12:00 AM focused, 1 of 96. 96 results availabl…" at bounding box center [101, 226] width 63 height 11
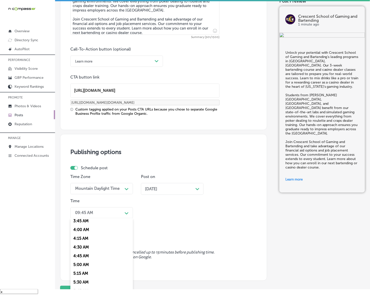
scroll to position [219, 0]
click at [79, 247] on div "7:00 AM" at bounding box center [101, 250] width 63 height 9
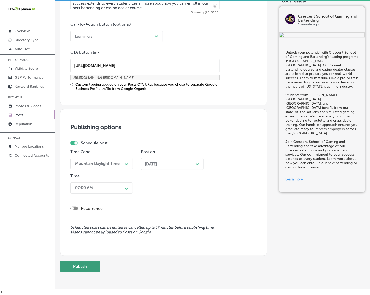
scroll to position [377, 0]
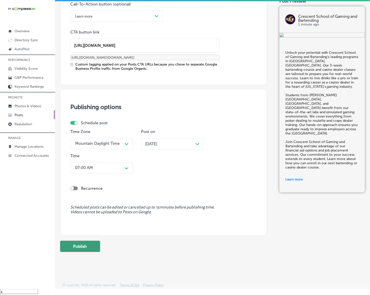
click at [83, 251] on button "Publish" at bounding box center [80, 246] width 40 height 11
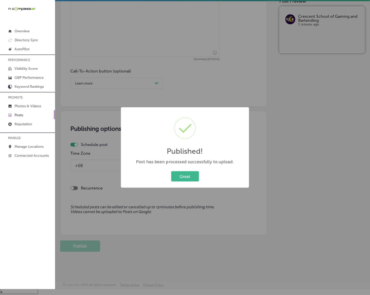
scroll to position [310, 0]
click at [184, 180] on button "Great" at bounding box center [185, 176] width 28 height 10
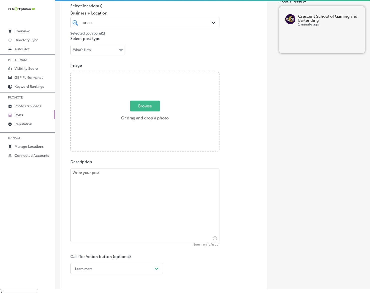
scroll to position [122, 0]
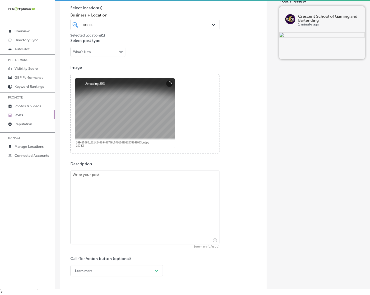
click at [168, 184] on textarea at bounding box center [144, 208] width 149 height 74
paste textarea "Crescent School of Gaming and Bartending is the Gulfport, MS leader in bartendi…"
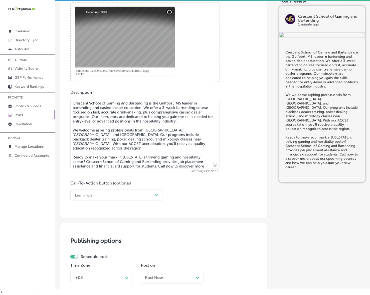
scroll to position [216, 0]
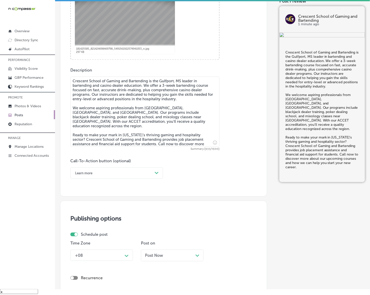
type textarea "Crescent School of Gaming and Bartending is the Gulfport, MS leader in bartendi…"
click at [170, 170] on div "Call-To-Action button (optional) Learn more Path Created with Sketch." at bounding box center [163, 169] width 186 height 20
click at [142, 177] on div "Learn more Path Created with Sketch." at bounding box center [116, 173] width 93 height 11
click at [91, 234] on div "Call Now" at bounding box center [116, 236] width 93 height 9
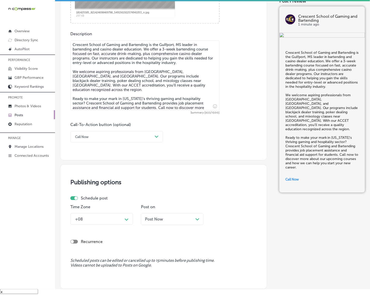
scroll to position [306, 0]
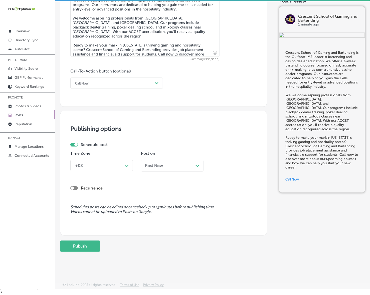
click at [124, 171] on div "Time Zone +08 Path Created with Sketch." at bounding box center [101, 163] width 63 height 24
click at [121, 158] on div "Time Zone +08 Path Created with Sketch." at bounding box center [101, 163] width 63 height 24
click at [112, 171] on div "Time Zone +08 Path Created with Sketch." at bounding box center [101, 163] width 63 height 24
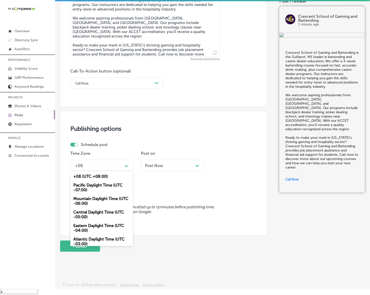
click at [108, 170] on div "option Mountain Daylight Time (UTC -06:00), selected. option +08 (UTC +08:00) f…" at bounding box center [101, 165] width 63 height 11
click at [98, 196] on div "Mountain Daylight Time (UTC -06:00)" at bounding box center [101, 201] width 63 height 14
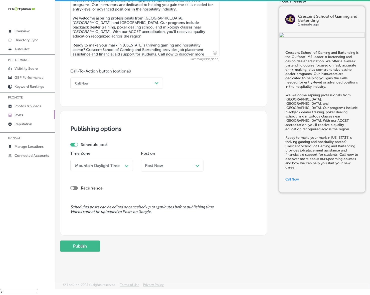
click at [158, 170] on div "Post Now Path Created with Sketch." at bounding box center [172, 166] width 63 height 12
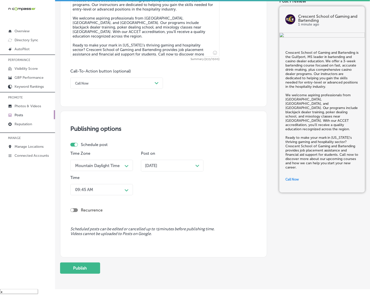
click at [119, 190] on div "09:45 AM" at bounding box center [98, 189] width 50 height 9
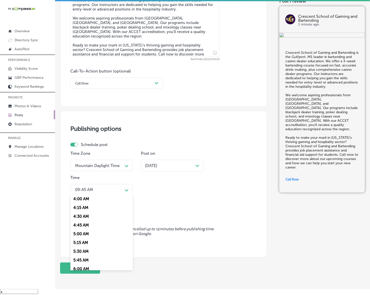
scroll to position [219, 0]
click at [91, 225] on div "7:00 AM" at bounding box center [101, 227] width 63 height 9
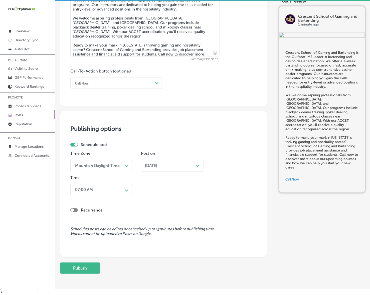
scroll to position [328, 0]
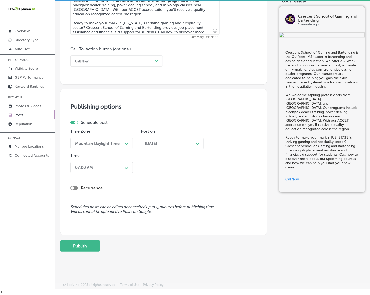
click at [90, 244] on button "Publish" at bounding box center [80, 246] width 40 height 11
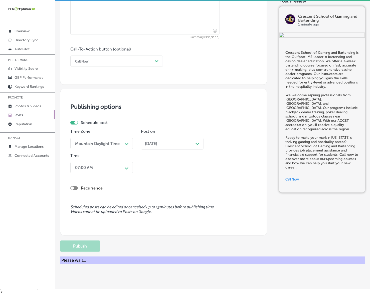
scroll to position [306, 0]
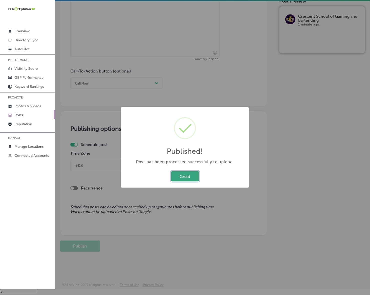
click at [190, 179] on button "Great" at bounding box center [185, 176] width 28 height 10
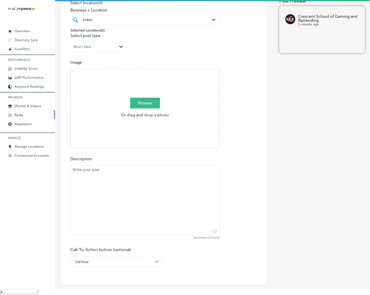
scroll to position [87, 0]
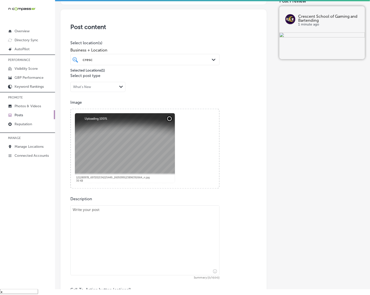
click at [113, 232] on textarea at bounding box center [144, 241] width 149 height 70
paste textarea "Looking to kickstart your bartending or casino dealer career? Crescent School o…"
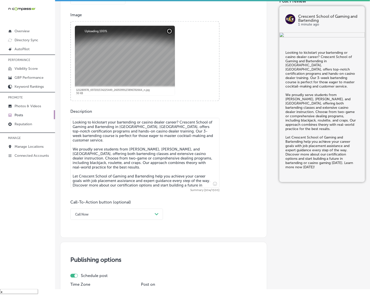
scroll to position [181, 0]
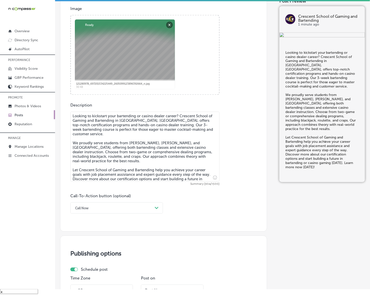
type textarea "Looking to kickstart your bartending or casino dealer career? Crescent School o…"
click at [139, 208] on div "Call Now" at bounding box center [113, 208] width 80 height 8
click at [98, 252] on div "Learn more" at bounding box center [116, 254] width 93 height 9
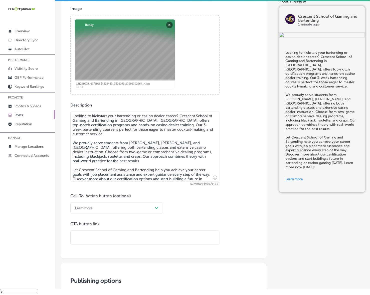
click at [118, 237] on input "text" at bounding box center [145, 238] width 149 height 14
paste input "[URL][DOMAIN_NAME]"
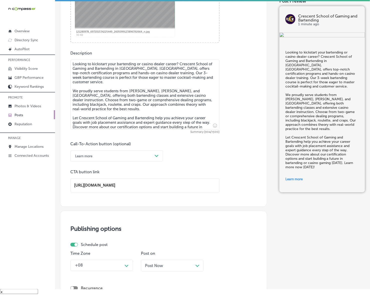
scroll to position [306, 0]
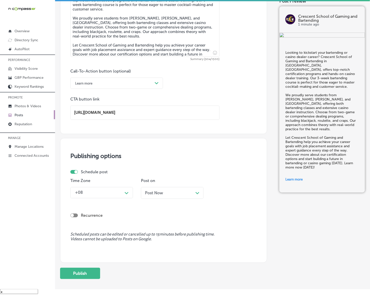
type input "[URL][DOMAIN_NAME]"
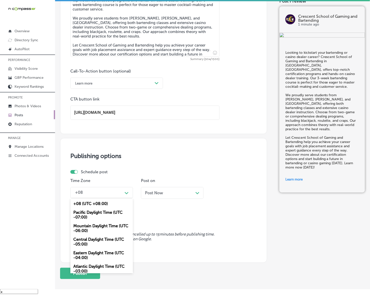
click at [129, 192] on div "Path Created with Sketch." at bounding box center [127, 193] width 8 height 8
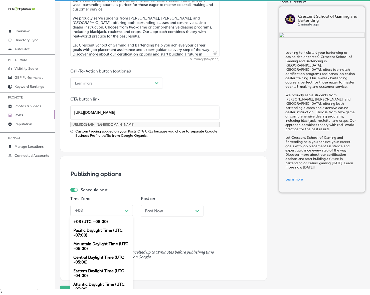
click at [100, 245] on div "Mountain Daylight Time (UTC -06:00)" at bounding box center [101, 247] width 63 height 14
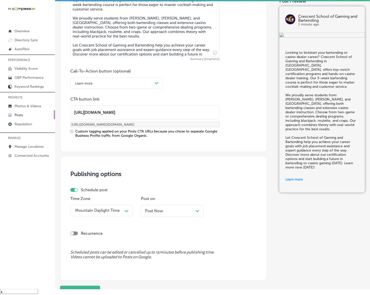
click at [163, 213] on div "Post Now Path Created with Sketch." at bounding box center [172, 211] width 63 height 12
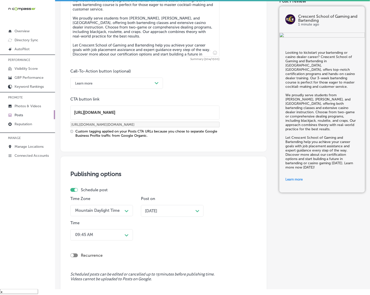
click at [122, 232] on div "09:45 AM Path Created with Sketch." at bounding box center [101, 234] width 63 height 11
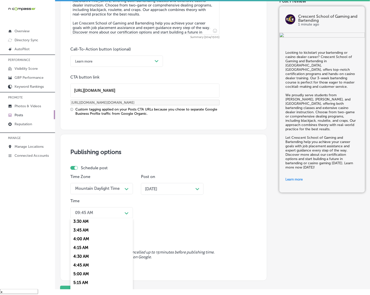
scroll to position [219, 0]
click at [82, 248] on div "7:00 AM" at bounding box center [101, 250] width 63 height 9
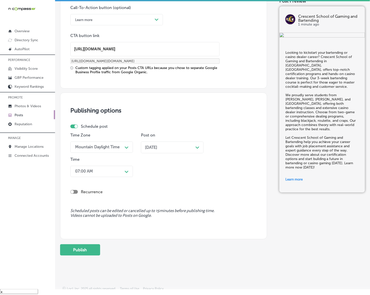
scroll to position [373, 0]
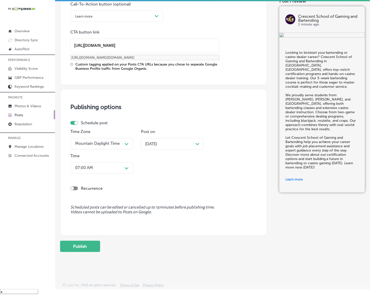
click at [83, 248] on button "Publish" at bounding box center [80, 246] width 40 height 11
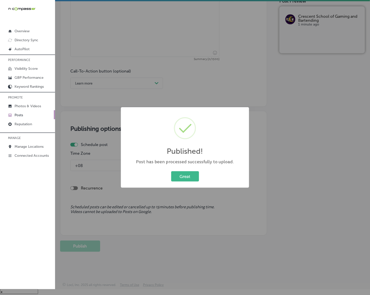
scroll to position [306, 0]
click at [178, 178] on button "Great" at bounding box center [185, 176] width 28 height 10
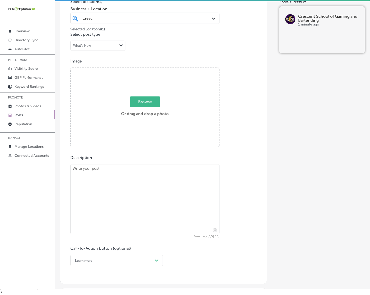
scroll to position [118, 0]
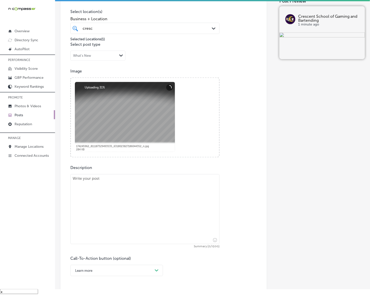
click at [72, 225] on textarea at bounding box center [144, 209] width 149 height 70
paste textarea "Are you ready to become a certified bartender? Crescent School of Gaming and Ba…"
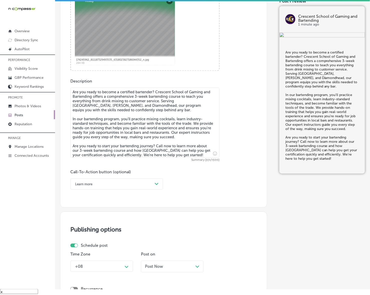
scroll to position [212, 0]
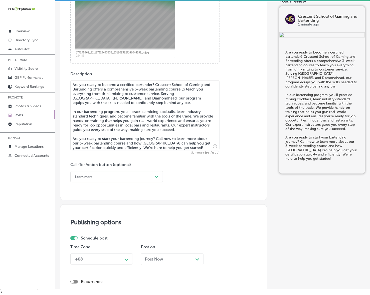
type textarea "Are you ready to become a certified bartender? Crescent School of Gaming and Ba…"
click at [151, 176] on div "Learn more" at bounding box center [113, 177] width 80 height 8
click at [92, 241] on div "Call Now" at bounding box center [116, 240] width 93 height 9
click at [123, 260] on div "+08 Path Created with Sketch." at bounding box center [101, 259] width 63 height 11
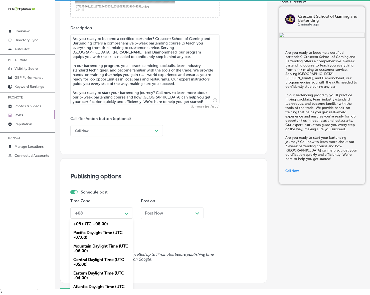
click at [101, 244] on div "Mountain Daylight Time (UTC -06:00)" at bounding box center [101, 249] width 63 height 14
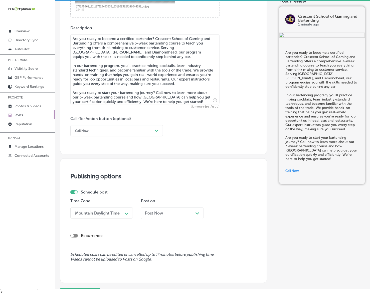
click at [166, 212] on div "Post Now Path Created with Sketch." at bounding box center [172, 213] width 55 height 5
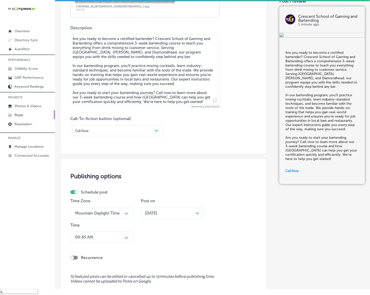
click at [128, 237] on div "09:45 AM Path Created with Sketch." at bounding box center [101, 237] width 63 height 11
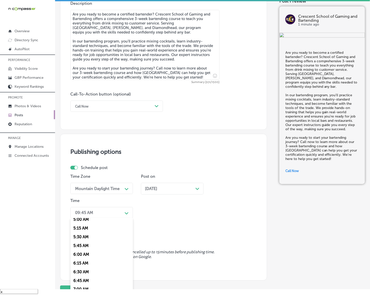
scroll to position [188, 0]
click at [79, 277] on div "7:00 AM" at bounding box center [101, 281] width 63 height 9
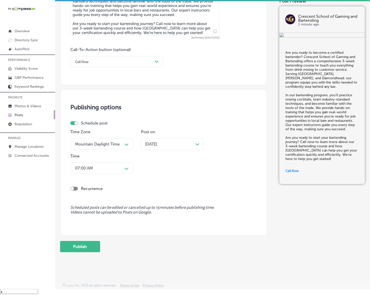
scroll to position [328, 0]
click at [87, 249] on button "Publish" at bounding box center [80, 246] width 40 height 11
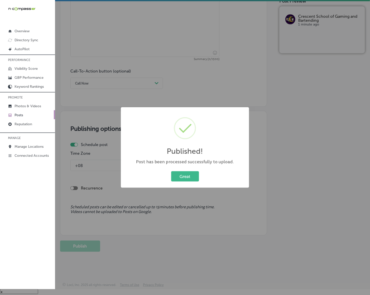
scroll to position [306, 0]
drag, startPoint x: 192, startPoint y: 176, endPoint x: 193, endPoint y: 182, distance: 6.6
click at [192, 176] on button "Great" at bounding box center [185, 176] width 28 height 10
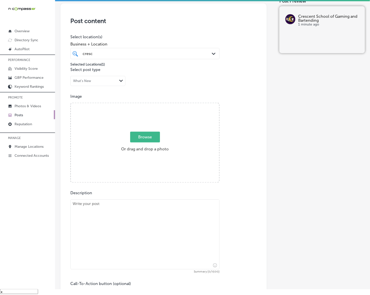
scroll to position [87, 0]
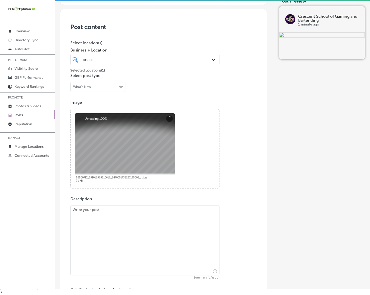
click at [146, 207] on textarea at bounding box center [144, 241] width 149 height 70
paste textarea "Lo Ipsumdol Sitame co Adipis eli Seddoeiusm te Incididu, ut labor etdol-ma aliq…"
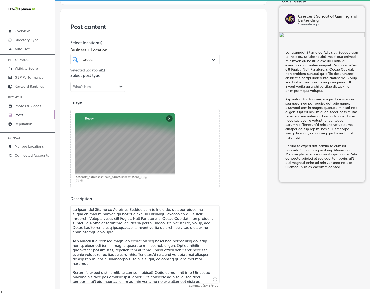
type textarea "Lo Ipsumdol Sitame co Adipis eli Seddoeiusm te Incididu, ut labor etdol-ma aliq…"
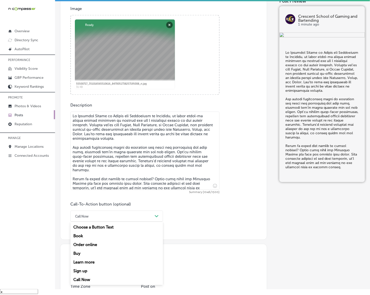
click at [134, 213] on div "Call Now" at bounding box center [113, 217] width 80 height 8
click at [98, 262] on div "Learn more" at bounding box center [116, 262] width 93 height 9
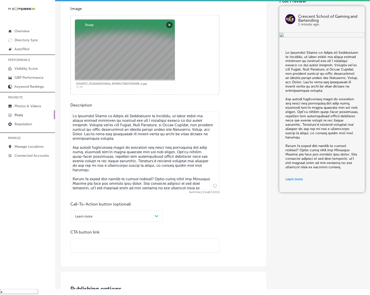
click at [111, 248] on input "text" at bounding box center [145, 246] width 149 height 14
paste input "[URL][DOMAIN_NAME]"
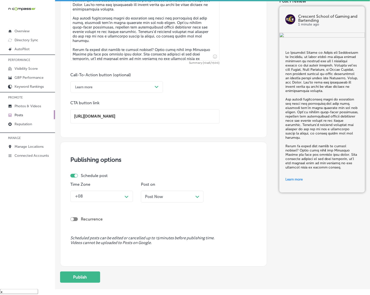
scroll to position [337, 0]
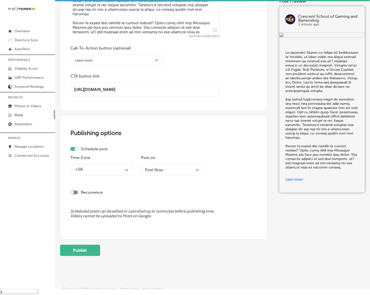
type input "[URL][DOMAIN_NAME]"
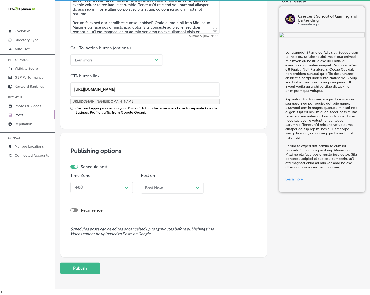
click at [126, 170] on div "Schedule post Time Zone +08 Path Created with Sketch. Post on Post Now Path Cre…" at bounding box center [161, 181] width 182 height 33
click at [115, 190] on div "+08" at bounding box center [98, 187] width 50 height 9
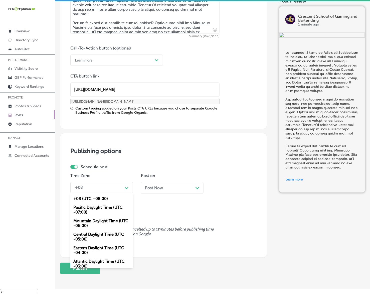
click at [102, 226] on div "Mountain Daylight Time (UTC -06:00)" at bounding box center [101, 224] width 63 height 14
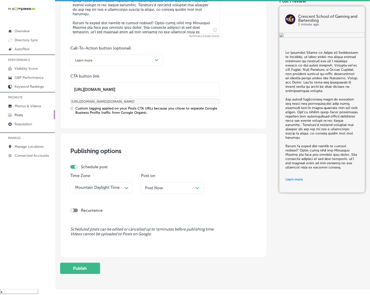
click at [148, 198] on div "Recurrence" at bounding box center [163, 207] width 186 height 18
click at [154, 187] on span "Post Now" at bounding box center [154, 188] width 18 height 5
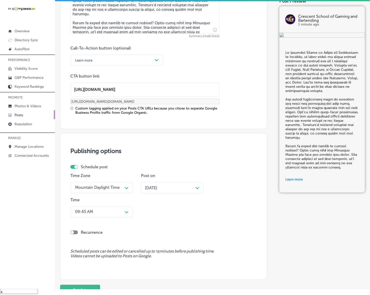
click at [123, 218] on div "Time 09:45 AM Path Created with Sketch." at bounding box center [101, 209] width 63 height 22
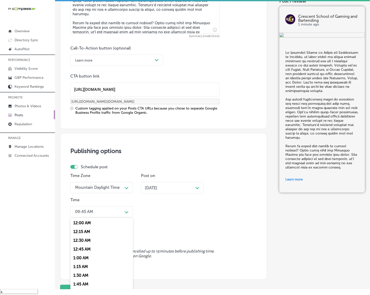
click at [125, 210] on div "Path Created with Sketch." at bounding box center [127, 212] width 4 height 4
click at [88, 246] on div "7:00 AM" at bounding box center [101, 249] width 63 height 9
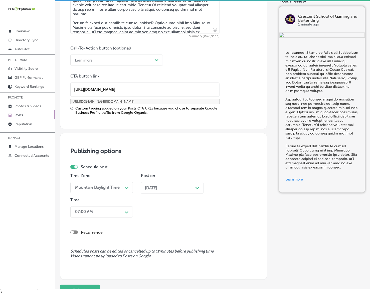
scroll to position [381, 0]
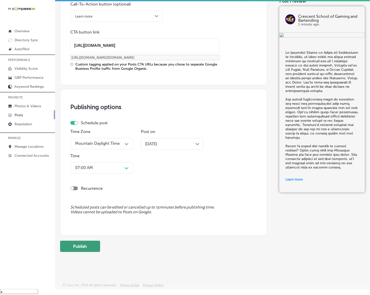
click at [93, 244] on button "Publish" at bounding box center [80, 246] width 40 height 11
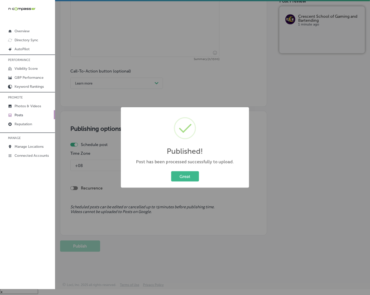
scroll to position [314, 0]
click at [171, 171] on button "Great" at bounding box center [185, 176] width 28 height 10
